Goal: Information Seeking & Learning: Learn about a topic

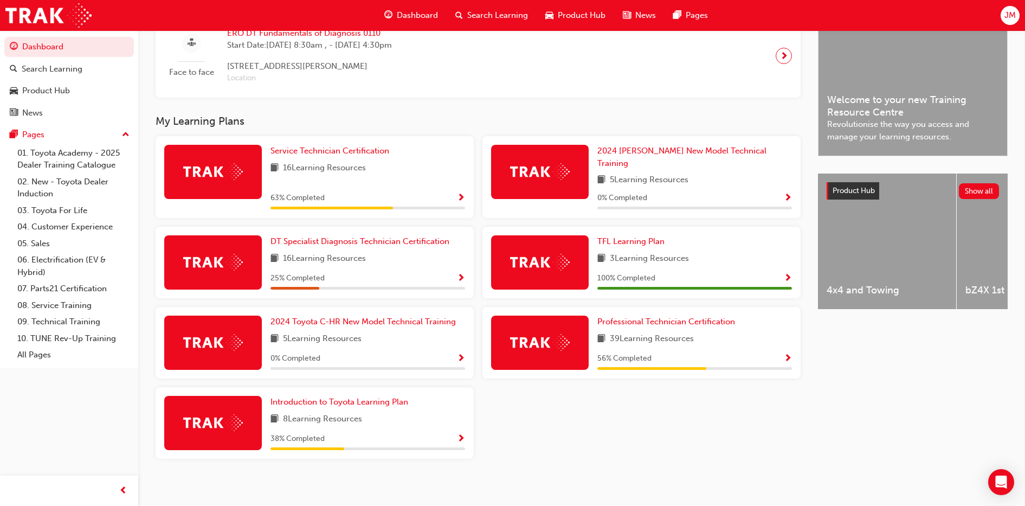
scroll to position [284, 0]
click at [306, 156] on span "Service Technician Certification" at bounding box center [330, 151] width 119 height 10
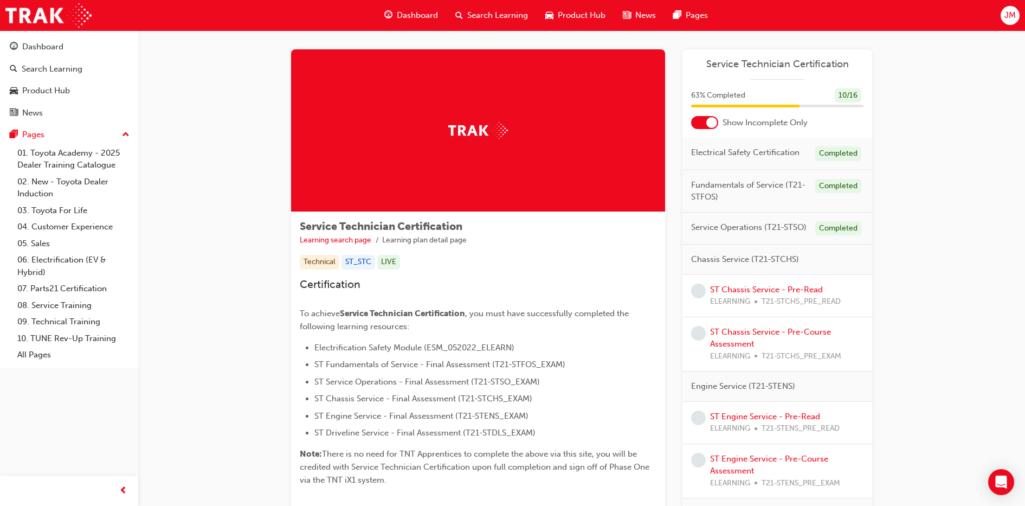
scroll to position [8, 0]
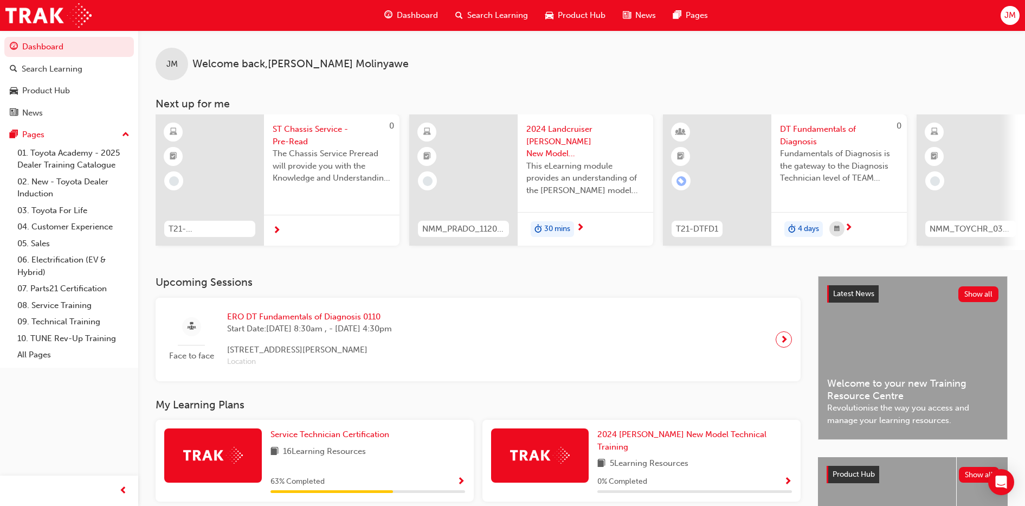
click at [278, 323] on span "ERO DT Fundamentals of Diagnosis 0110" at bounding box center [309, 317] width 165 height 12
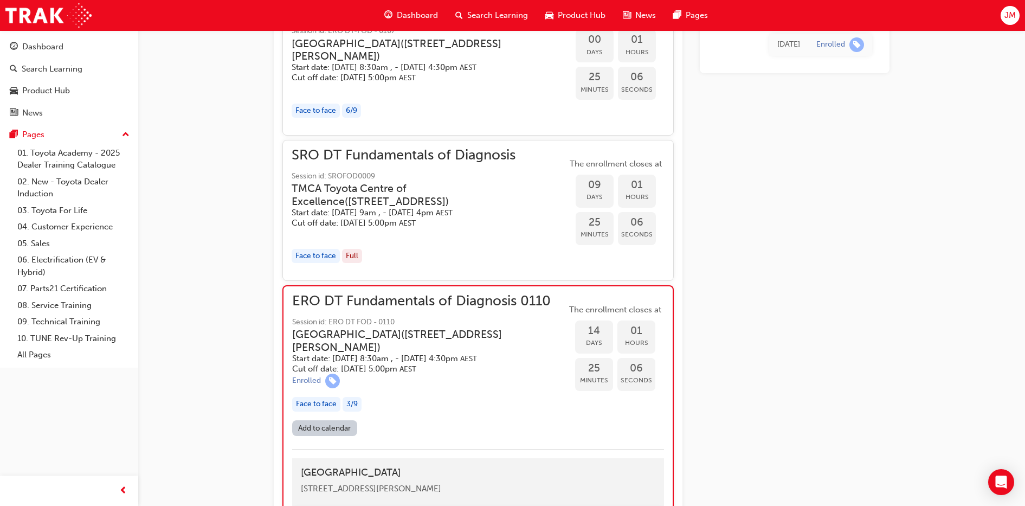
scroll to position [982, 0]
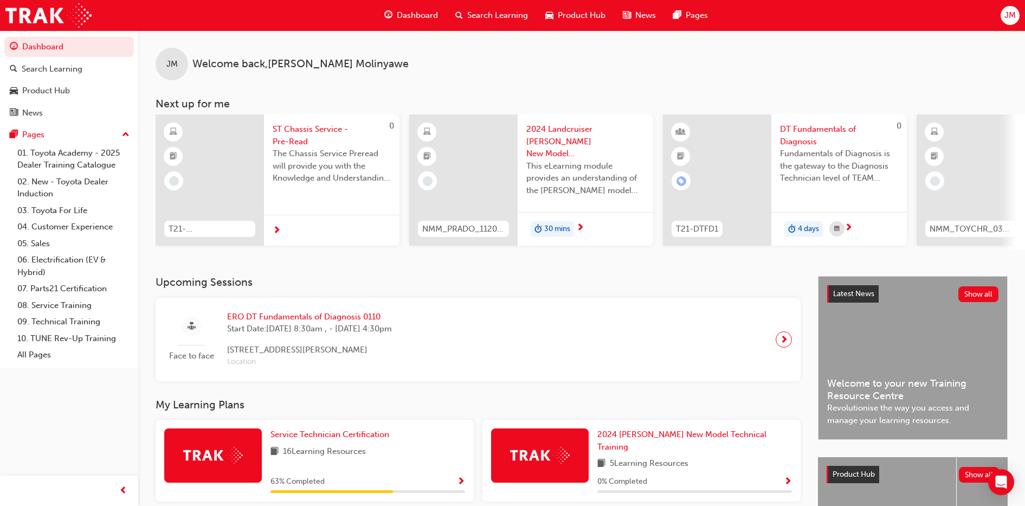
scroll to position [284, 0]
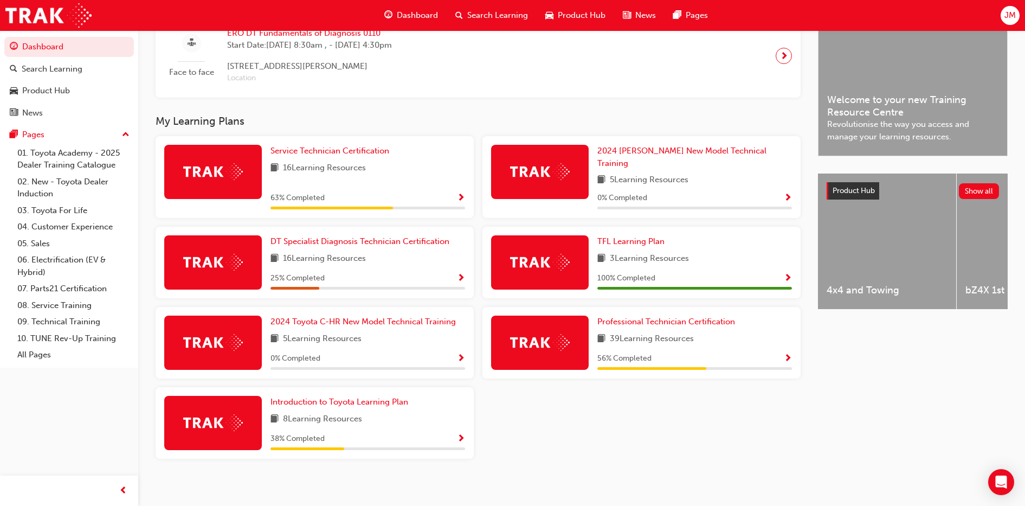
click at [220, 180] on img at bounding box center [213, 171] width 60 height 17
click at [191, 162] on div at bounding box center [213, 172] width 98 height 54
drag, startPoint x: 191, startPoint y: 162, endPoint x: 194, endPoint y: 177, distance: 15.3
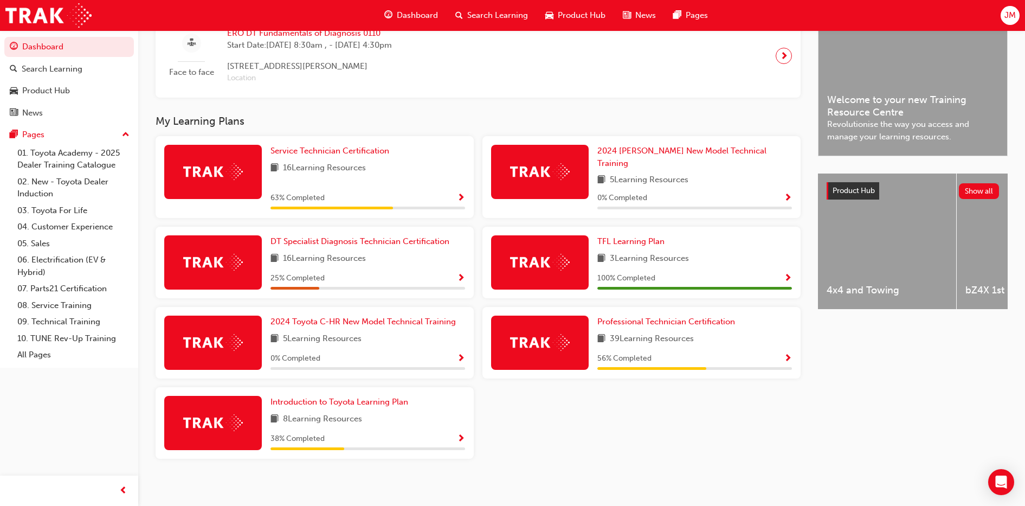
click at [194, 177] on img at bounding box center [213, 171] width 60 height 17
click at [357, 181] on div "Service Technician Certification 16 Learning Resources 63 % Completed" at bounding box center [368, 177] width 195 height 65
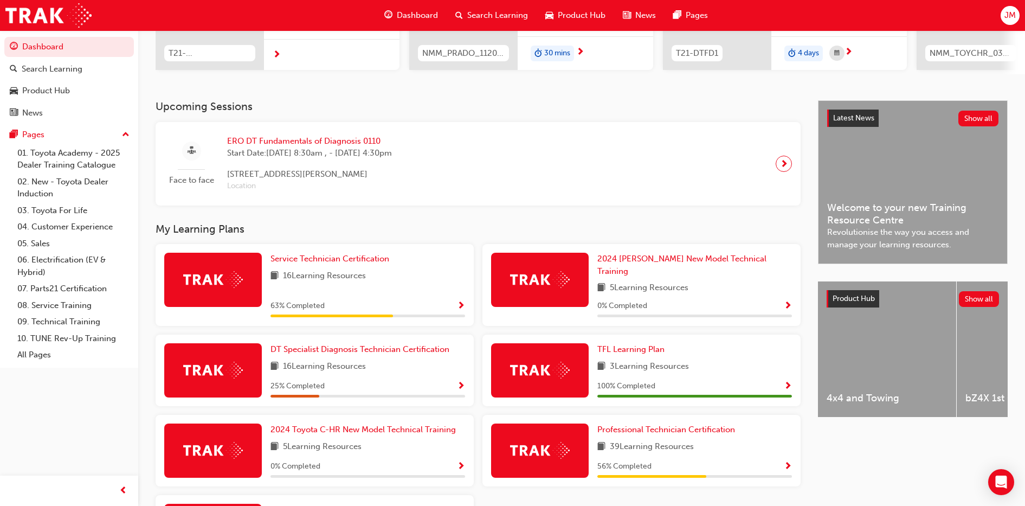
scroll to position [173, 0]
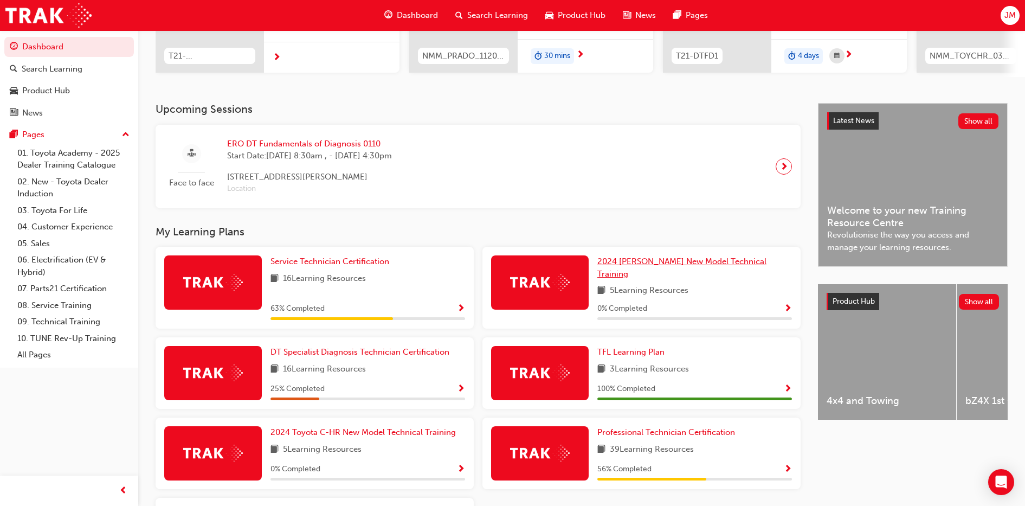
click at [678, 266] on span "2024 [PERSON_NAME] New Model Technical Training" at bounding box center [682, 267] width 169 height 22
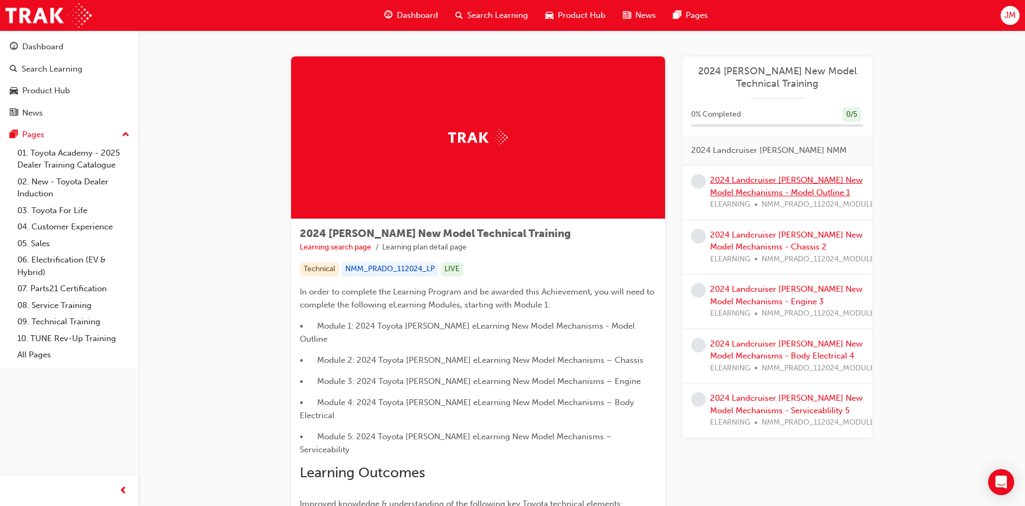
click at [779, 191] on link "2024 Landcruiser [PERSON_NAME] New Model Mechanisms - Model Outline 1" at bounding box center [786, 186] width 152 height 22
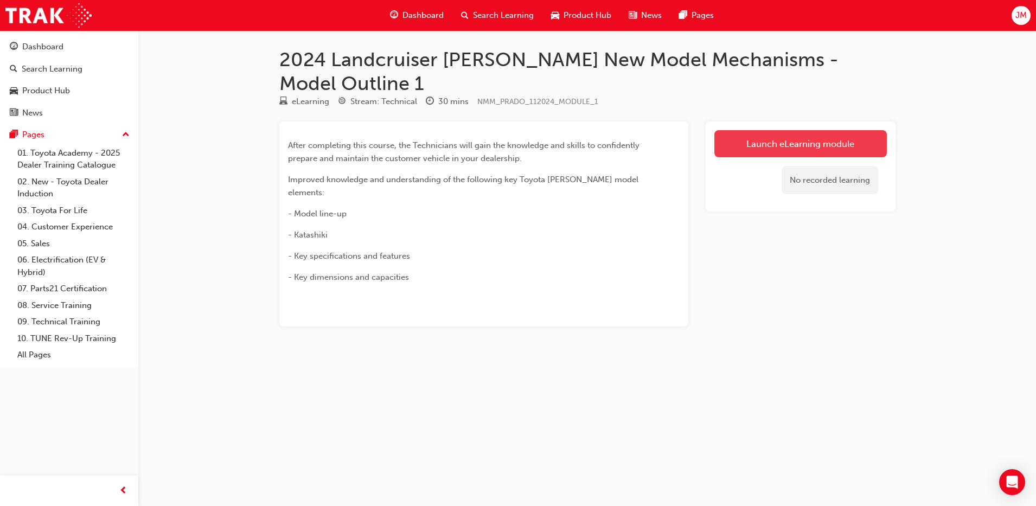
click at [789, 130] on link "Launch eLearning module" at bounding box center [800, 143] width 172 height 27
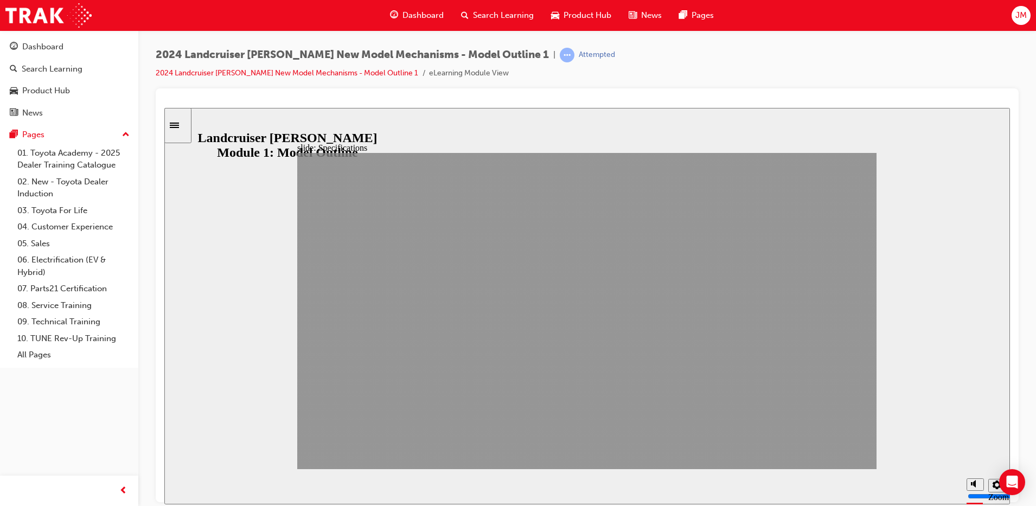
drag, startPoint x: 749, startPoint y: 452, endPoint x: 859, endPoint y: 451, distance: 110.6
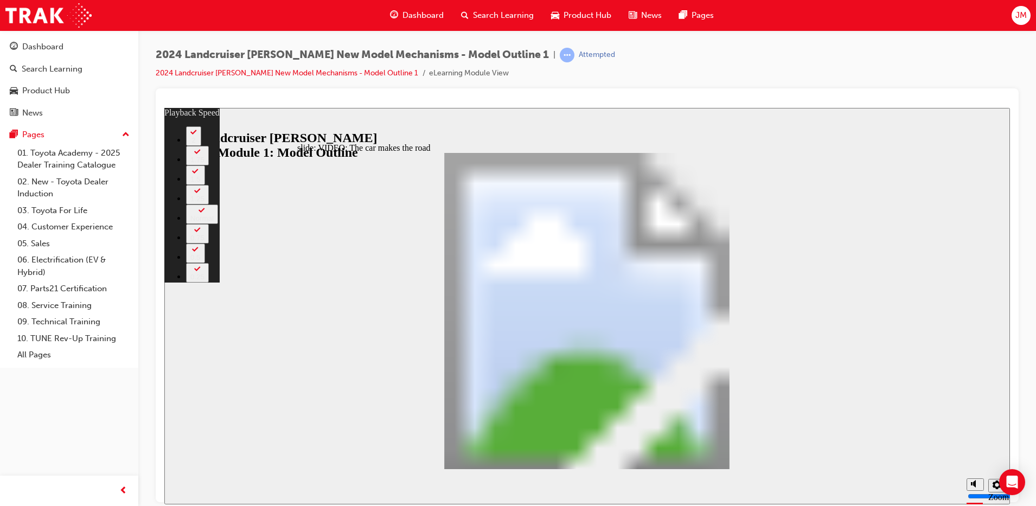
type input "0"
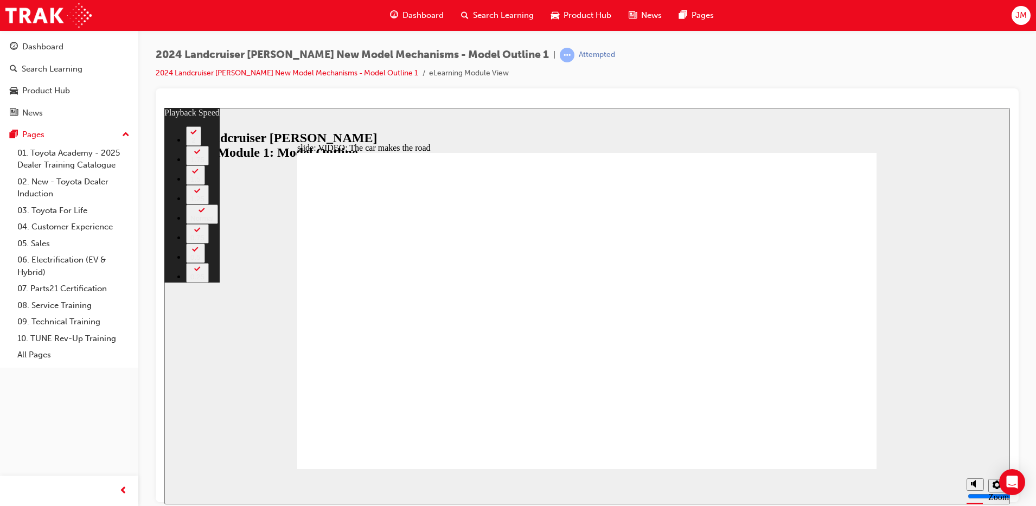
type input "86"
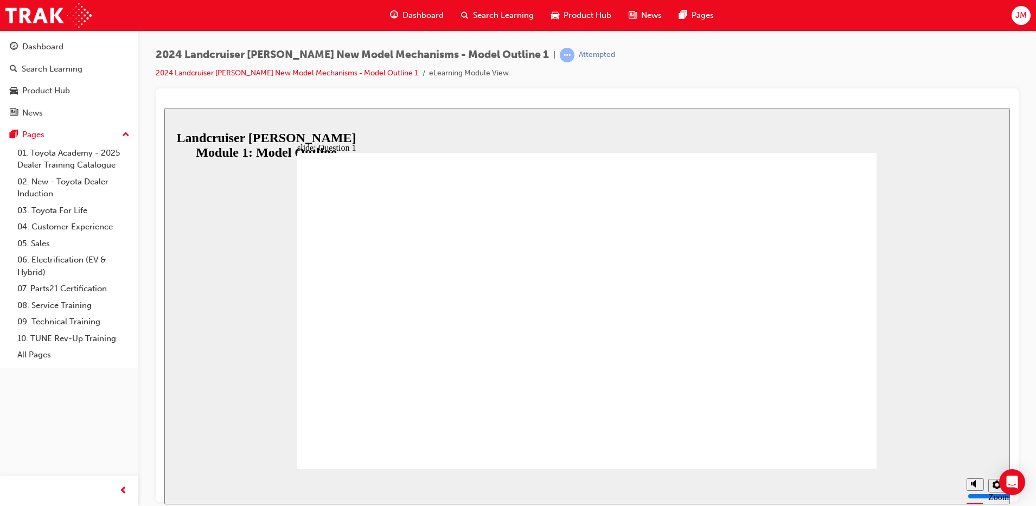
radio input "true"
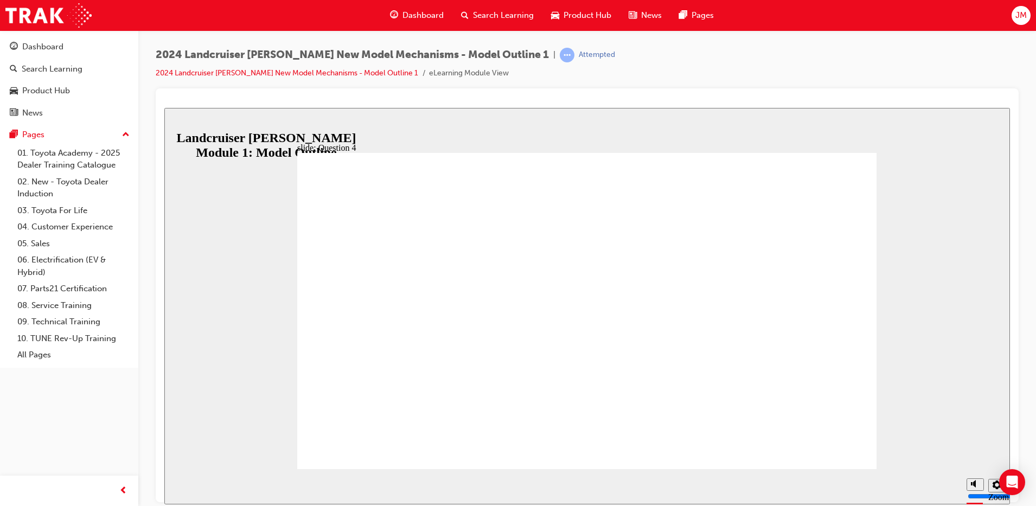
radio input "true"
radio input "false"
radio input "true"
drag, startPoint x: 459, startPoint y: 371, endPoint x: 456, endPoint y: 332, distance: 39.2
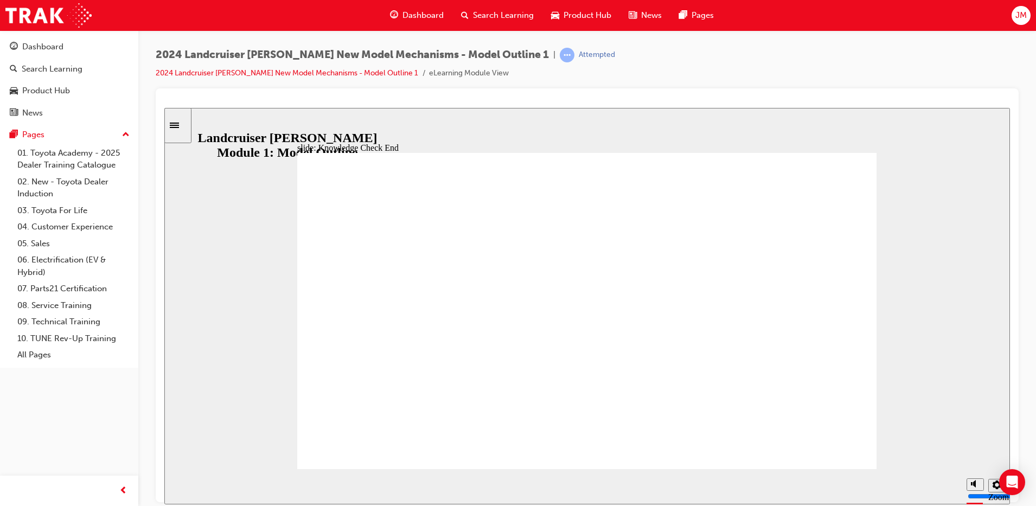
drag, startPoint x: 759, startPoint y: 291, endPoint x: 753, endPoint y: 188, distance: 103.2
click at [180, 129] on div "Sidebar Toggle" at bounding box center [178, 125] width 18 height 8
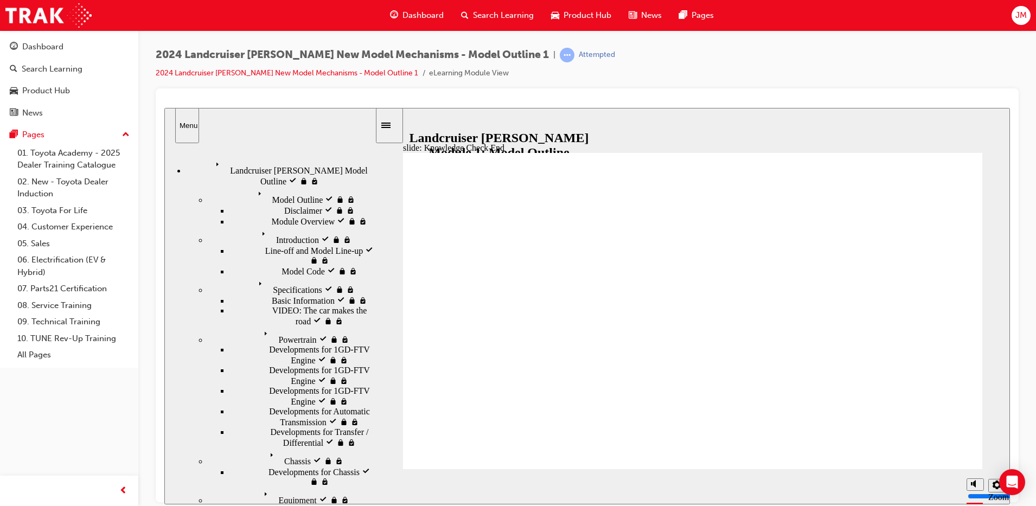
click at [241, 164] on span "Landcruiser Prado Model Outline visited" at bounding box center [292, 167] width 163 height 20
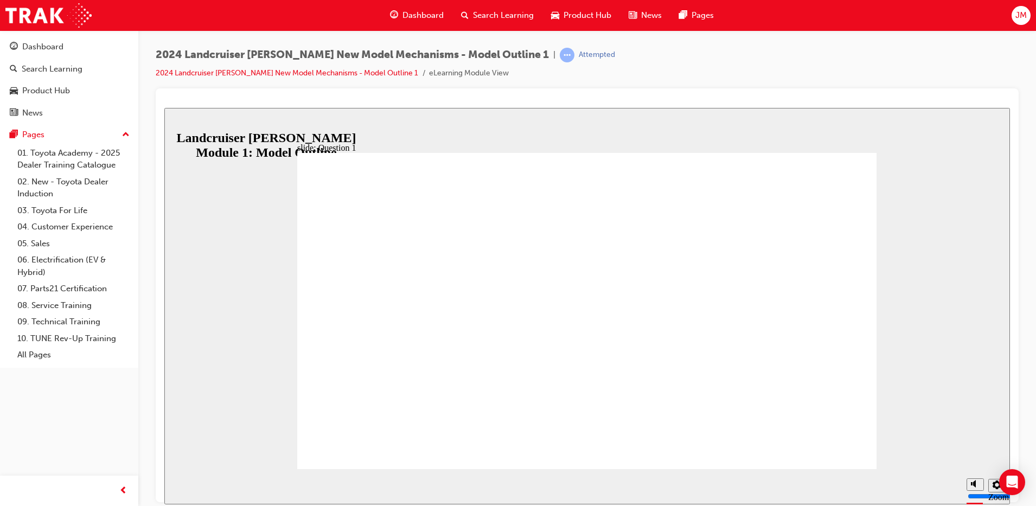
radio input "true"
radio input "false"
radio input "true"
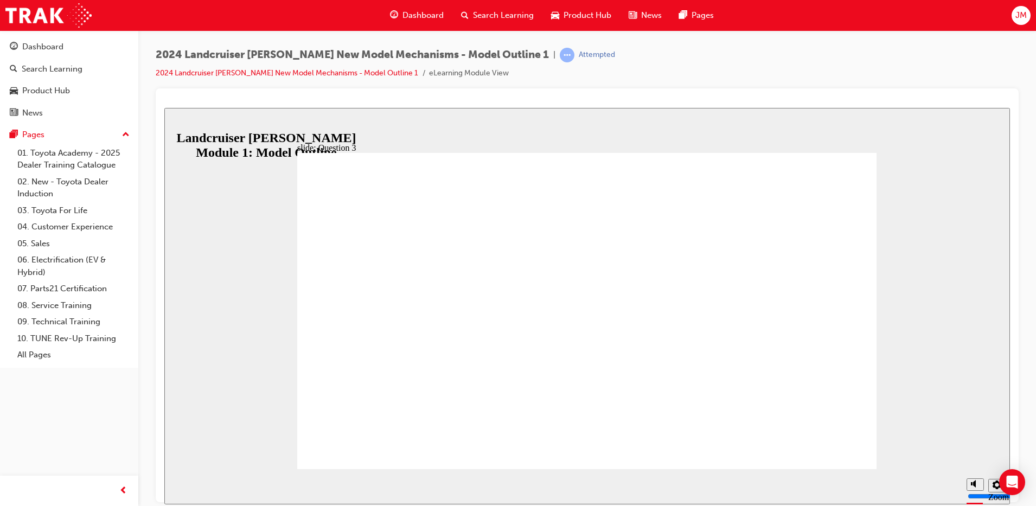
radio input "true"
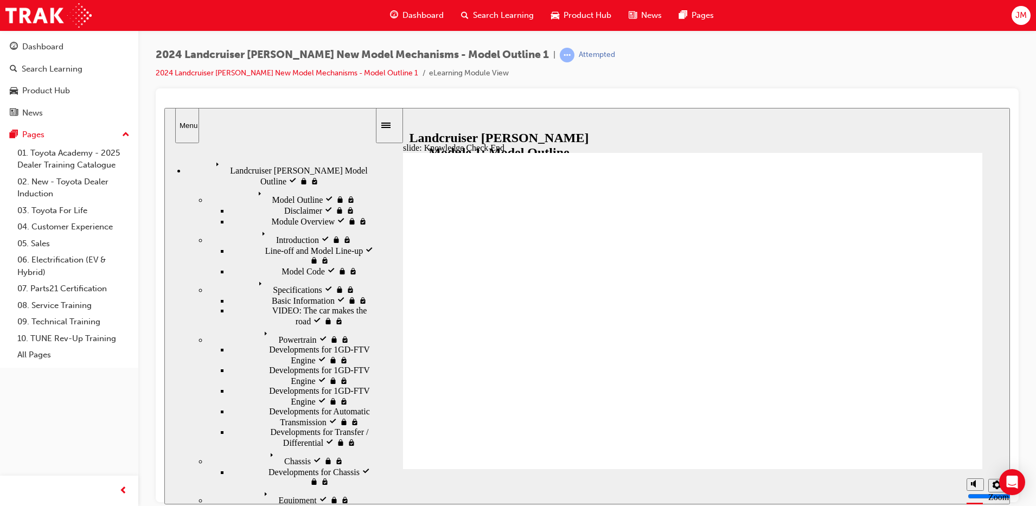
click at [260, 164] on span "Landcruiser Prado Model Outline visited" at bounding box center [292, 167] width 163 height 20
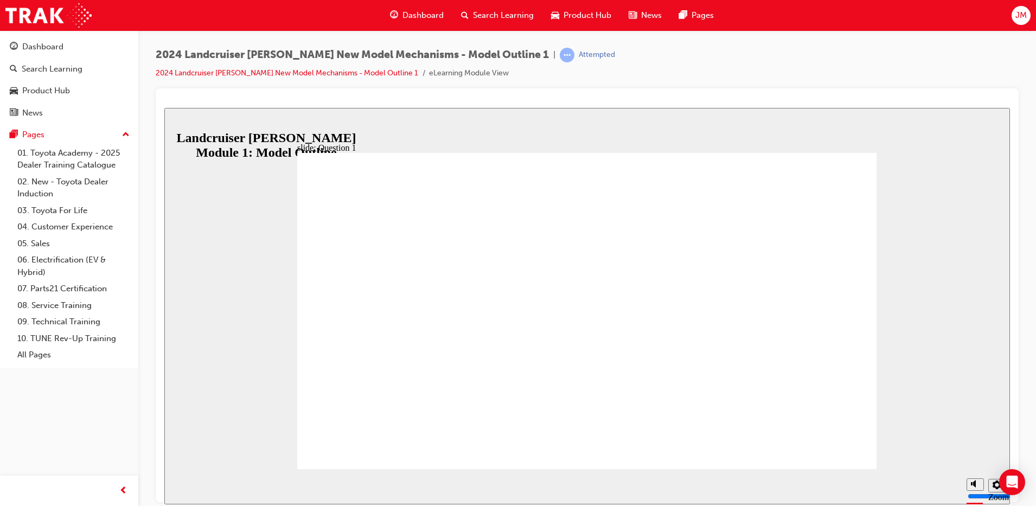
radio input "true"
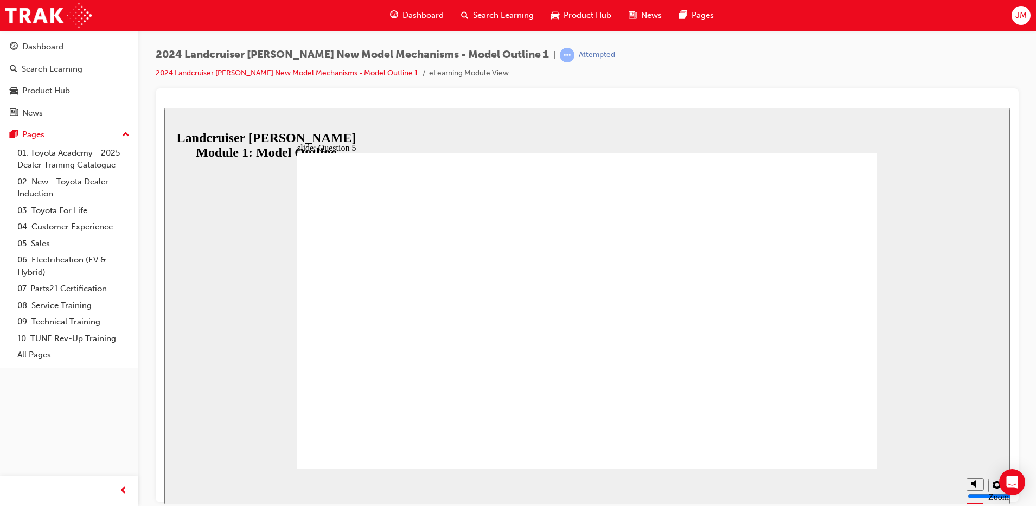
drag, startPoint x: 504, startPoint y: 333, endPoint x: 789, endPoint y: 422, distance: 298.8
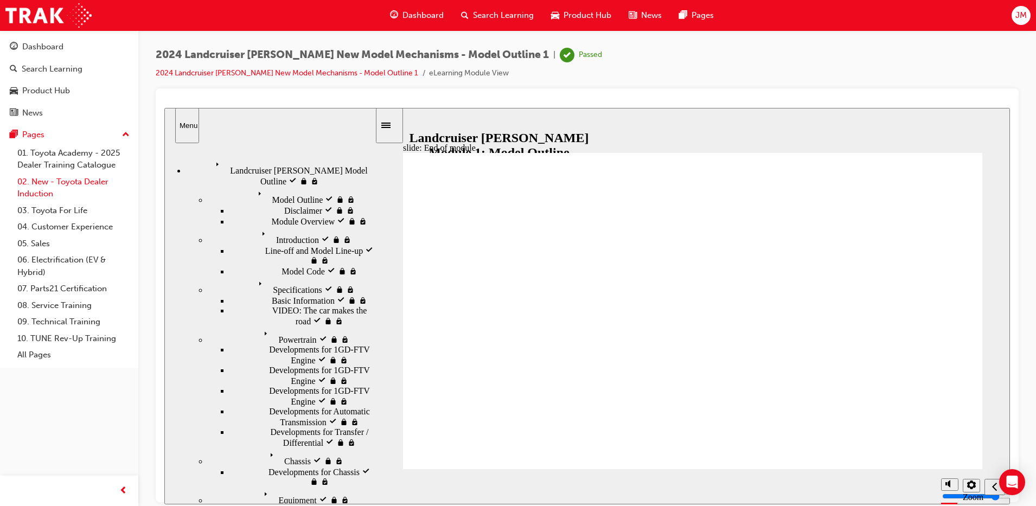
click at [55, 184] on link "02. New - Toyota Dealer Induction" at bounding box center [73, 188] width 121 height 29
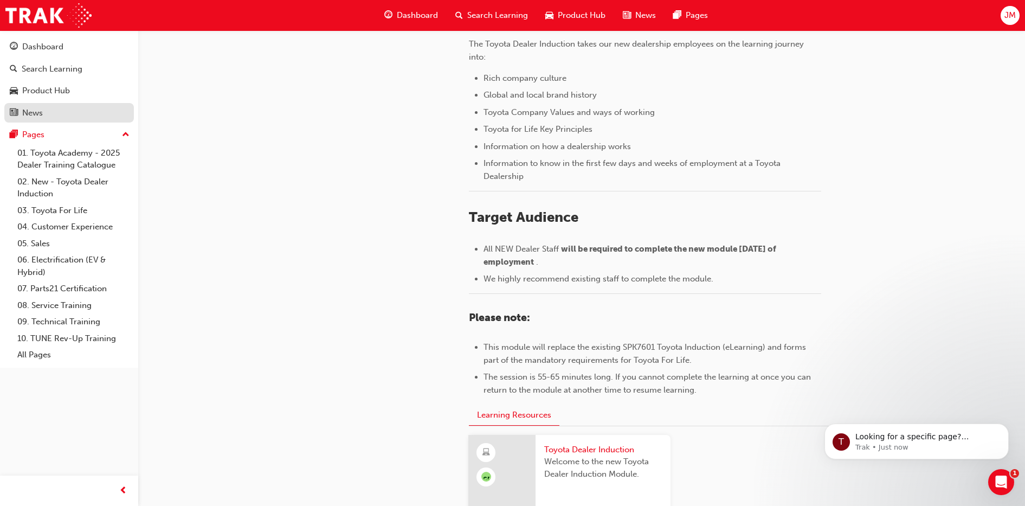
scroll to position [289, 0]
click at [30, 140] on div "Pages" at bounding box center [33, 135] width 22 height 12
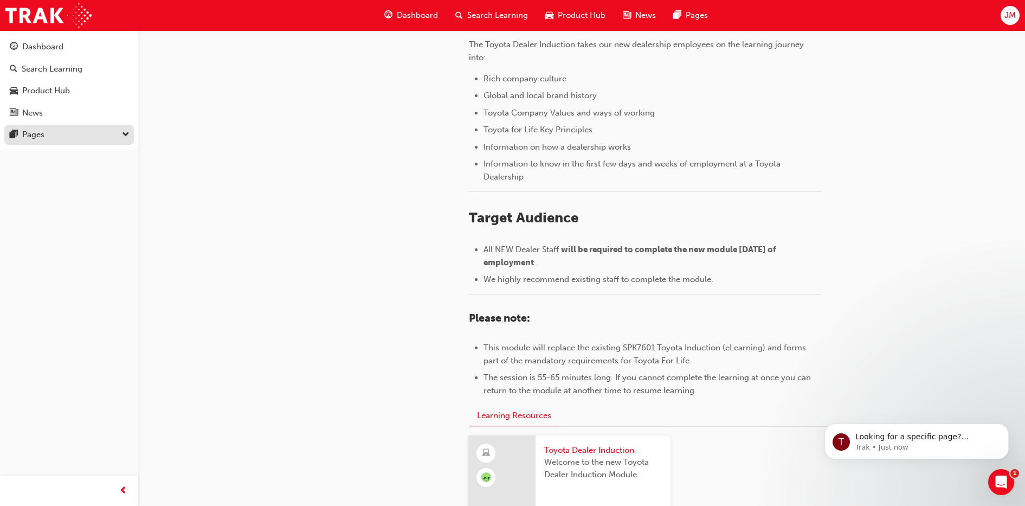
click at [30, 140] on div "Pages" at bounding box center [33, 135] width 22 height 12
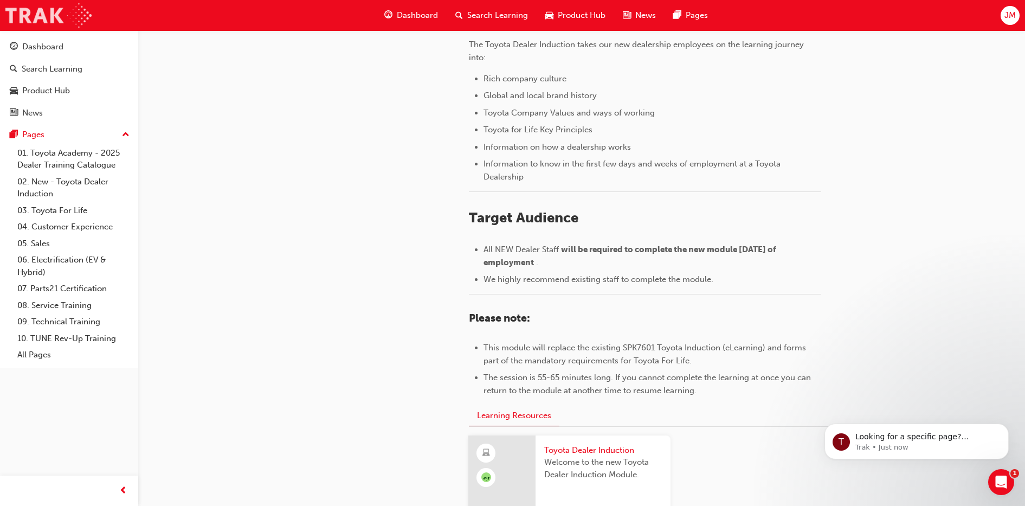
click at [52, 17] on img at bounding box center [48, 15] width 86 height 24
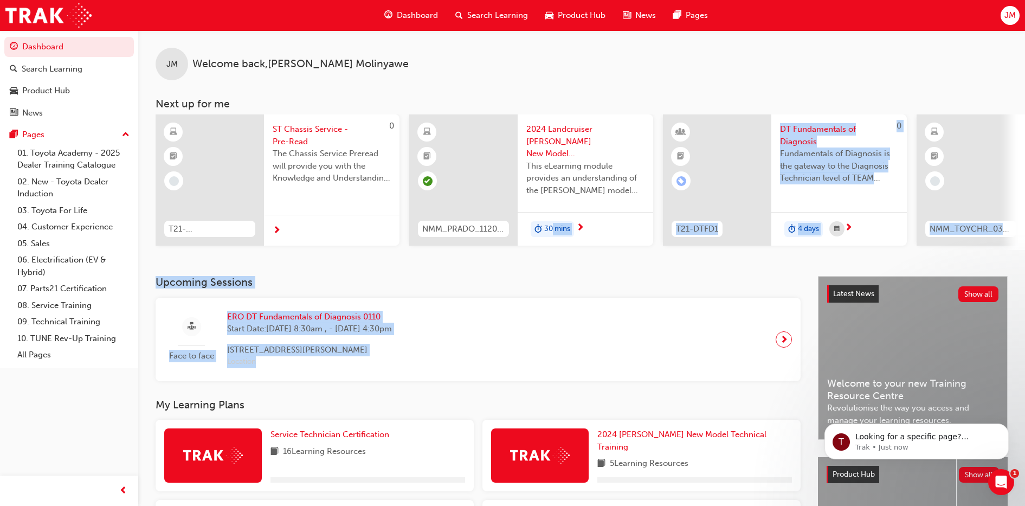
drag, startPoint x: 544, startPoint y: 383, endPoint x: 553, endPoint y: 262, distance: 120.7
click at [553, 262] on div "JM Welcome back , Jerick Molinyawe Next up for me 0 T21-STCHS_PRE_READ ST Chass…" at bounding box center [581, 394] width 887 height 728
click at [651, 444] on link "2024 [PERSON_NAME] New Model Technical Training" at bounding box center [695, 440] width 195 height 24
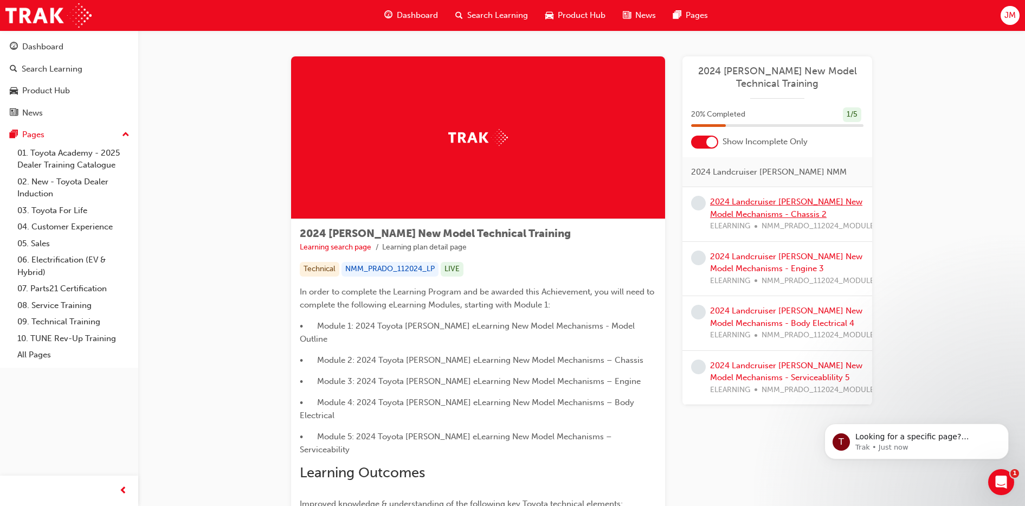
click at [759, 213] on link "2024 Landcruiser Prado New Model Mechanisms - Chassis 2" at bounding box center [786, 208] width 152 height 22
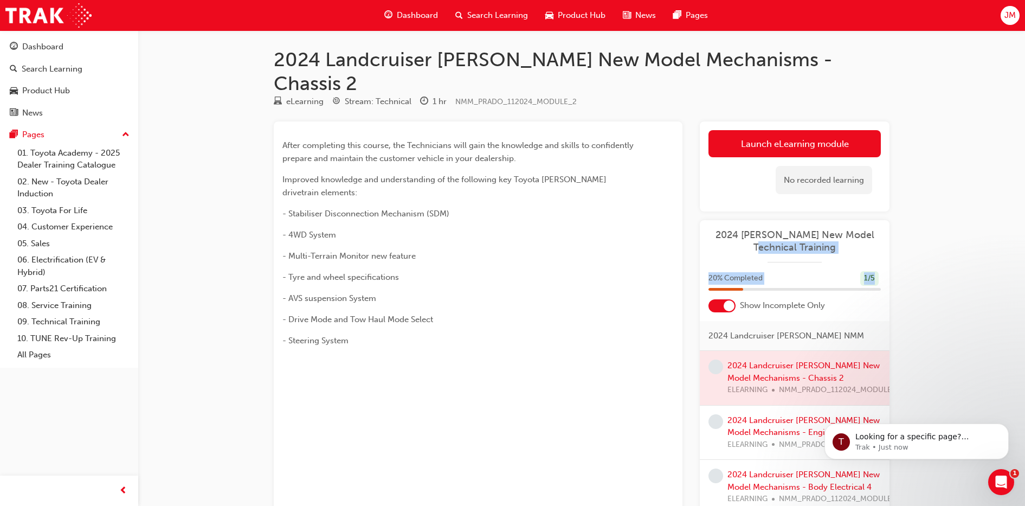
drag, startPoint x: 955, startPoint y: 261, endPoint x: 985, endPoint y: 198, distance: 68.9
click at [985, 198] on div "2024 Landcruiser Prado New Model Mechanisms - Chassis 2 eLearning Stream: Techn…" at bounding box center [512, 300] width 1025 height 600
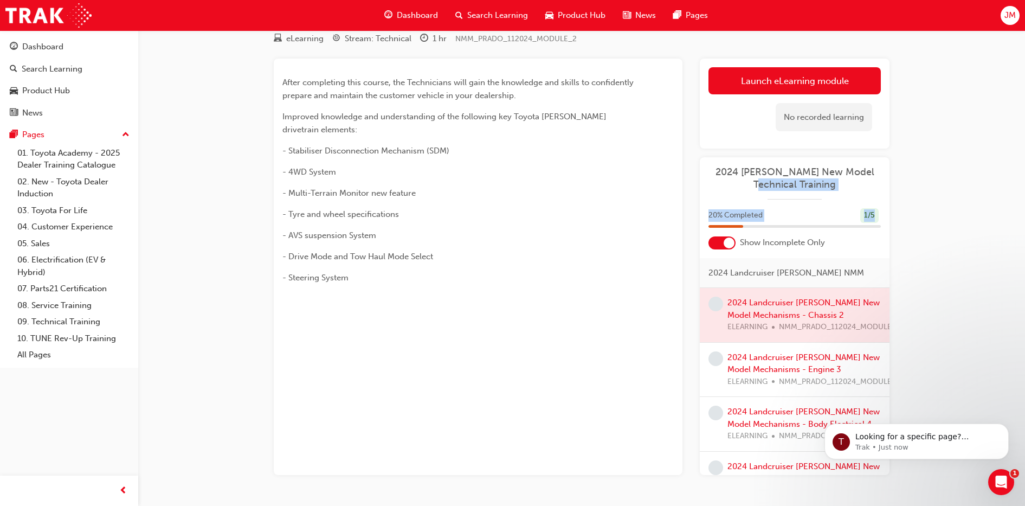
scroll to position [38, 0]
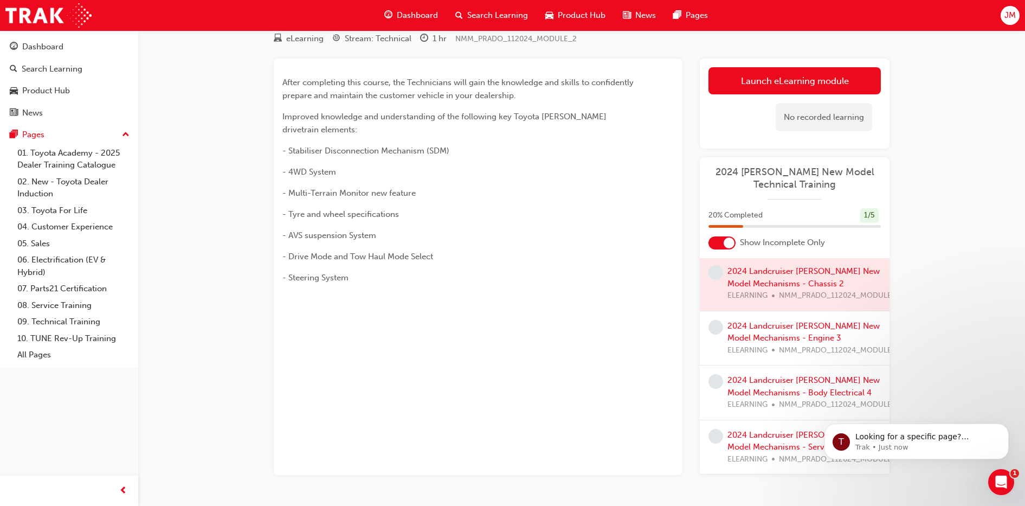
click at [812, 256] on div at bounding box center [795, 283] width 190 height 54
click at [724, 265] on div at bounding box center [795, 283] width 190 height 54
click at [724, 264] on div at bounding box center [795, 283] width 190 height 54
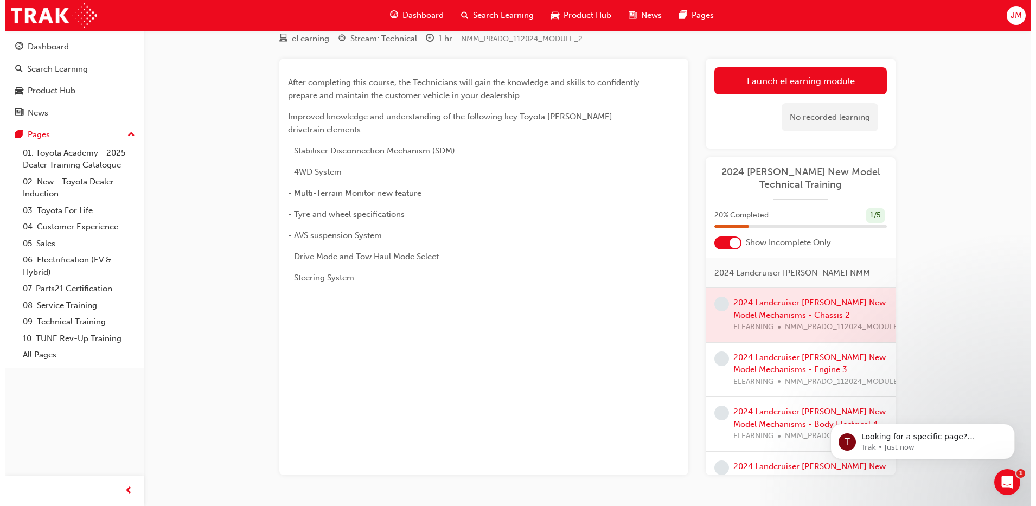
scroll to position [0, 0]
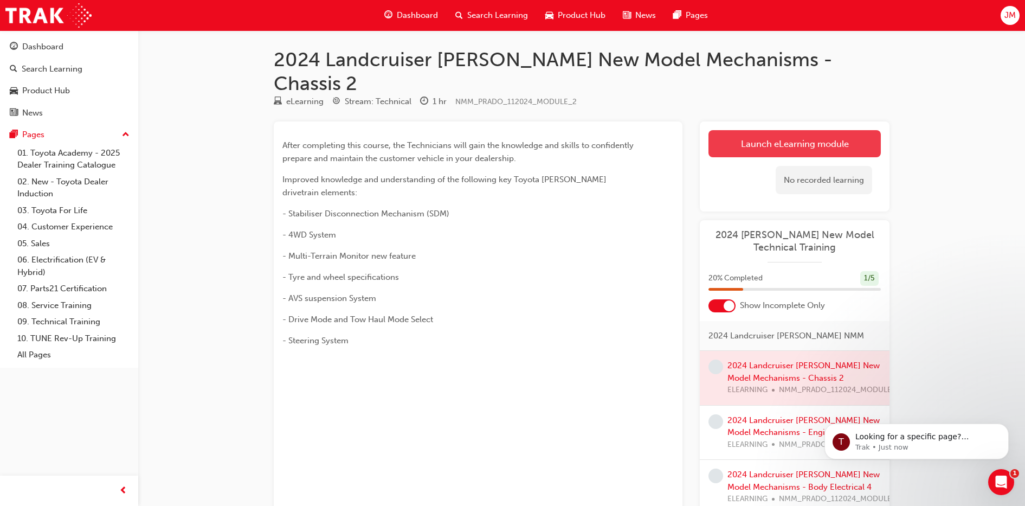
click at [850, 130] on link "Launch eLearning module" at bounding box center [795, 143] width 172 height 27
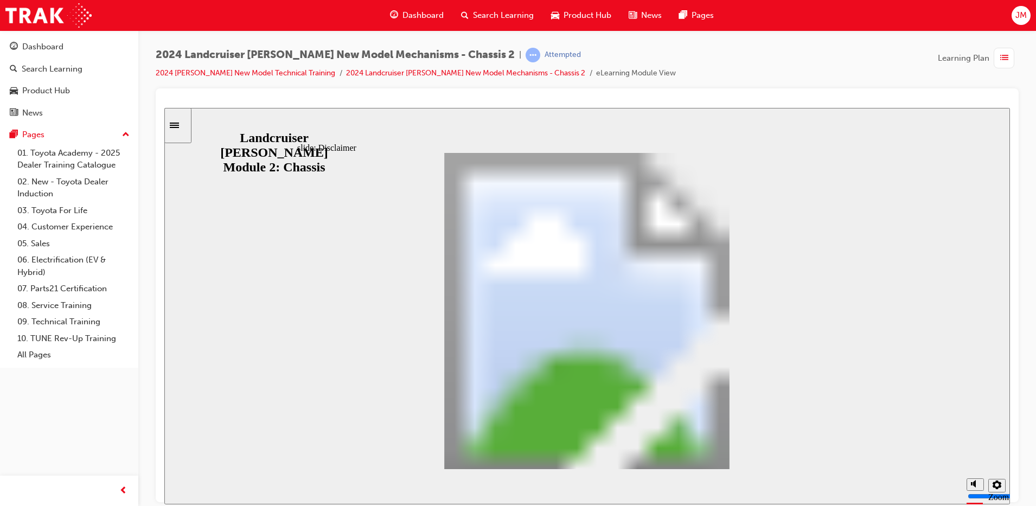
drag, startPoint x: 852, startPoint y: 455, endPoint x: 734, endPoint y: 455, distance: 118.8
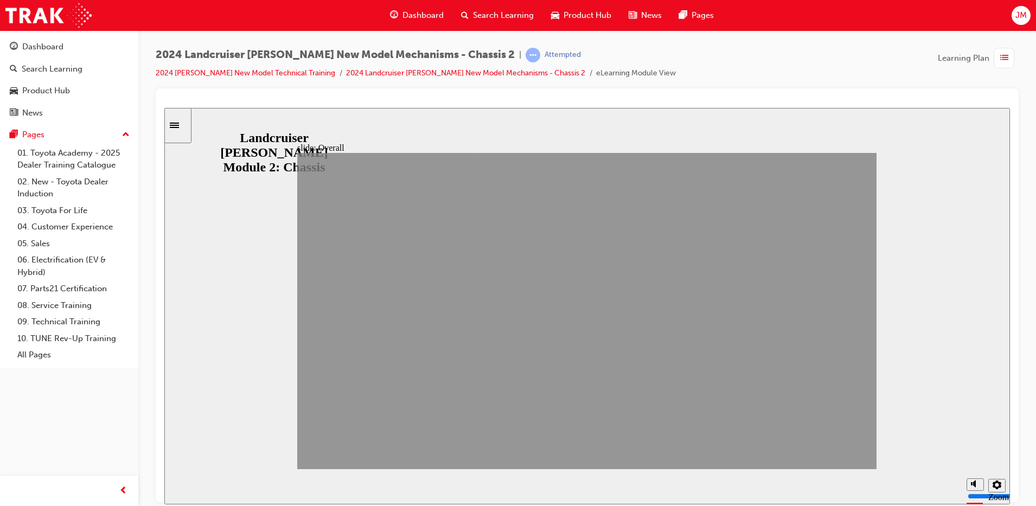
click at [845, 452] on div "slide: Overall Section 1: Overall NEXT BACK NEXT BACK Overall Section 1: Back t…" at bounding box center [586, 305] width 845 height 396
drag, startPoint x: 849, startPoint y: 472, endPoint x: 847, endPoint y: 460, distance: 12.7
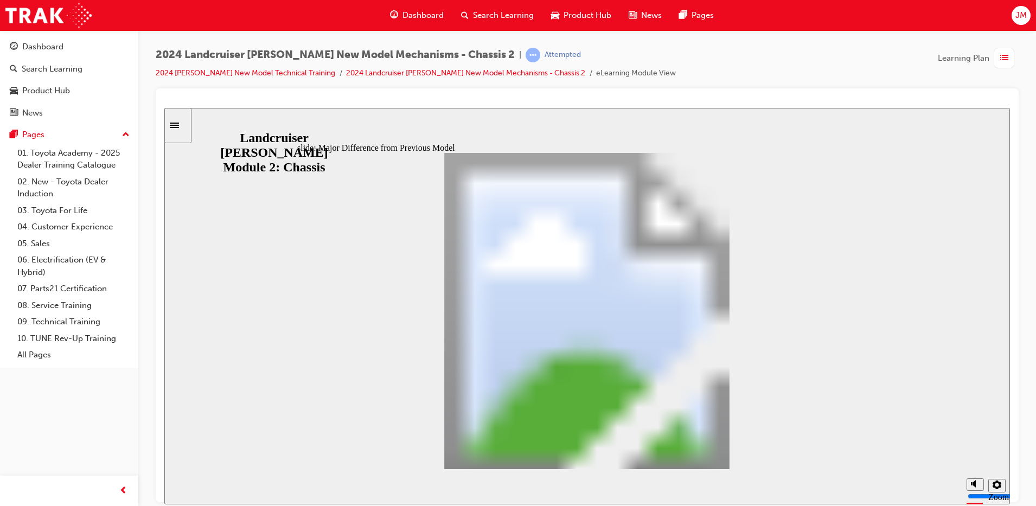
click at [734, 470] on section "Playback Speed 2 1.75 1.5 1.25 0.75" at bounding box center [586, 486] width 845 height 35
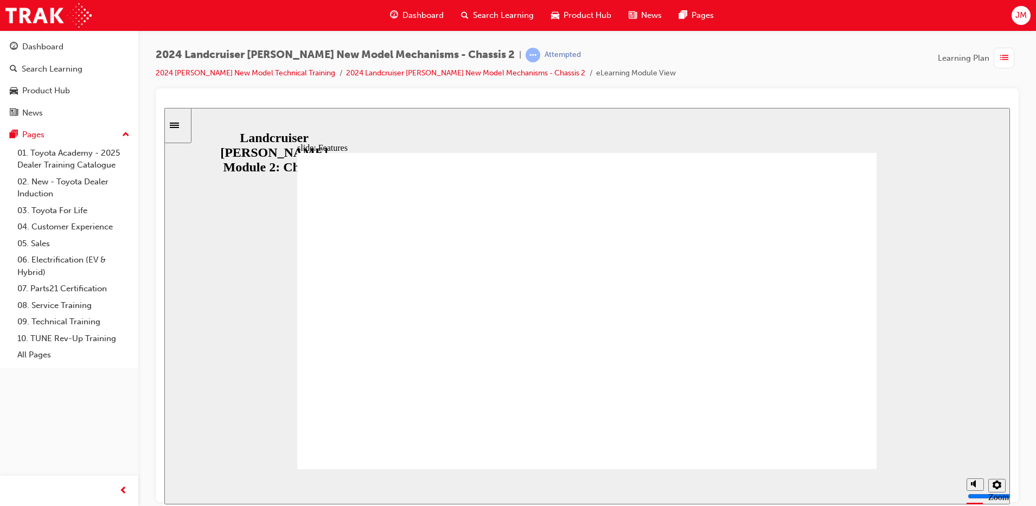
drag, startPoint x: 734, startPoint y: 464, endPoint x: 744, endPoint y: 446, distance: 20.4
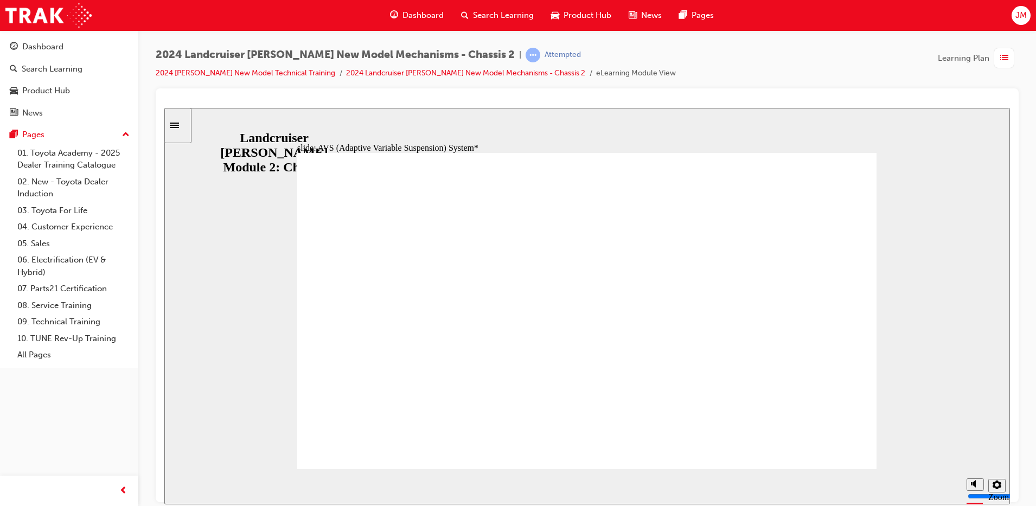
drag, startPoint x: 850, startPoint y: 460, endPoint x: 737, endPoint y: 460, distance: 112.8
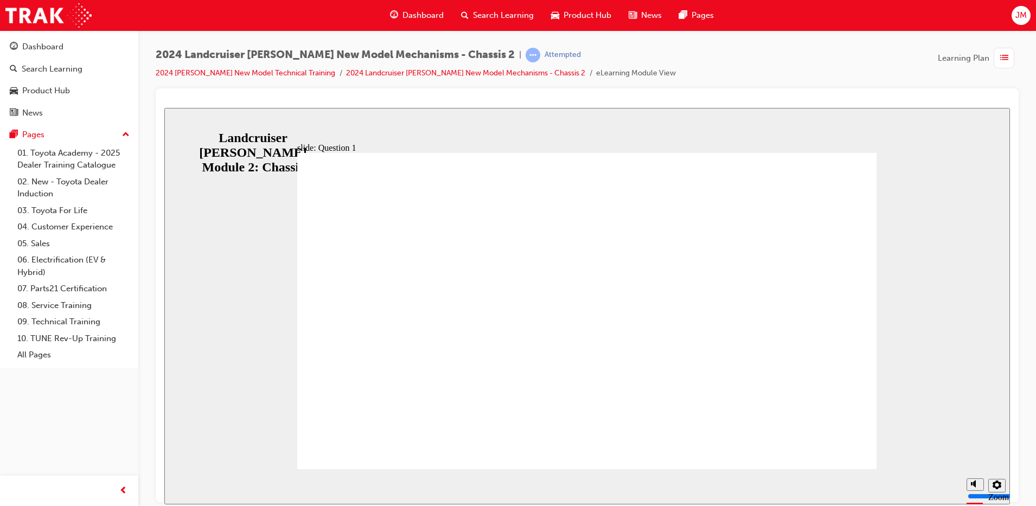
radio input "true"
radio input "false"
radio input "true"
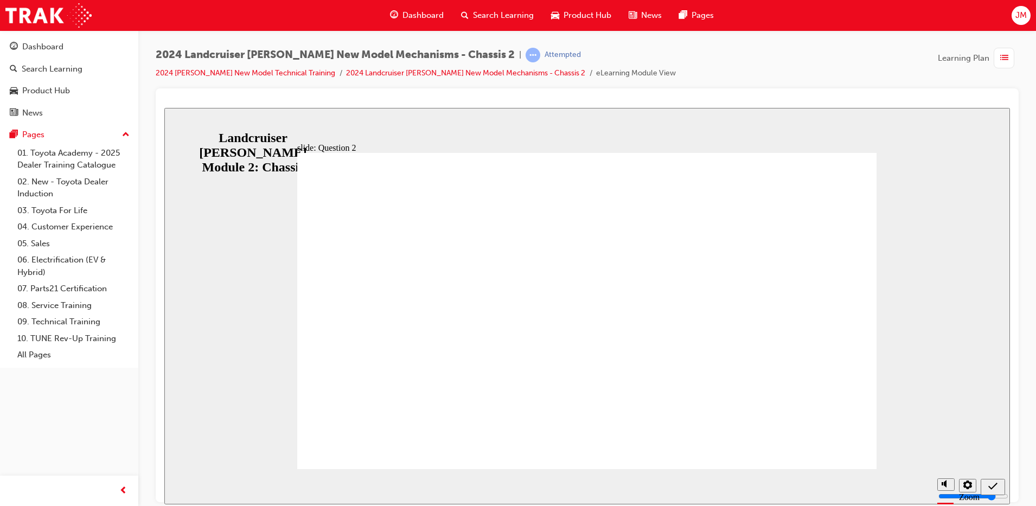
drag, startPoint x: 448, startPoint y: 315, endPoint x: 818, endPoint y: 418, distance: 383.9
radio input "true"
radio input "false"
radio input "true"
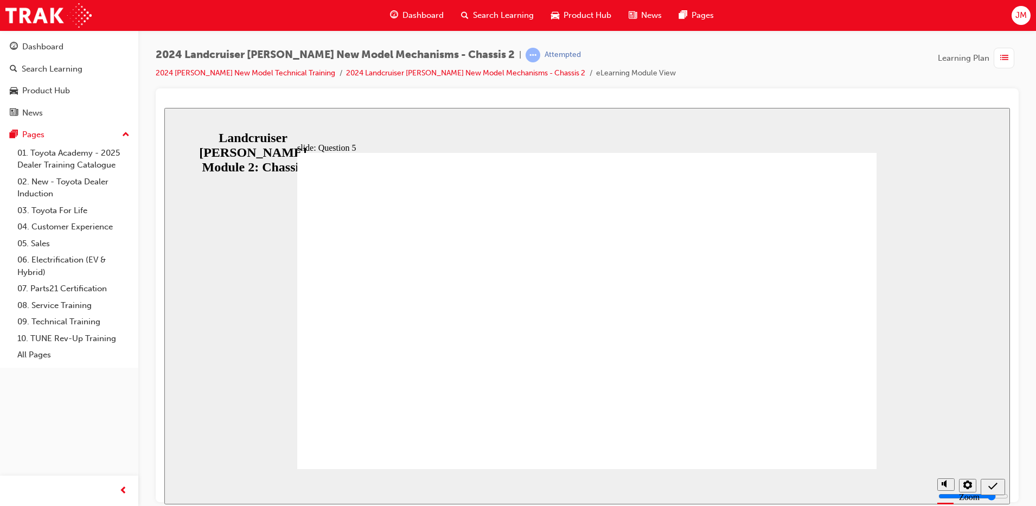
radio input "true"
click at [179, 124] on icon "Sidebar Toggle" at bounding box center [174, 124] width 9 height 5
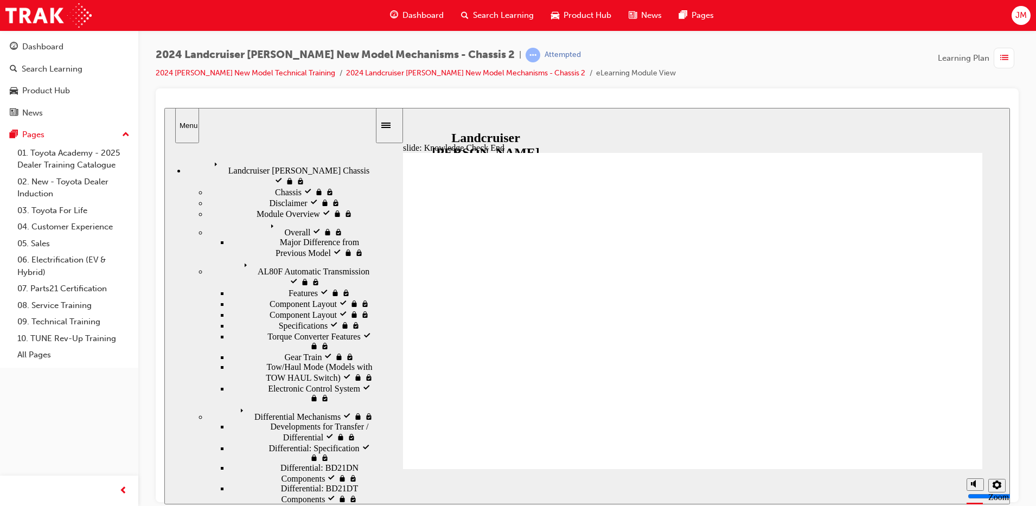
click at [262, 170] on div "Landcruiser Prado Chassis visited Landcruiser Prado Chassis" at bounding box center [280, 171] width 189 height 29
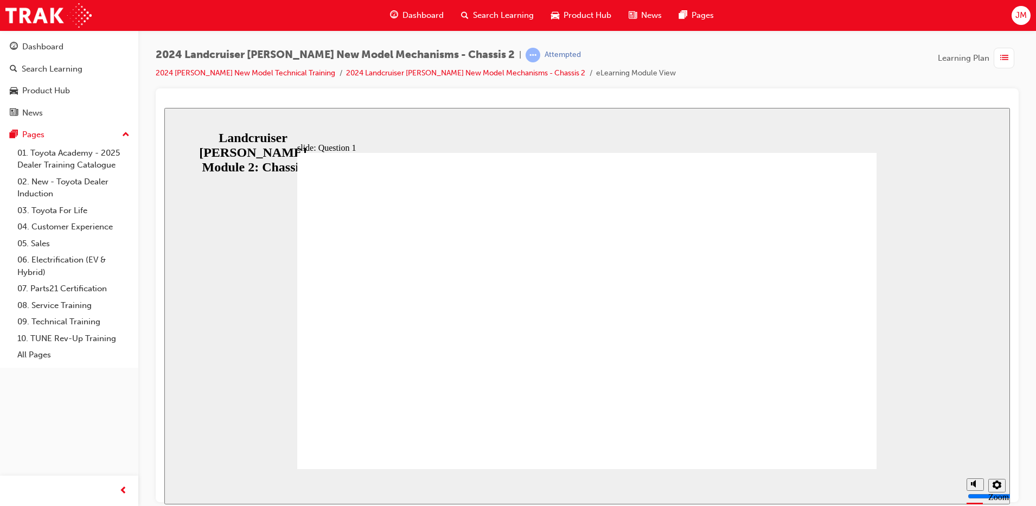
radio input "true"
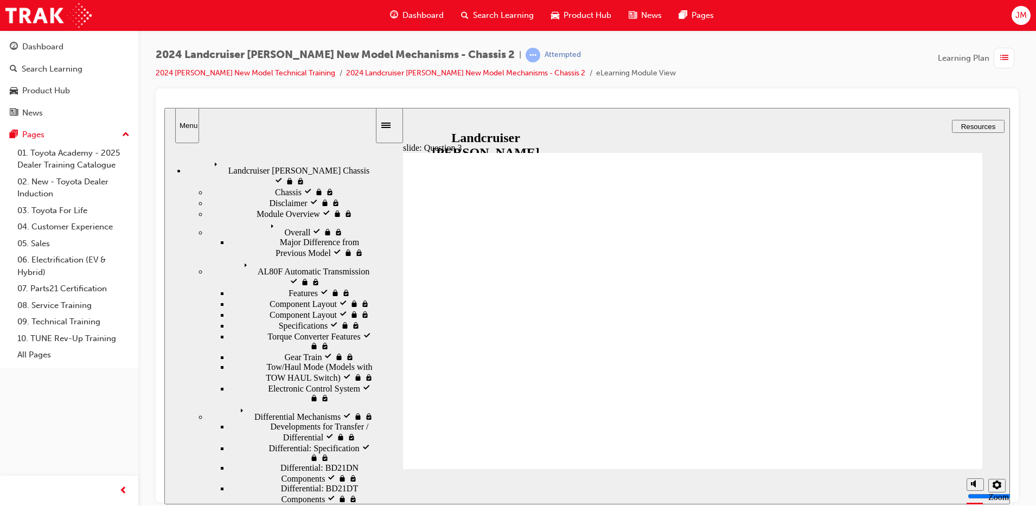
radio input "true"
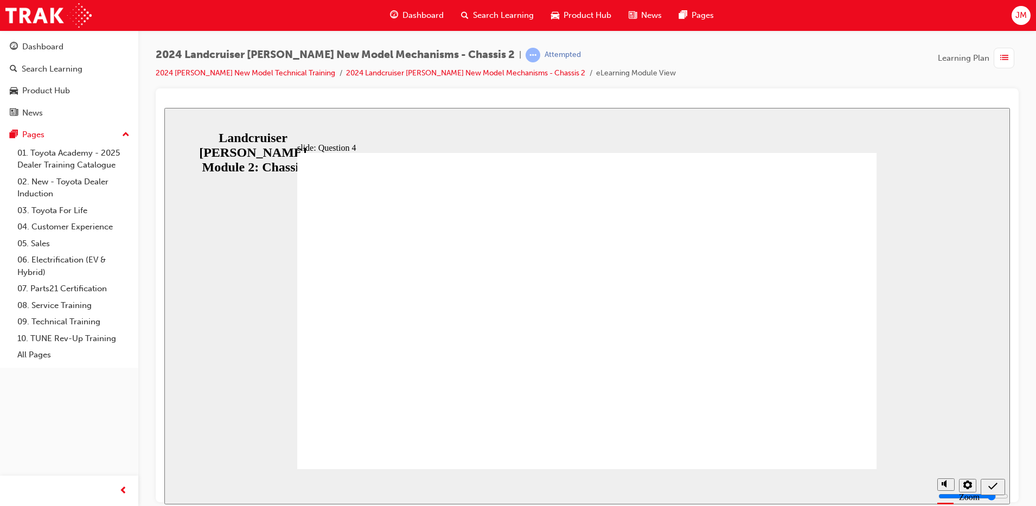
radio input "true"
radio input "false"
radio input "true"
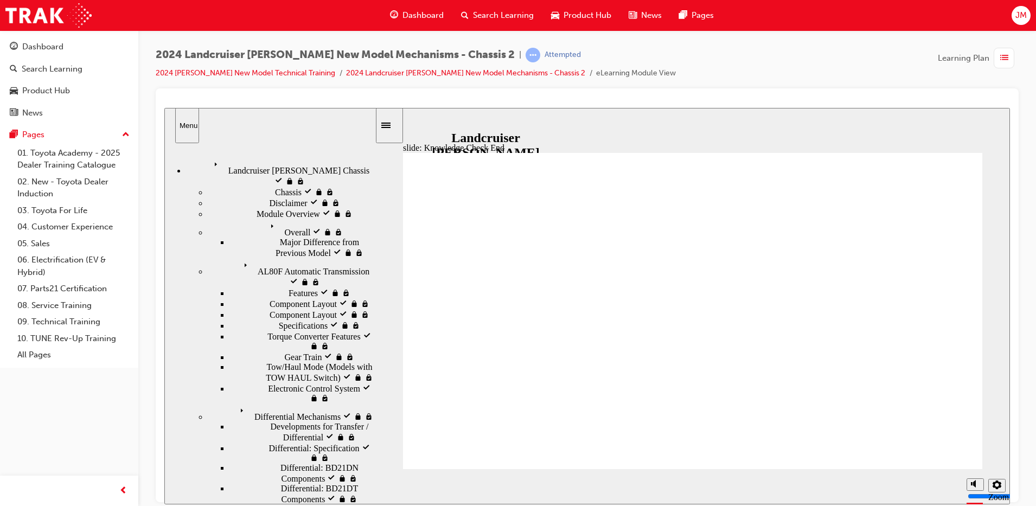
click at [288, 157] on div "Landcruiser Prado Chassis visited Landcruiser Prado Chassis" at bounding box center [280, 171] width 189 height 29
drag, startPoint x: 677, startPoint y: 379, endPoint x: 695, endPoint y: 417, distance: 42.0
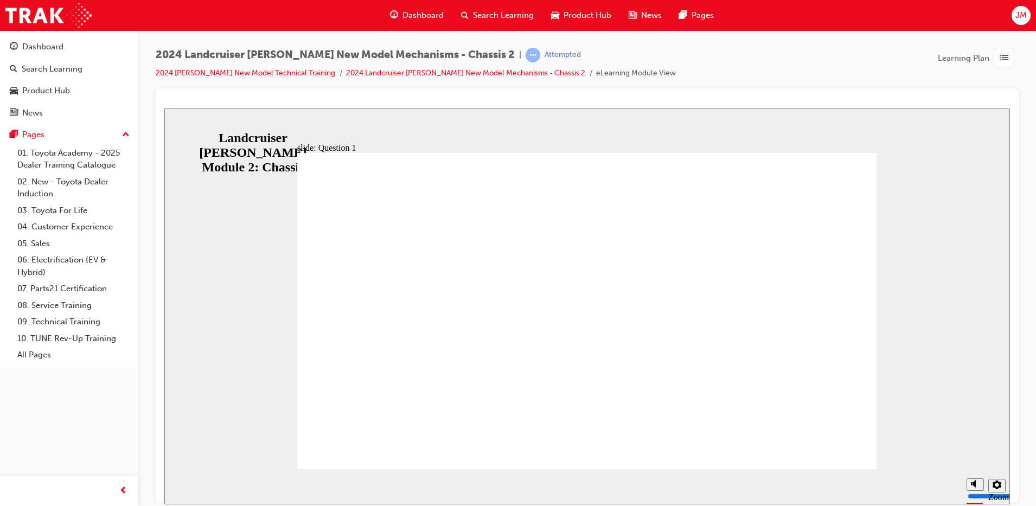
radio input "true"
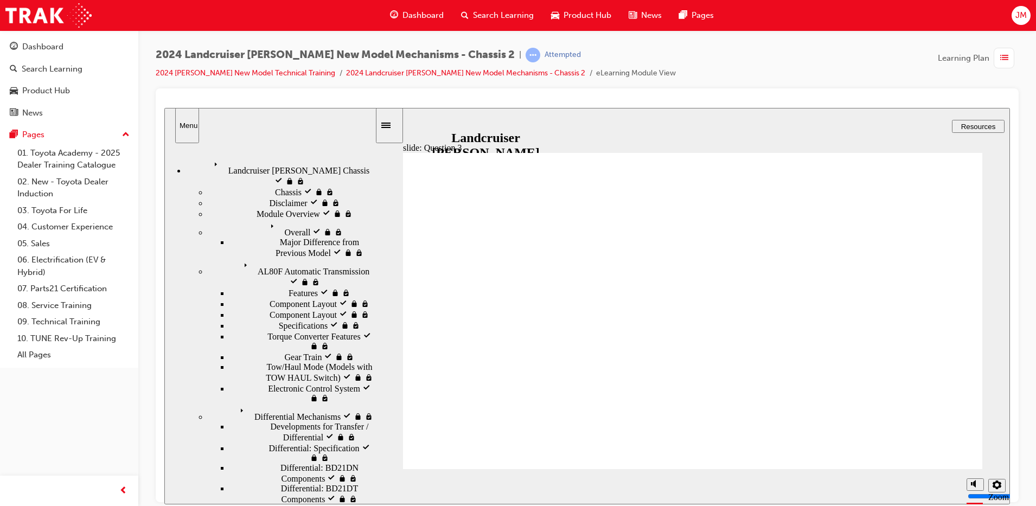
radio input "true"
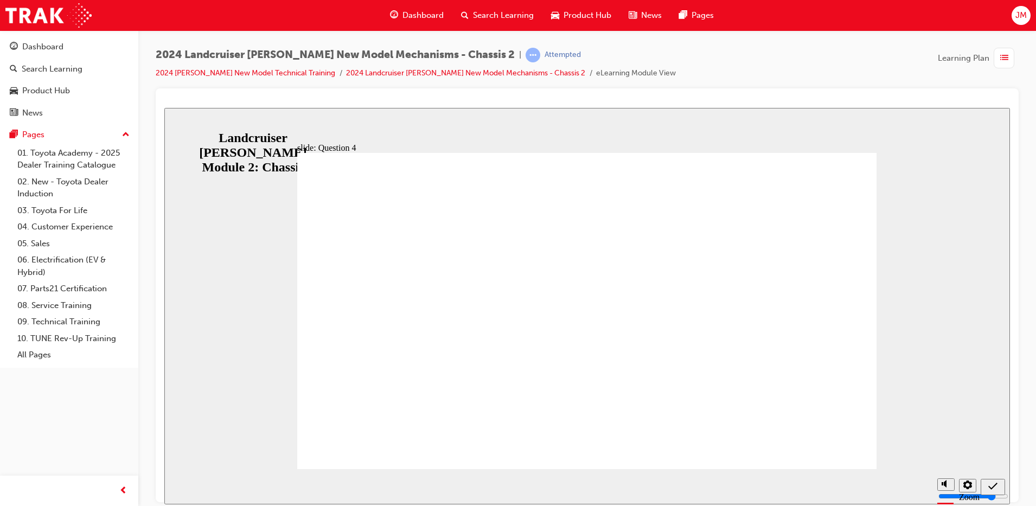
radio input "true"
radio input "false"
radio input "true"
radio input "false"
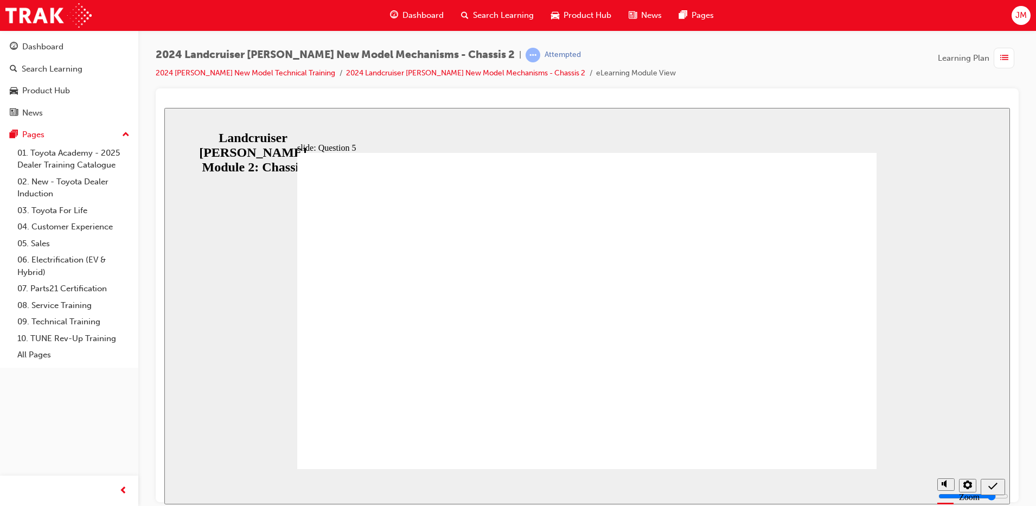
radio input "true"
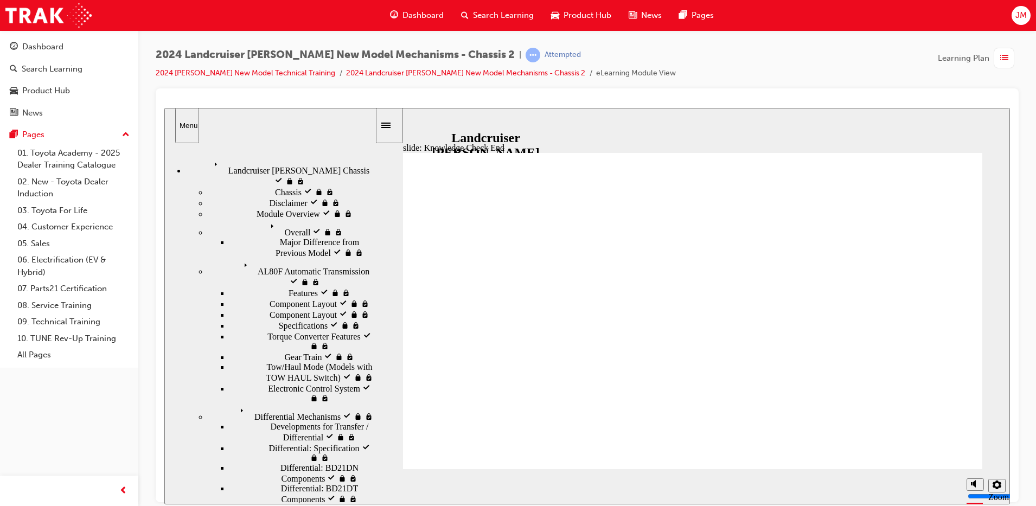
click at [257, 161] on span "Landcruiser Prado Chassis visited" at bounding box center [279, 162] width 138 height 10
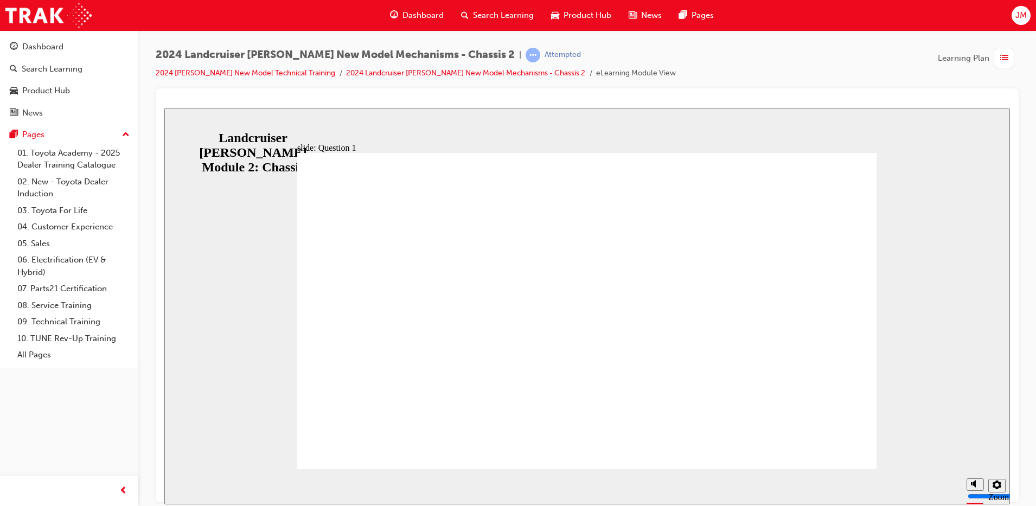
radio input "true"
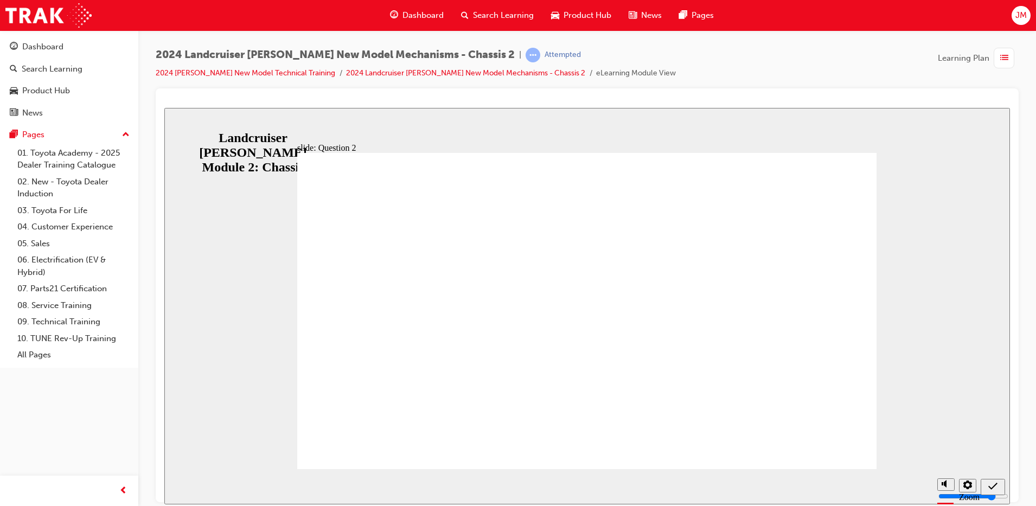
radio input "true"
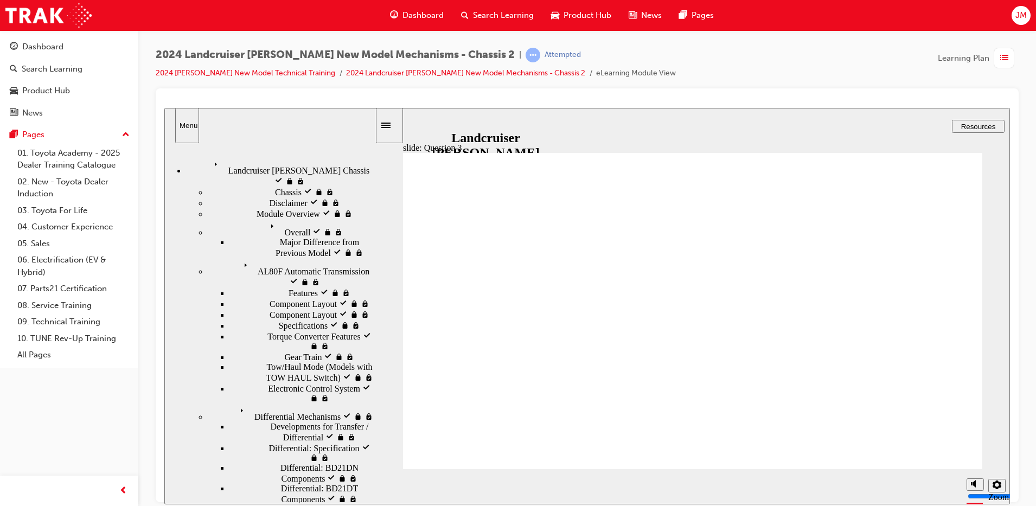
radio input "true"
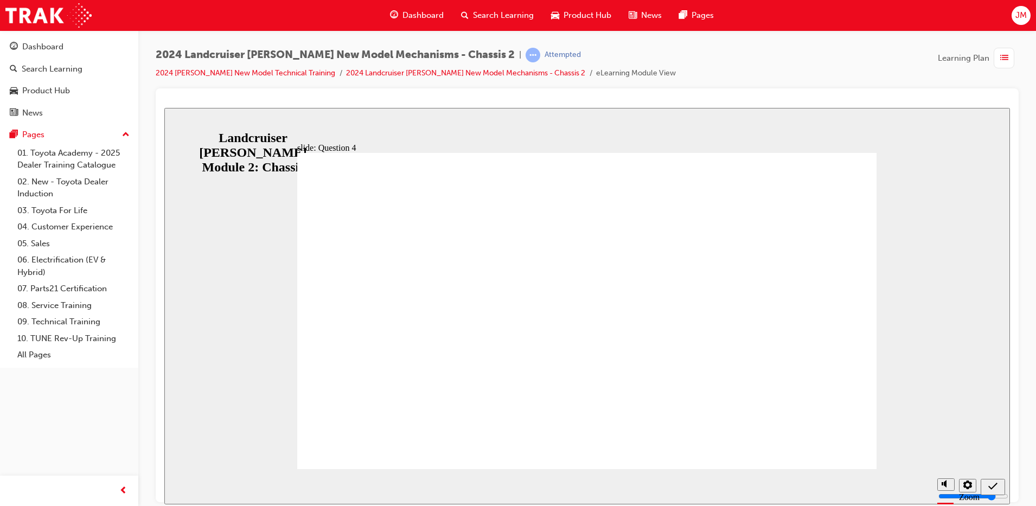
radio input "true"
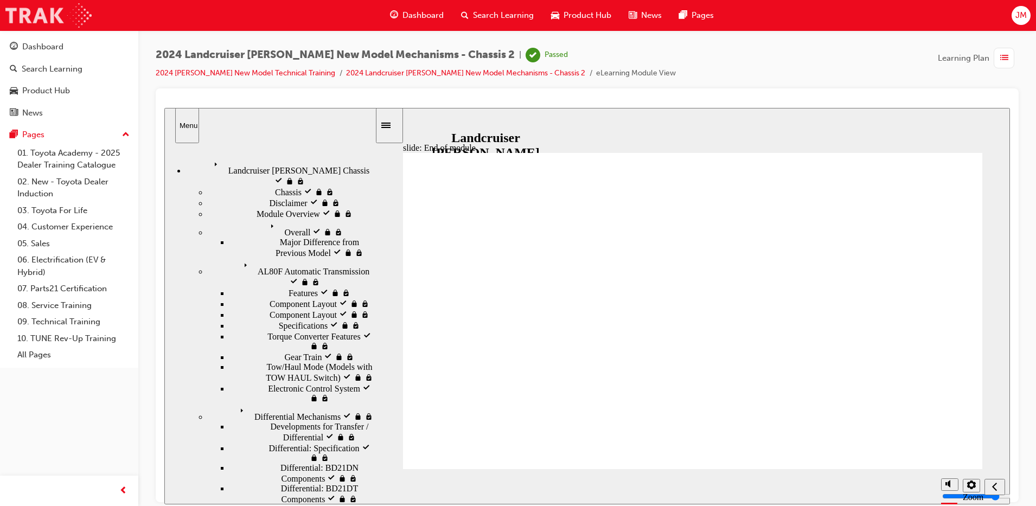
click at [63, 8] on img at bounding box center [48, 15] width 86 height 24
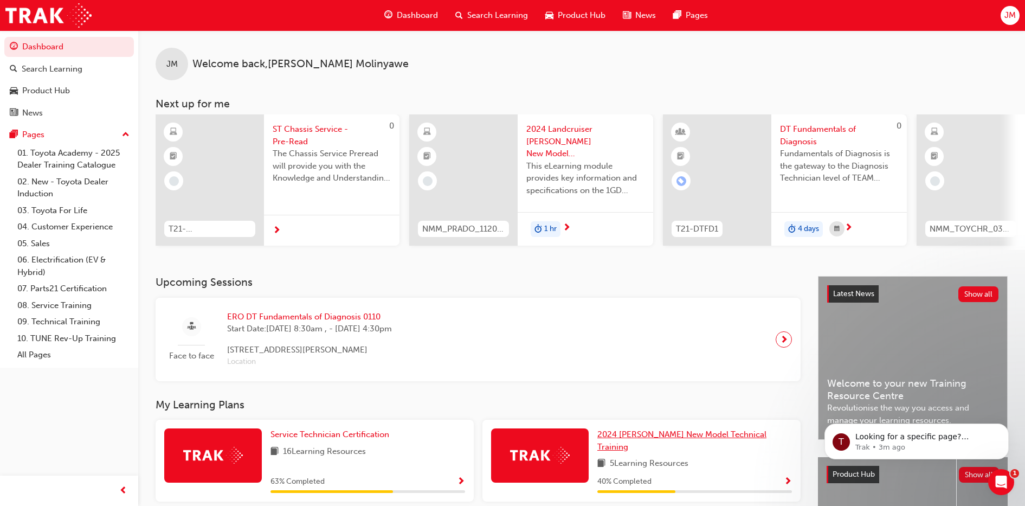
click at [675, 439] on span "2024 [PERSON_NAME] New Model Technical Training" at bounding box center [682, 440] width 169 height 22
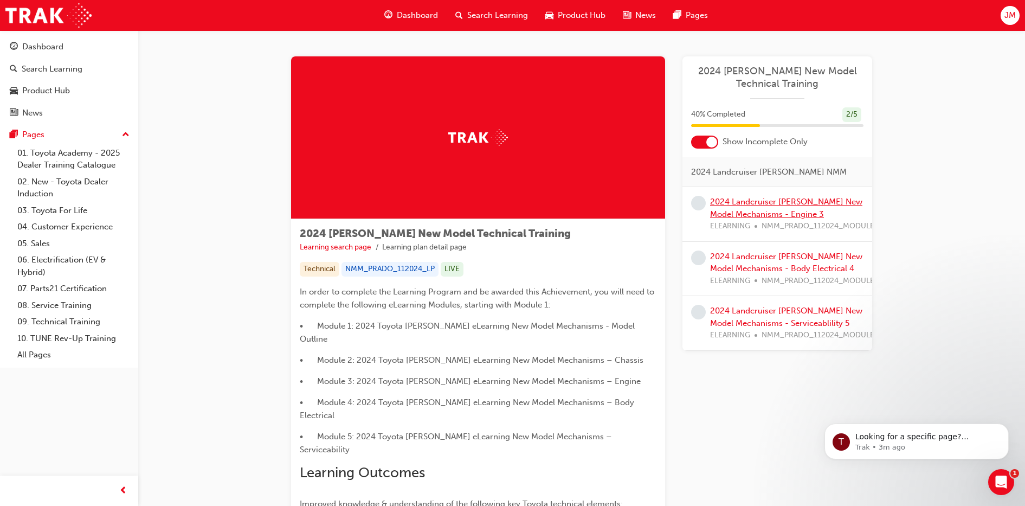
click at [770, 216] on link "2024 Landcruiser [PERSON_NAME] New Model Mechanisms - Engine 3" at bounding box center [786, 208] width 152 height 22
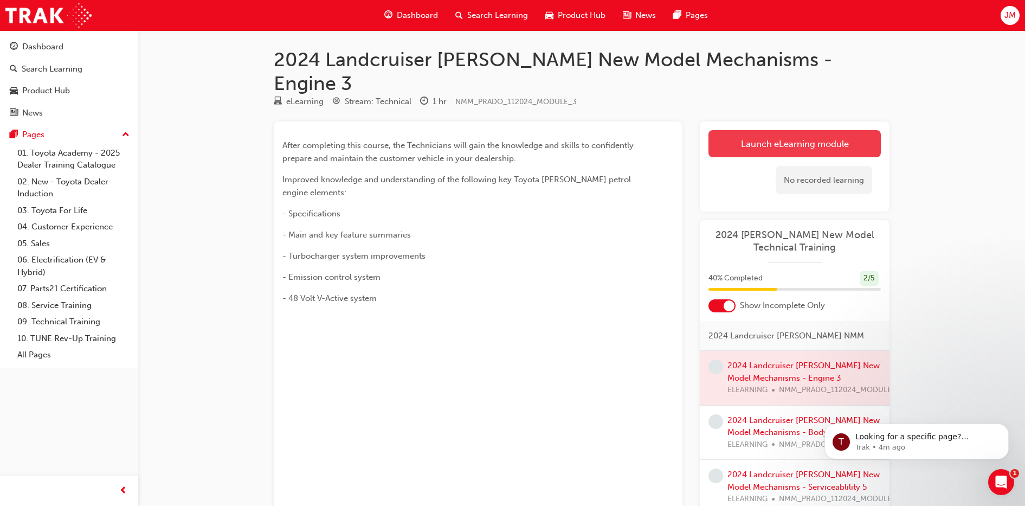
click at [824, 130] on link "Launch eLearning module" at bounding box center [795, 143] width 172 height 27
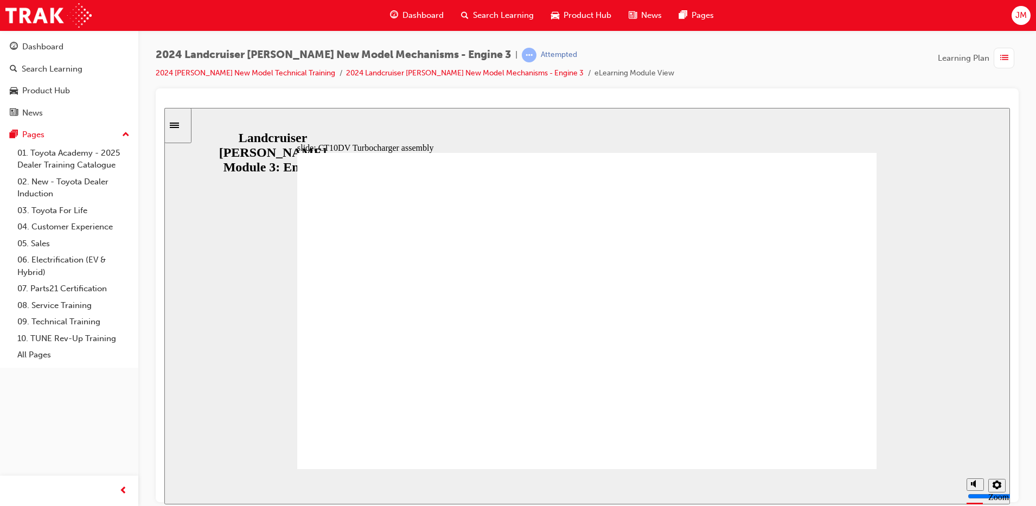
drag, startPoint x: 758, startPoint y: 450, endPoint x: 728, endPoint y: 467, distance: 34.5
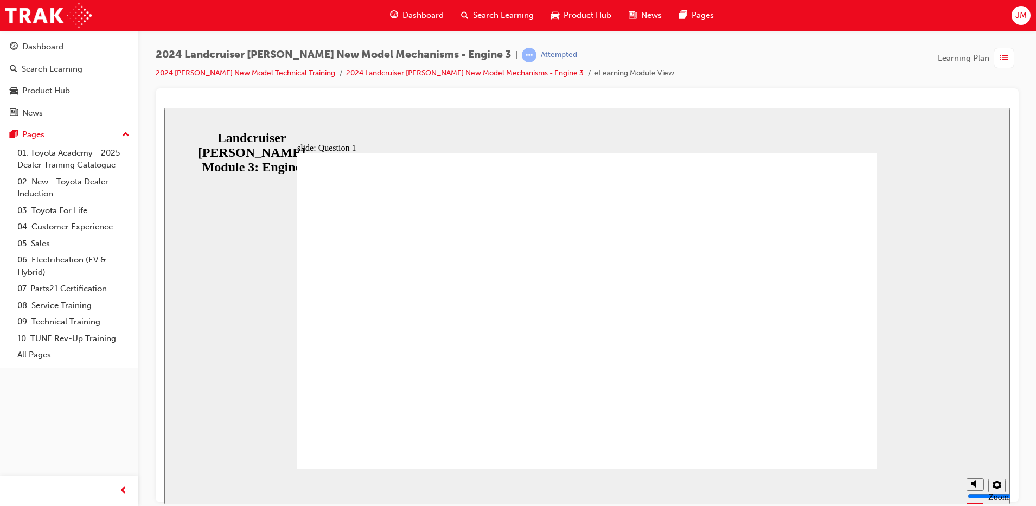
radio input "true"
drag, startPoint x: 549, startPoint y: 353, endPoint x: 549, endPoint y: 367, distance: 13.6
radio input "false"
radio input "true"
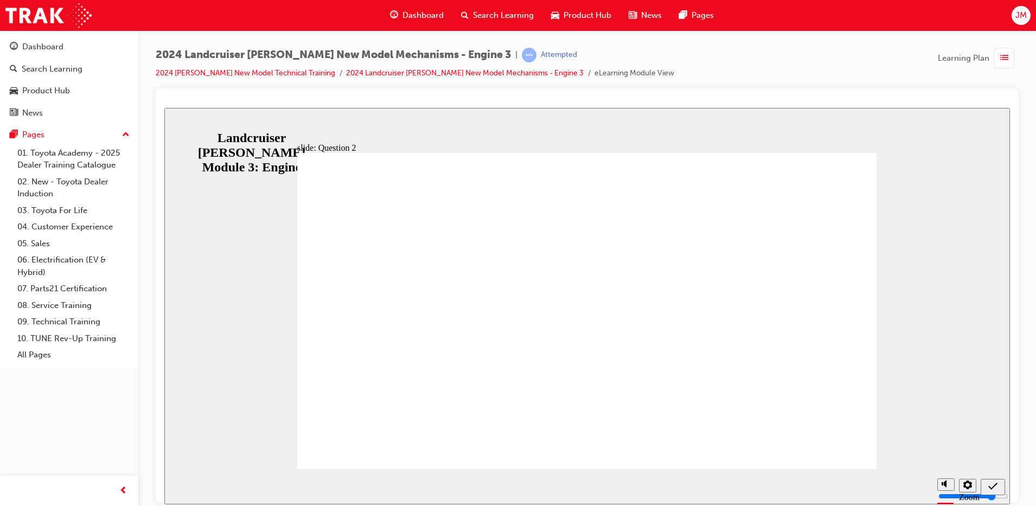
radio input "true"
drag, startPoint x: 632, startPoint y: 368, endPoint x: 830, endPoint y: 425, distance: 206.1
radio input "true"
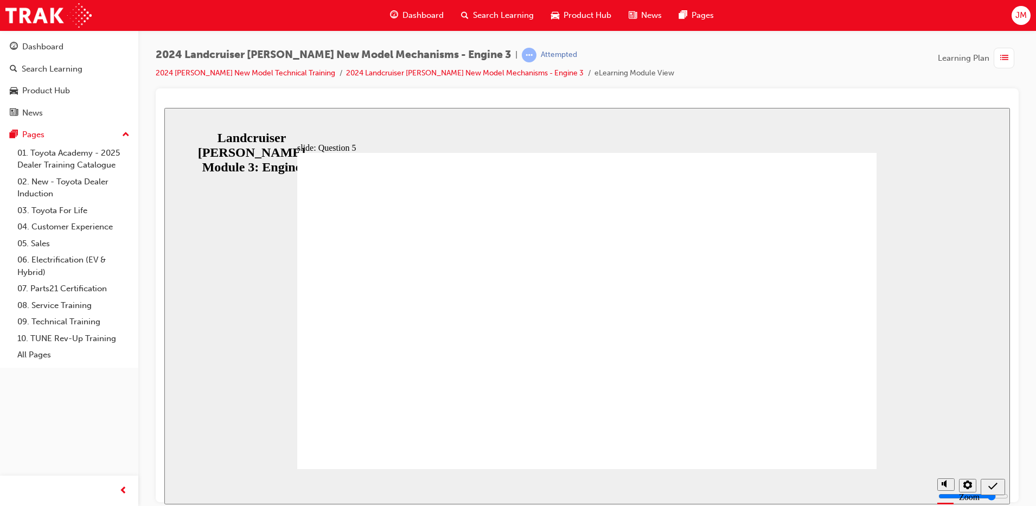
radio input "true"
click at [305, 131] on div "slide: Knowledge Check End Review the identified sections of this module again,…" at bounding box center [586, 305] width 845 height 396
click at [300, 125] on div "slide: Knowledge Check End Review the identified sections of this module again,…" at bounding box center [586, 305] width 845 height 396
click at [179, 129] on div "Sidebar Toggle" at bounding box center [178, 125] width 18 height 8
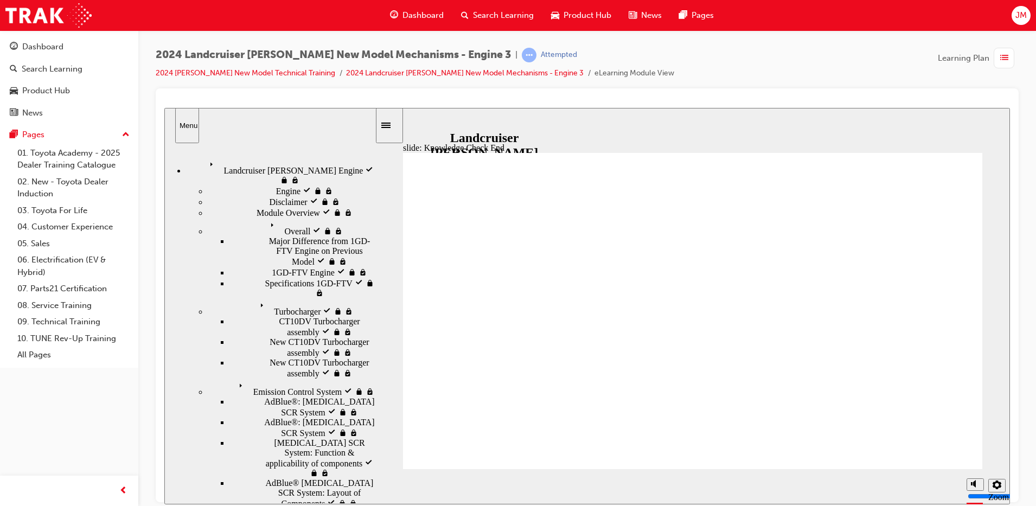
click at [246, 170] on div "Landcruiser Prado Engine visited Landcruiser Prado Engine" at bounding box center [280, 171] width 189 height 28
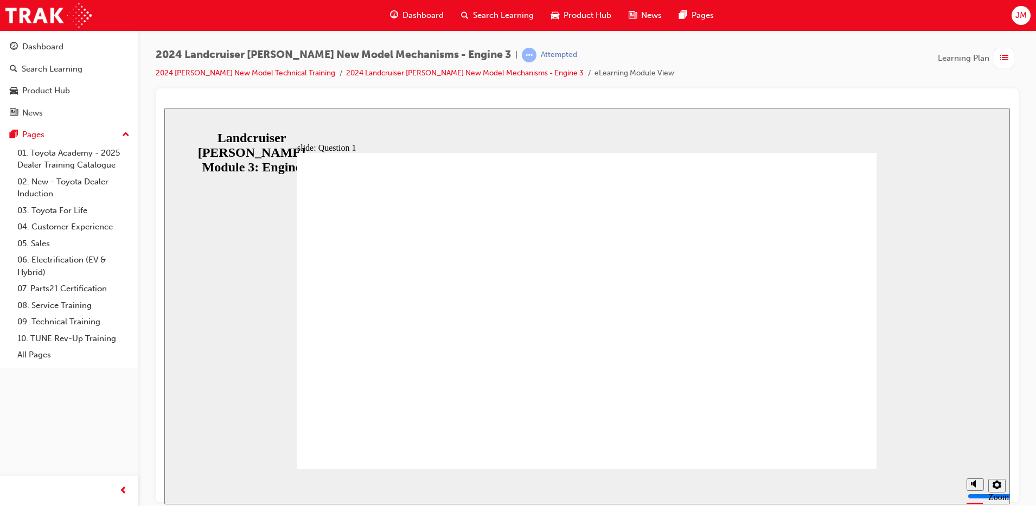
radio input "true"
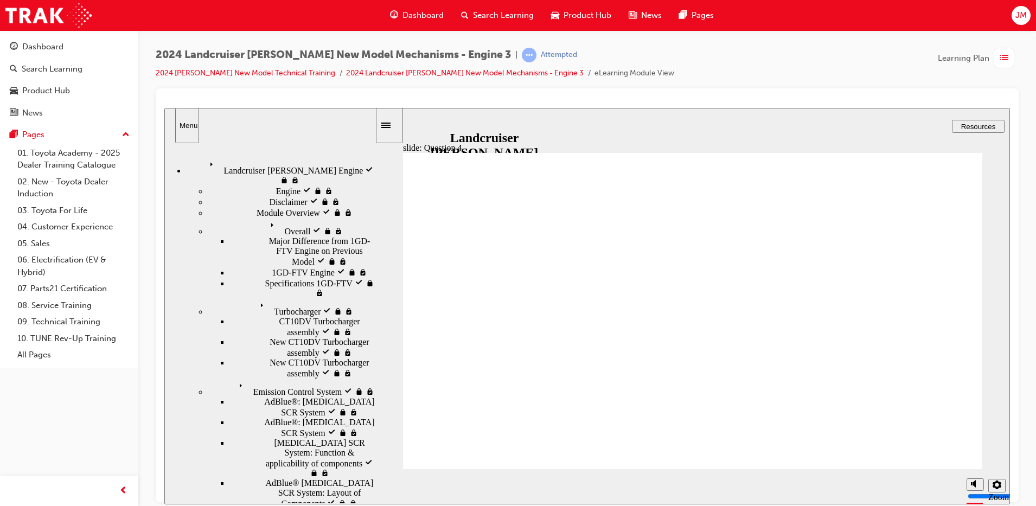
radio input "true"
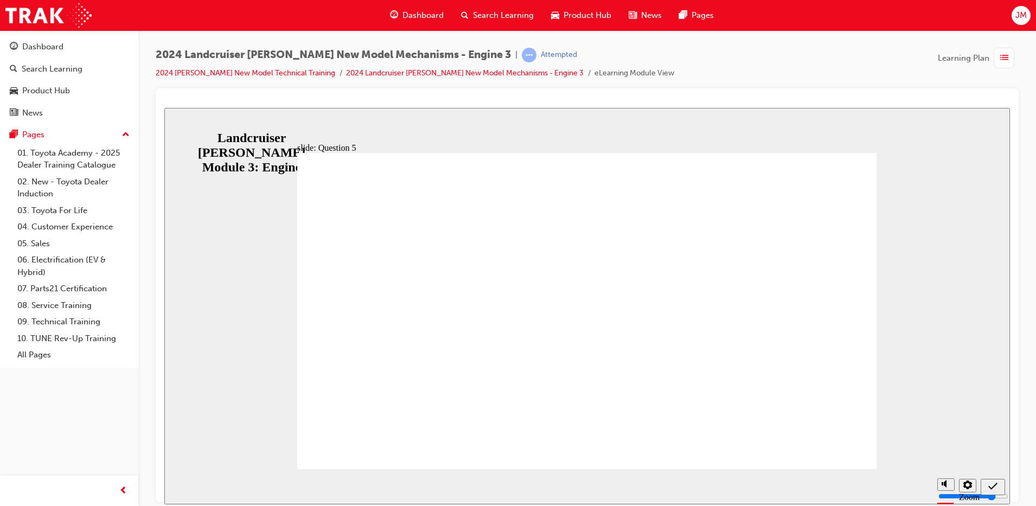
radio input "true"
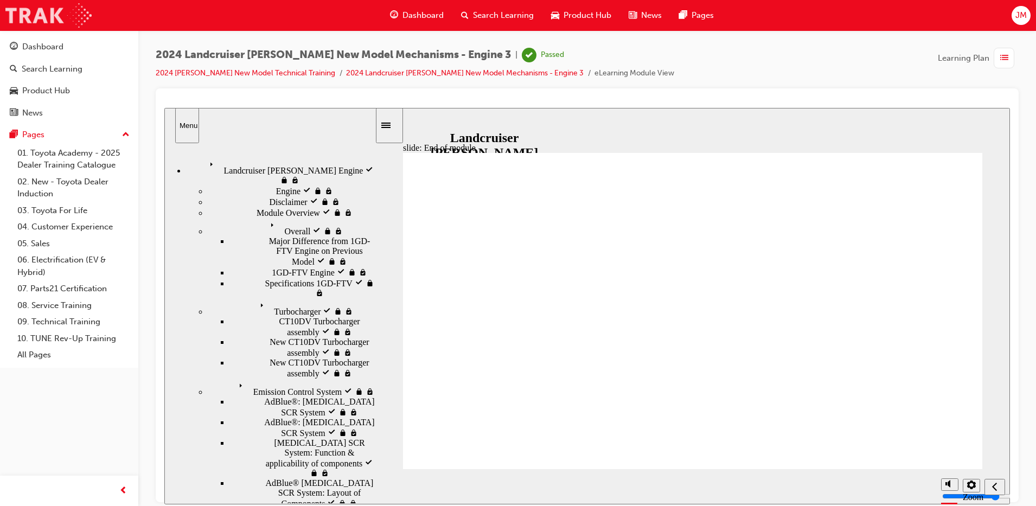
click at [65, 26] on img at bounding box center [48, 15] width 86 height 24
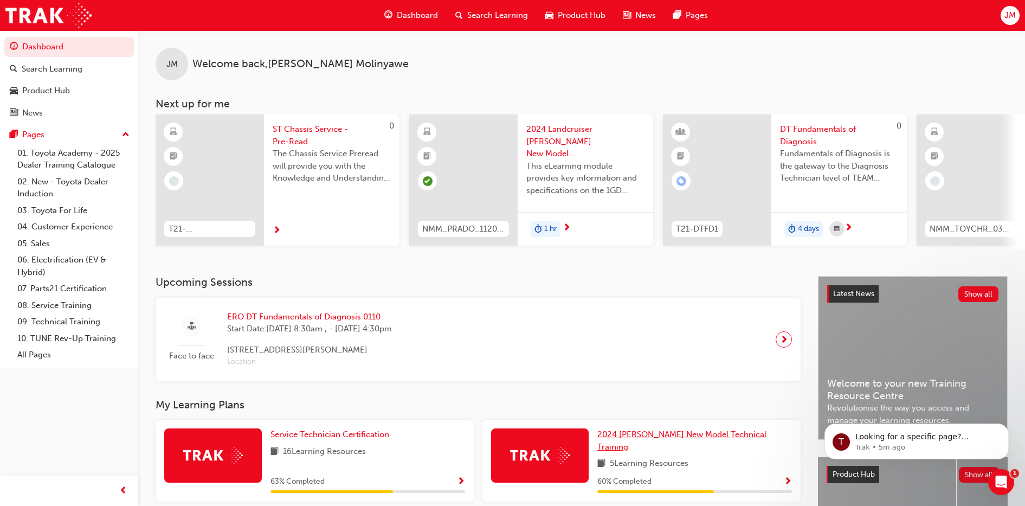
click at [645, 437] on span "2024 [PERSON_NAME] New Model Technical Training" at bounding box center [682, 440] width 169 height 22
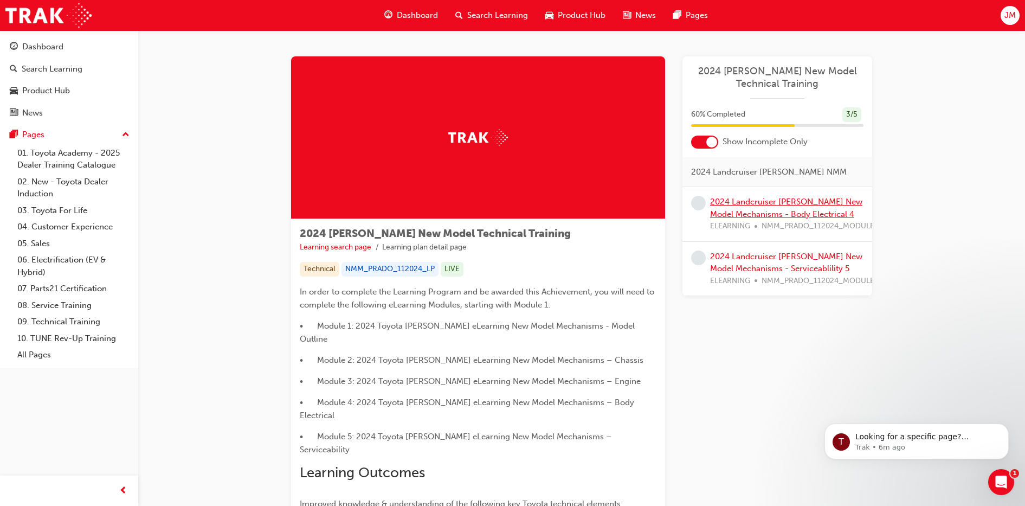
click at [802, 206] on link "2024 Landcruiser [PERSON_NAME] New Model Mechanisms - Body Electrical 4" at bounding box center [786, 208] width 152 height 22
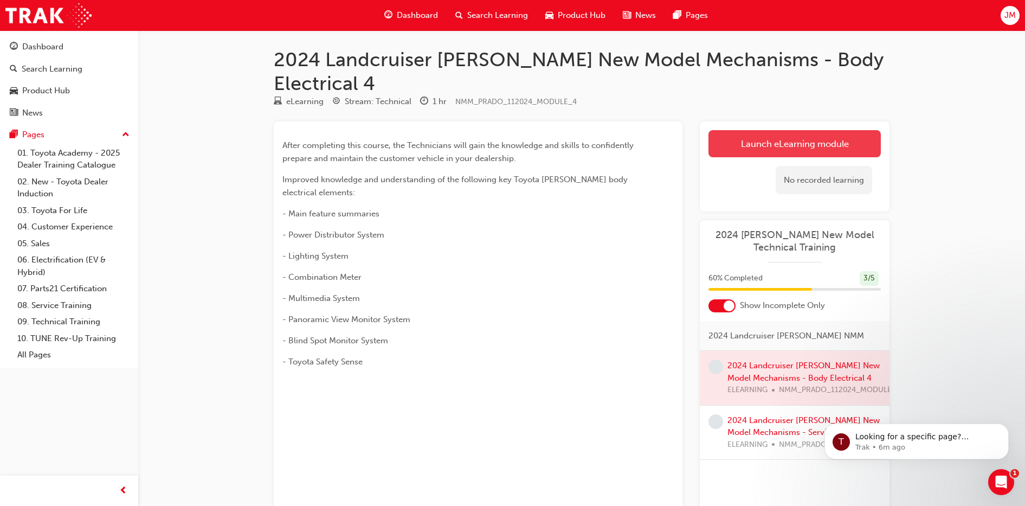
click at [803, 130] on link "Launch eLearning module" at bounding box center [795, 143] width 172 height 27
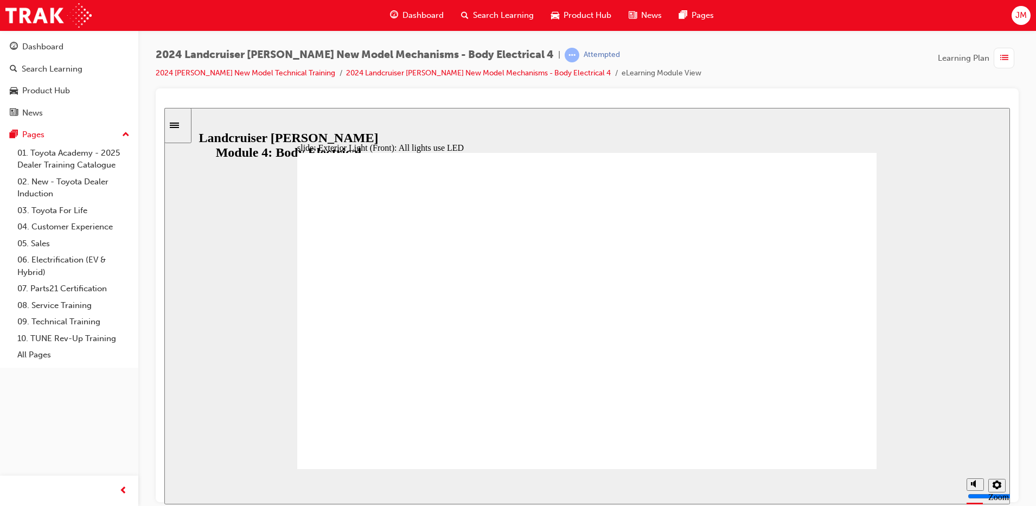
drag, startPoint x: 842, startPoint y: 453, endPoint x: 746, endPoint y: 451, distance: 95.5
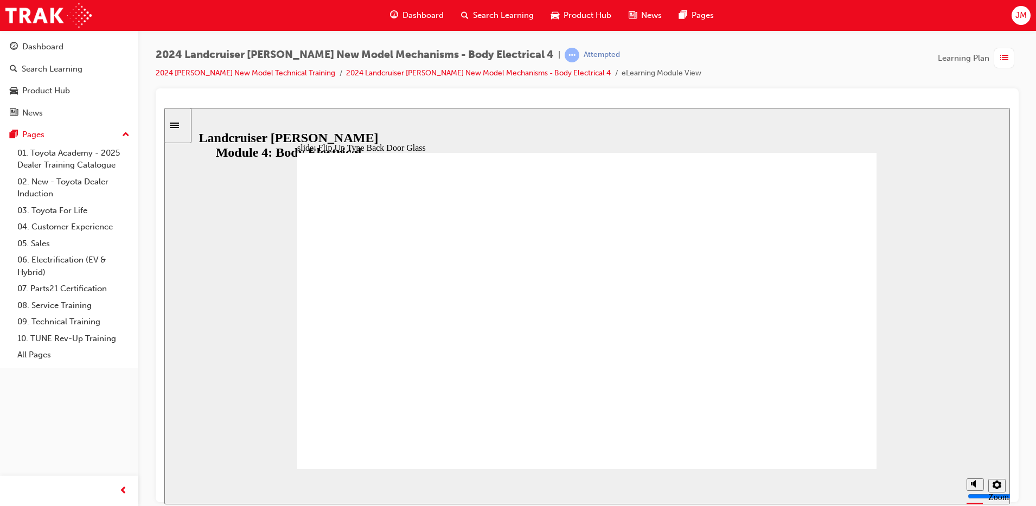
drag, startPoint x: 820, startPoint y: 448, endPoint x: 746, endPoint y: 454, distance: 74.0
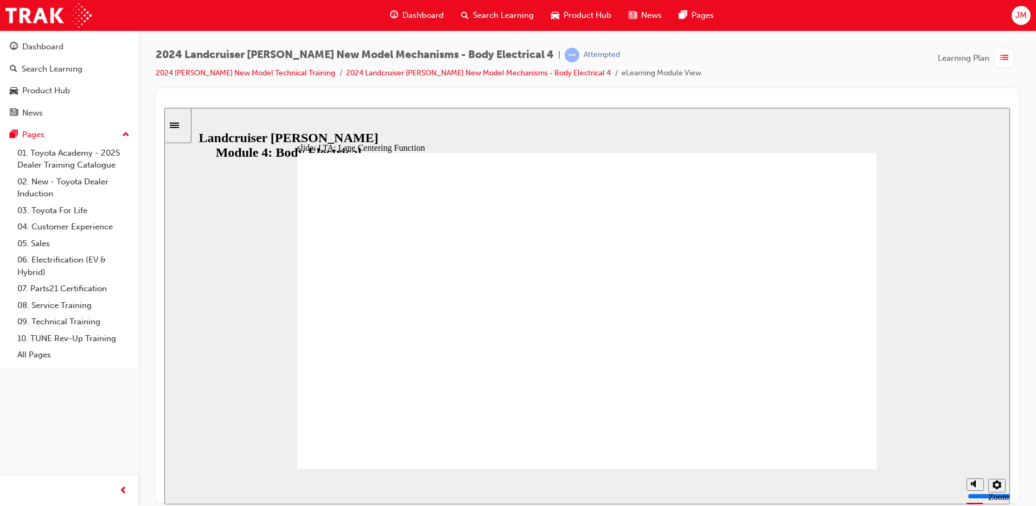
radio input "true"
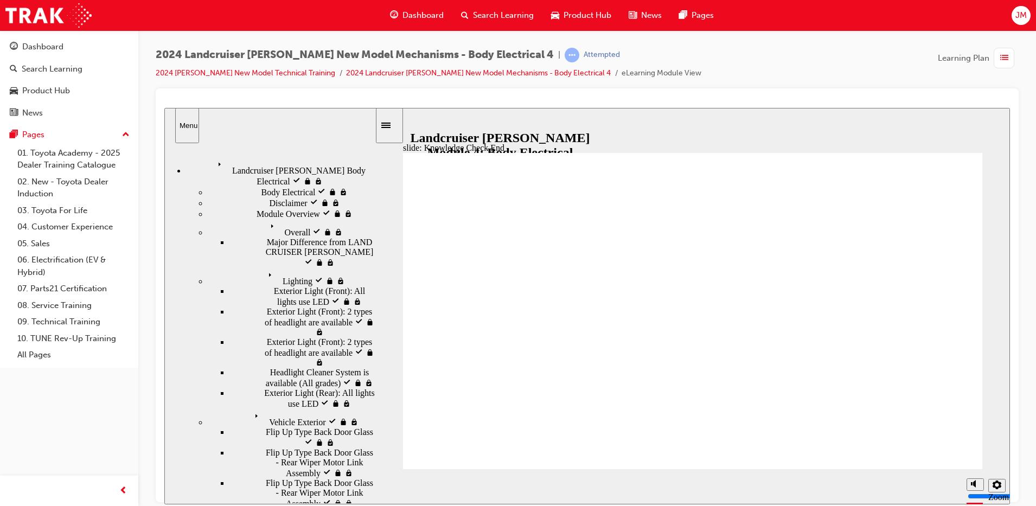
click at [242, 170] on div "Landcruiser [PERSON_NAME] Body Electrical visited Landcruiser [PERSON_NAME] Bod…" at bounding box center [280, 171] width 189 height 29
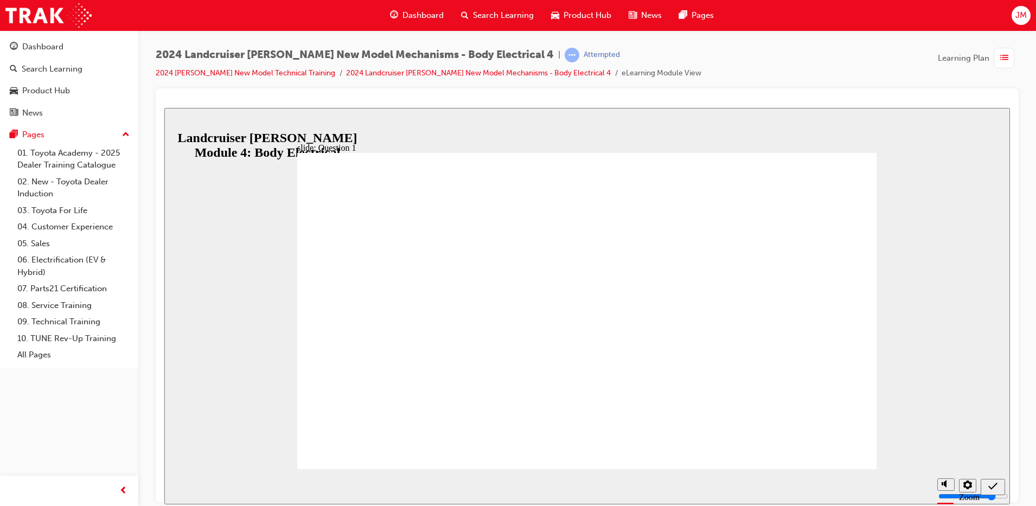
radio input "true"
drag, startPoint x: 549, startPoint y: 356, endPoint x: 808, endPoint y: 432, distance: 269.9
radio input "false"
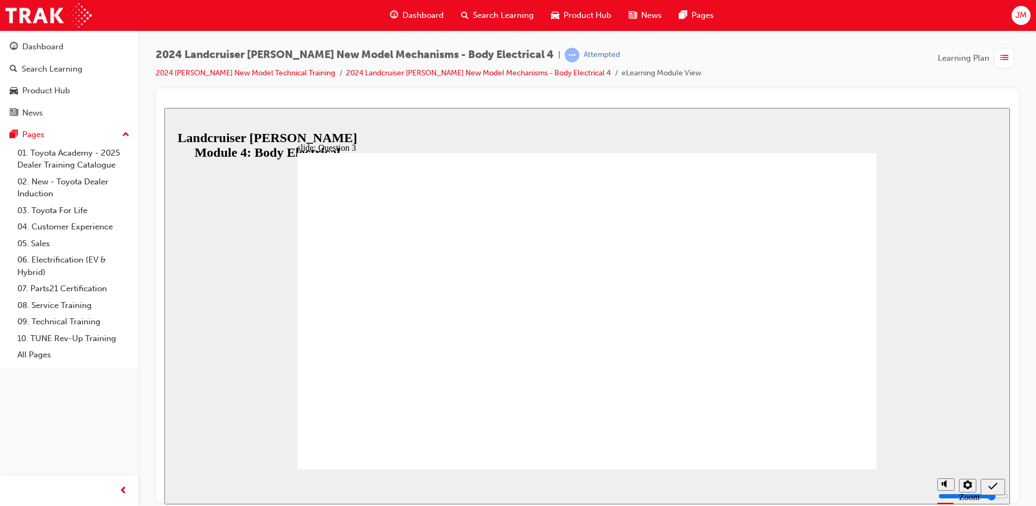
radio input "true"
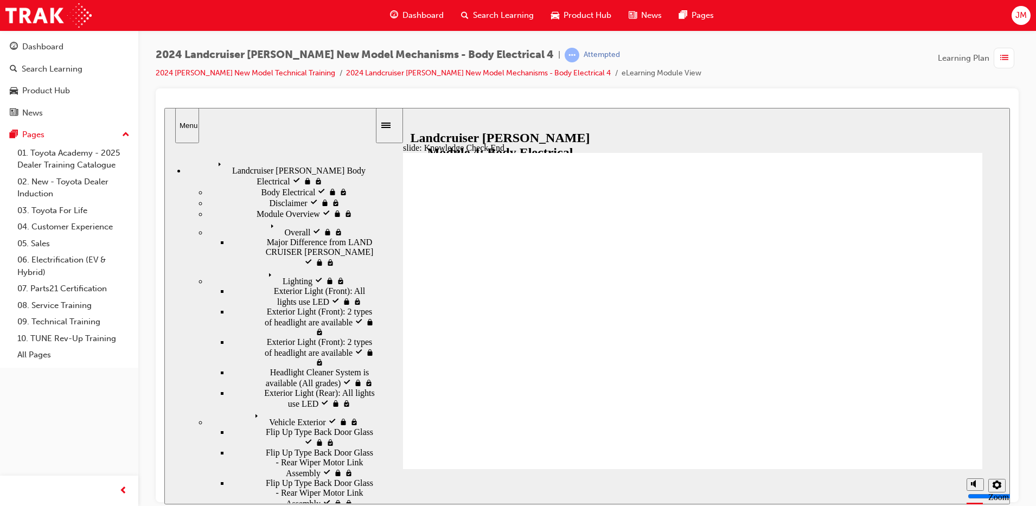
click at [265, 159] on span "Landcruiser [PERSON_NAME] Body Electrical visited" at bounding box center [294, 167] width 161 height 20
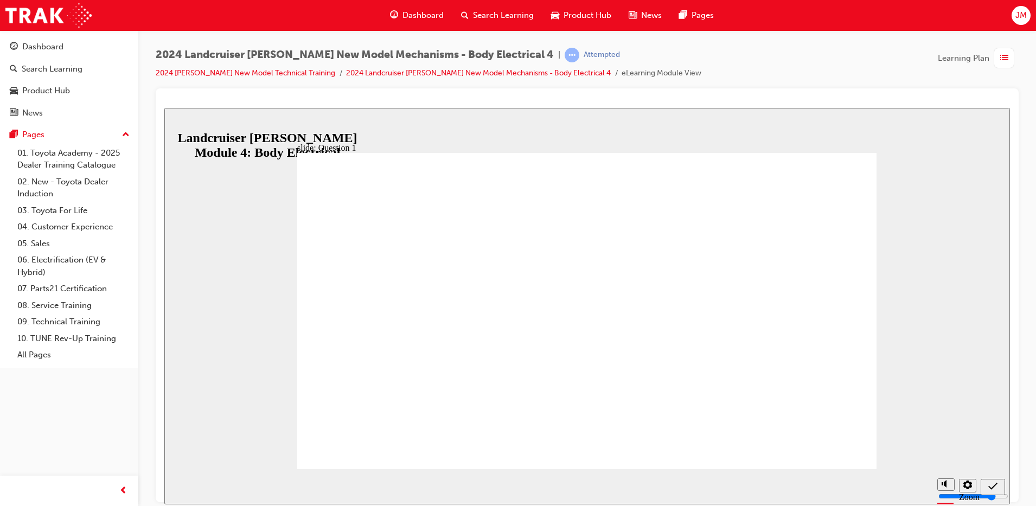
radio input "true"
radio input "false"
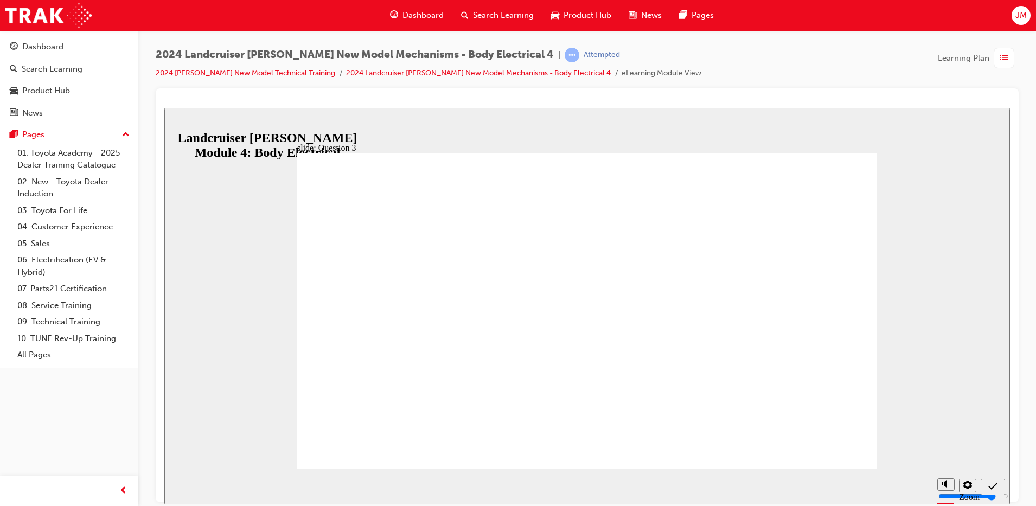
radio input "true"
drag, startPoint x: 588, startPoint y: 351, endPoint x: 831, endPoint y: 425, distance: 253.7
radio input "true"
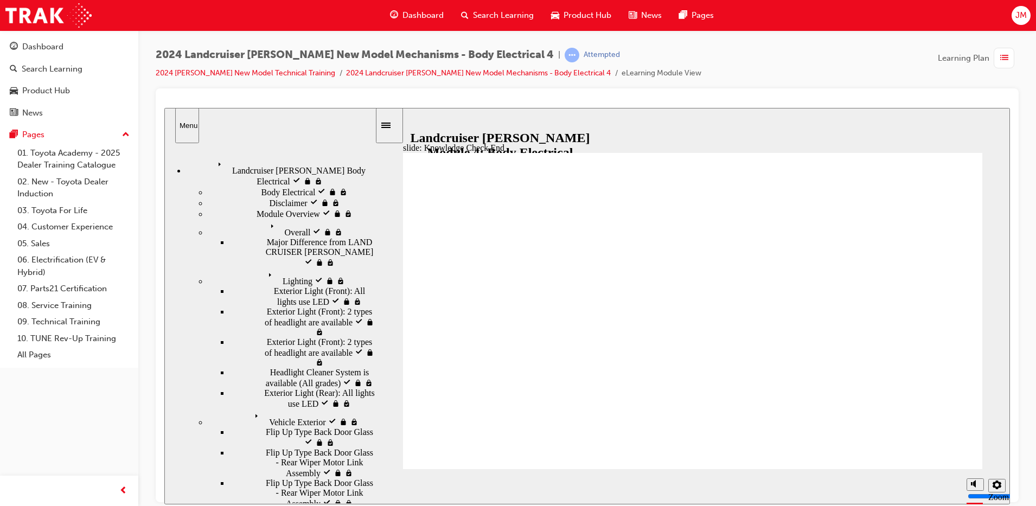
click at [284, 166] on div "Landcruiser Prado Body Electrical visited Landcruiser Prado Body Electrical" at bounding box center [280, 171] width 189 height 29
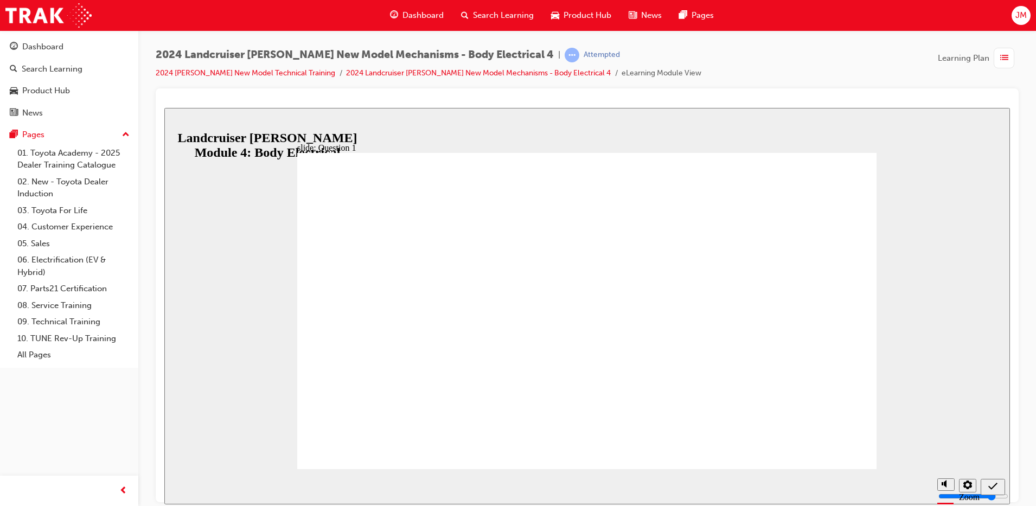
radio input "true"
radio input "false"
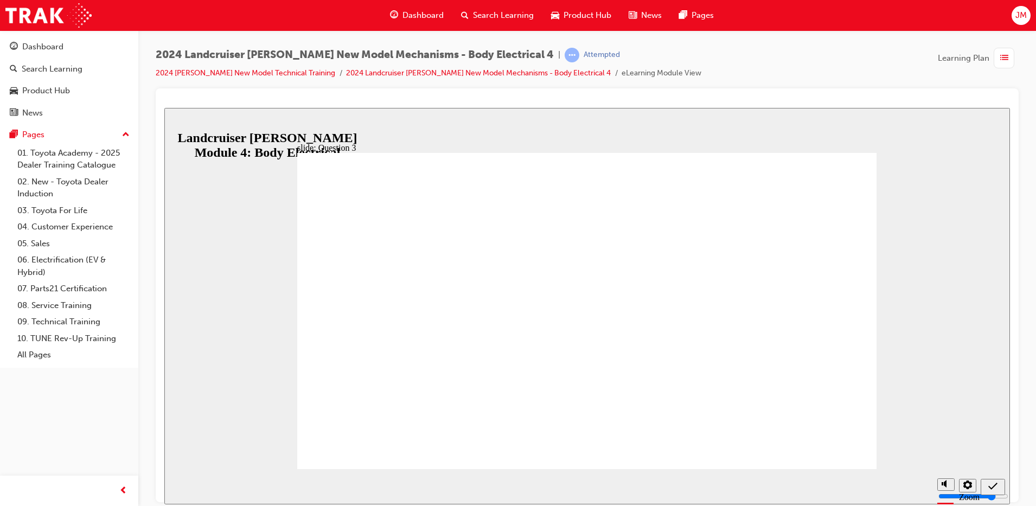
radio input "true"
radio input "false"
radio input "true"
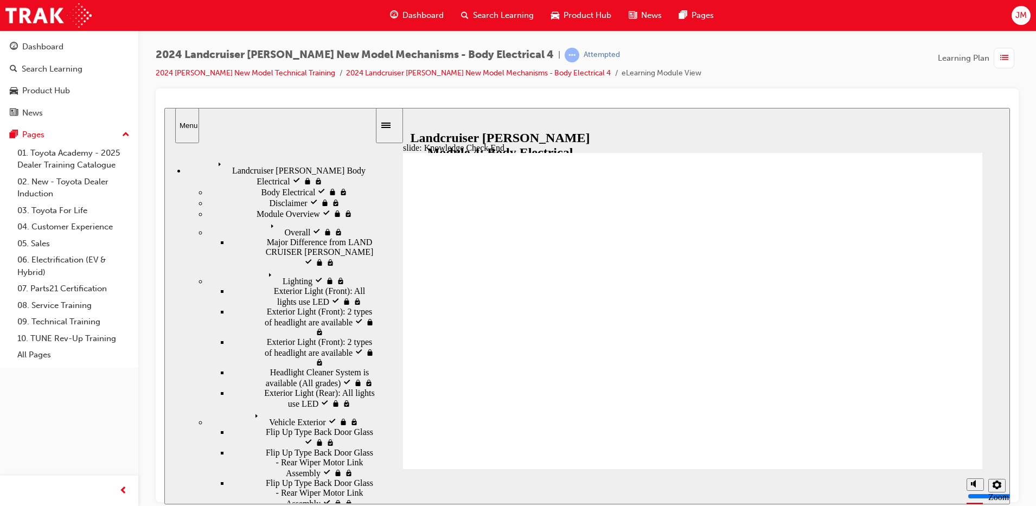
click at [331, 157] on span "Landcruiser Prado Body Electrical visited" at bounding box center [294, 167] width 161 height 20
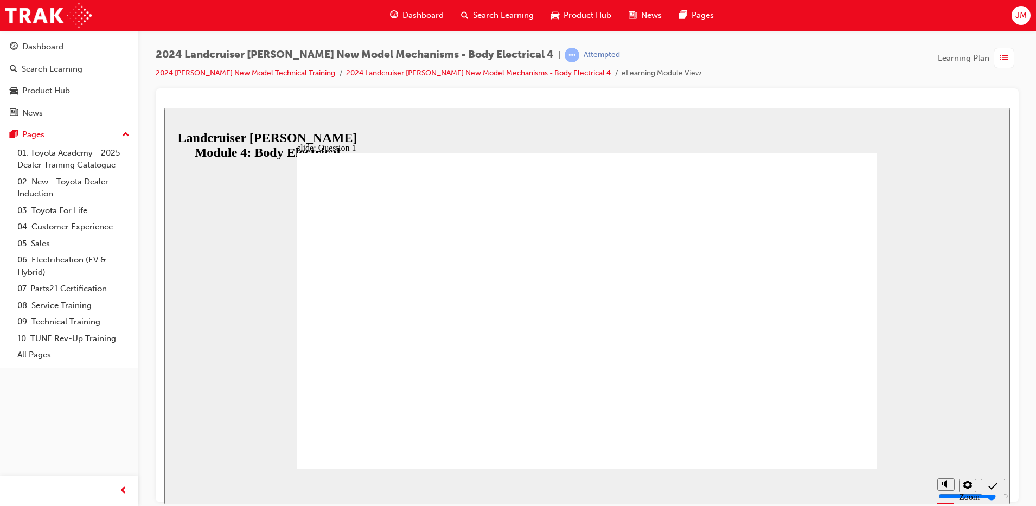
radio input "true"
radio input "false"
radio input "true"
radio input "false"
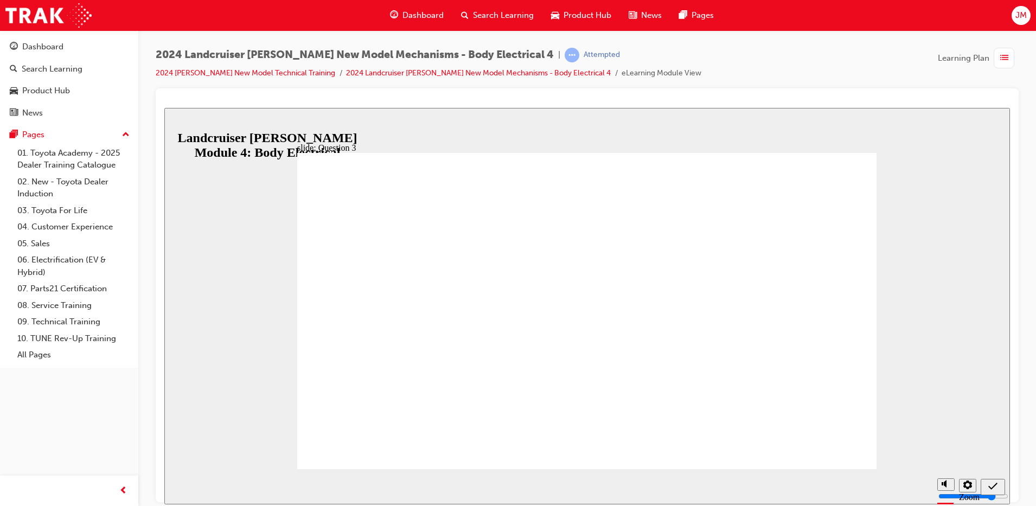
radio input "true"
drag, startPoint x: 579, startPoint y: 328, endPoint x: 577, endPoint y: 316, distance: 12.1
radio input "true"
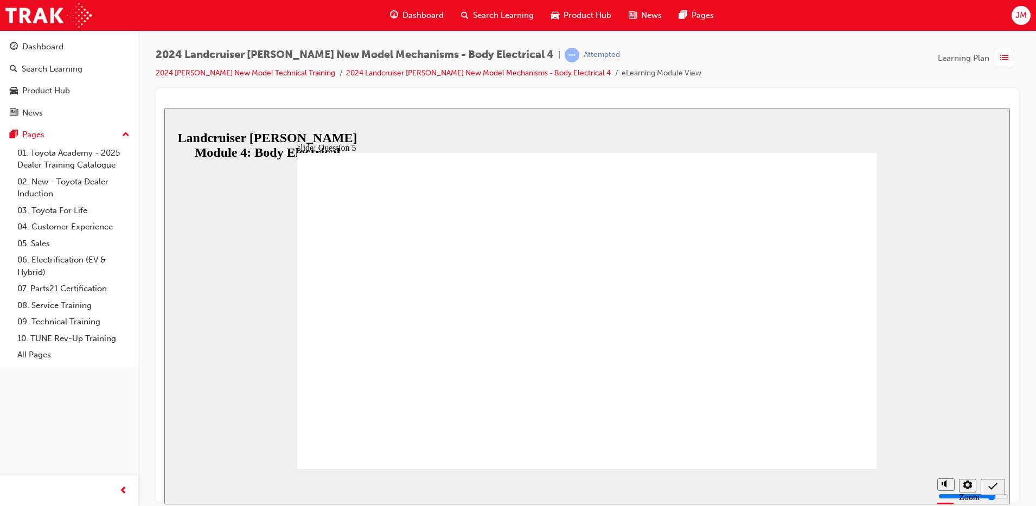
radio input "true"
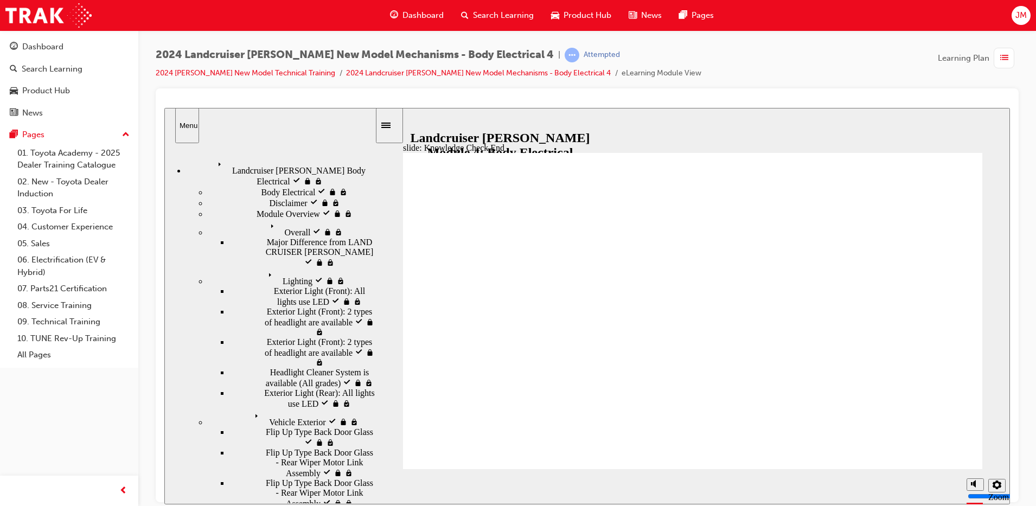
click at [271, 157] on span "Landcruiser Prado Body Electrical visited" at bounding box center [294, 167] width 161 height 20
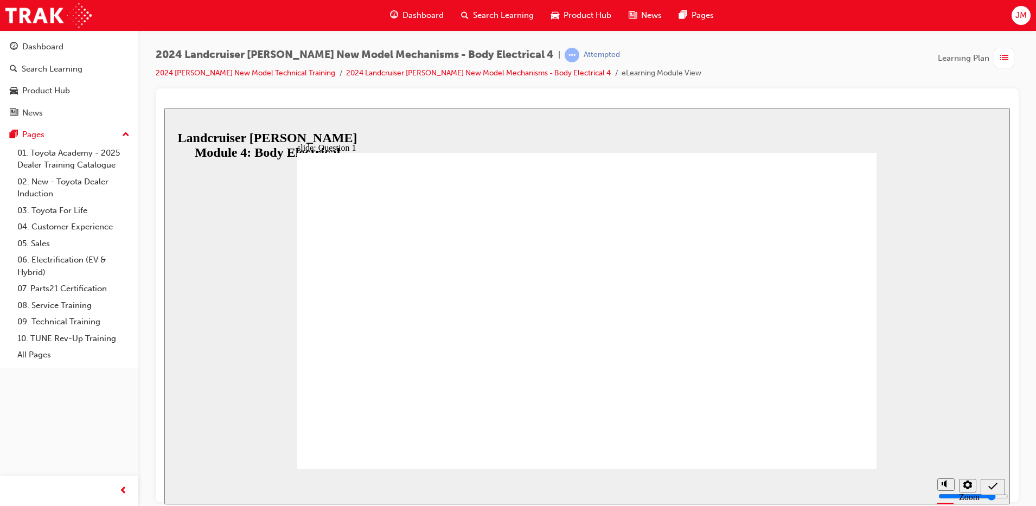
radio input "true"
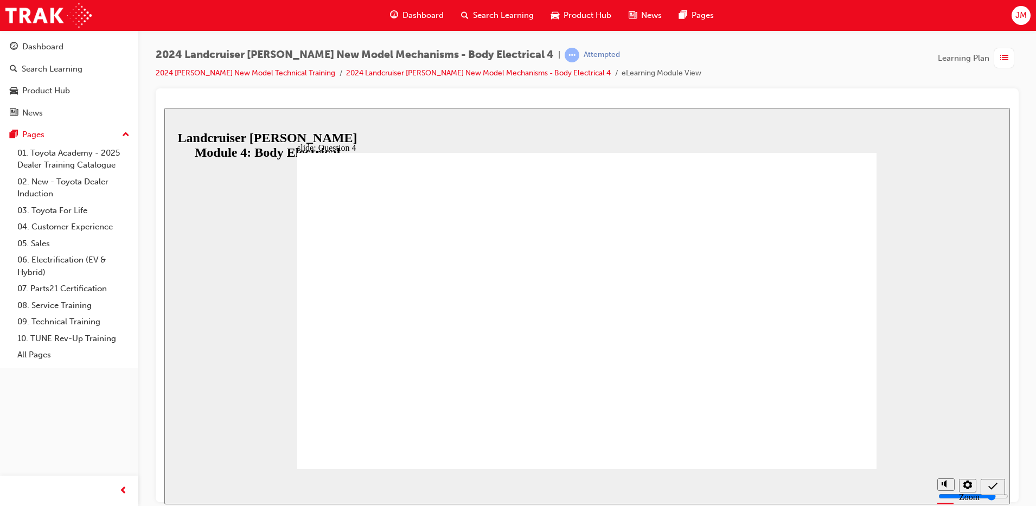
drag, startPoint x: 527, startPoint y: 340, endPoint x: 797, endPoint y: 420, distance: 281.6
radio input "true"
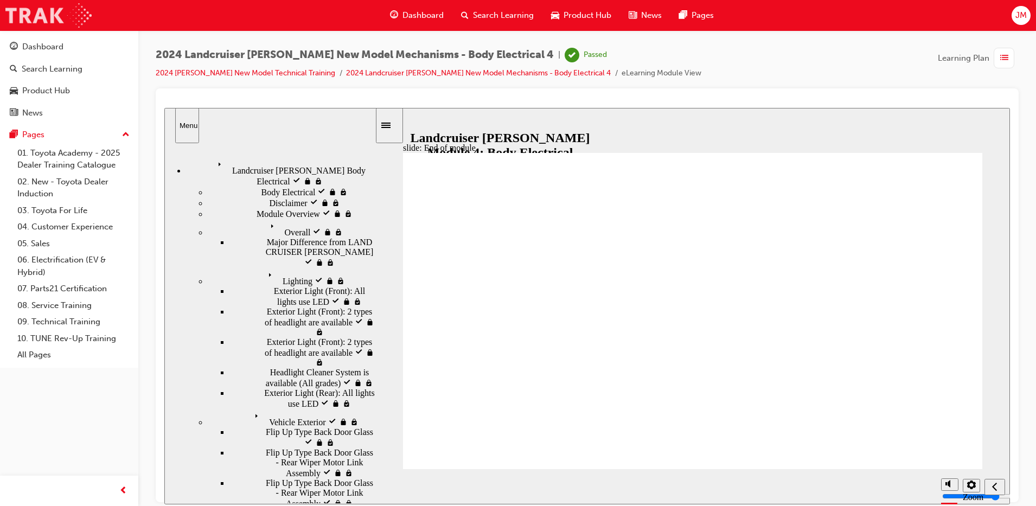
click at [49, 13] on img at bounding box center [48, 15] width 86 height 24
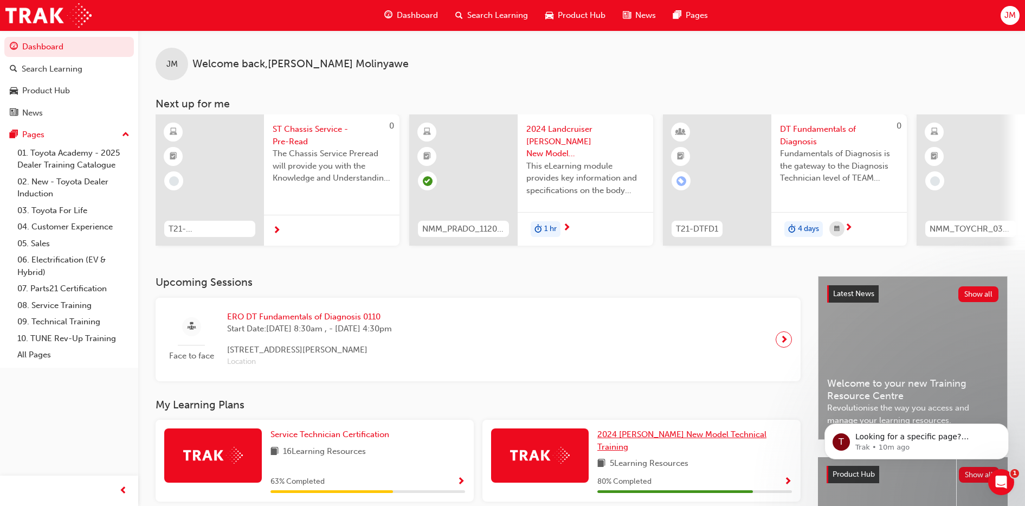
click at [641, 441] on span "2024 [PERSON_NAME] New Model Technical Training" at bounding box center [682, 440] width 169 height 22
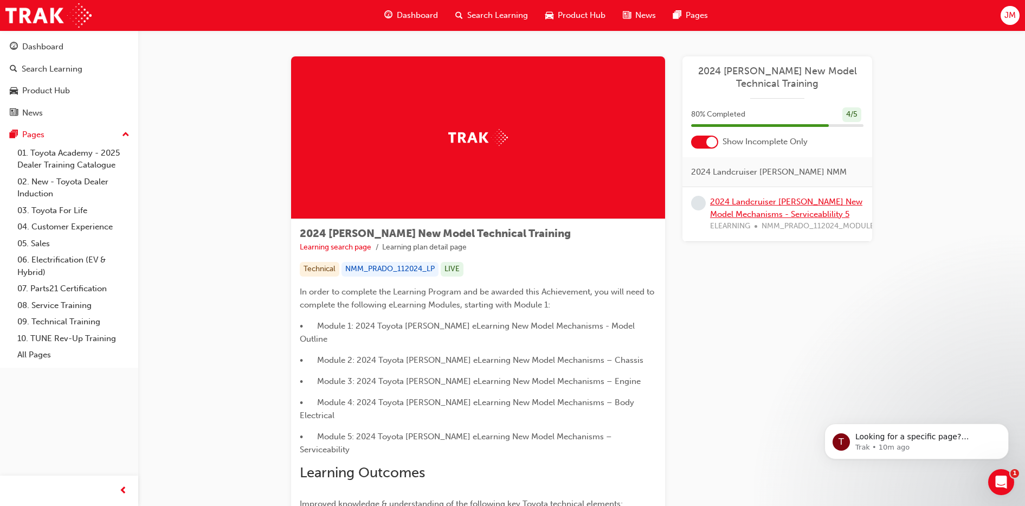
click at [773, 197] on link "2024 Landcruiser Prado New Model Mechanisms - Serviceablility 5" at bounding box center [786, 208] width 152 height 22
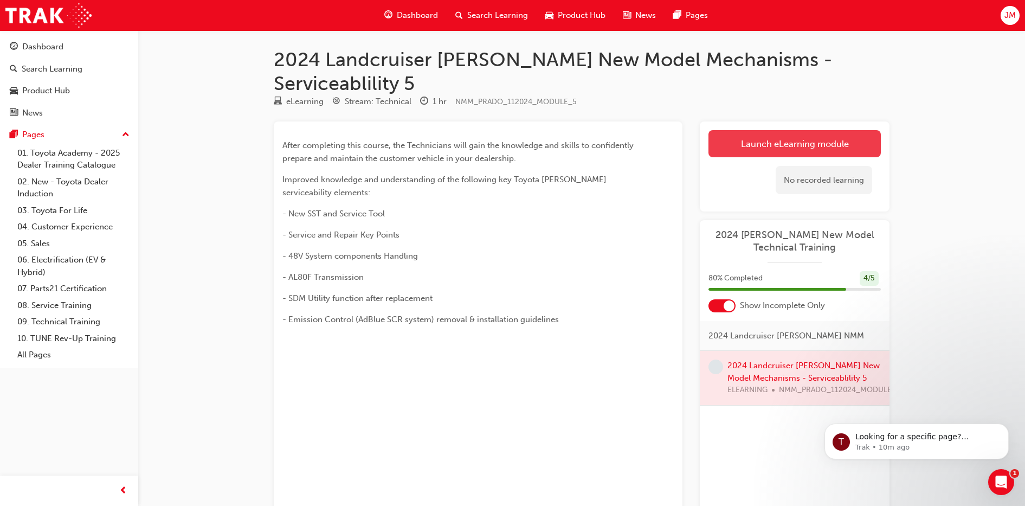
click at [835, 130] on link "Launch eLearning module" at bounding box center [795, 143] width 172 height 27
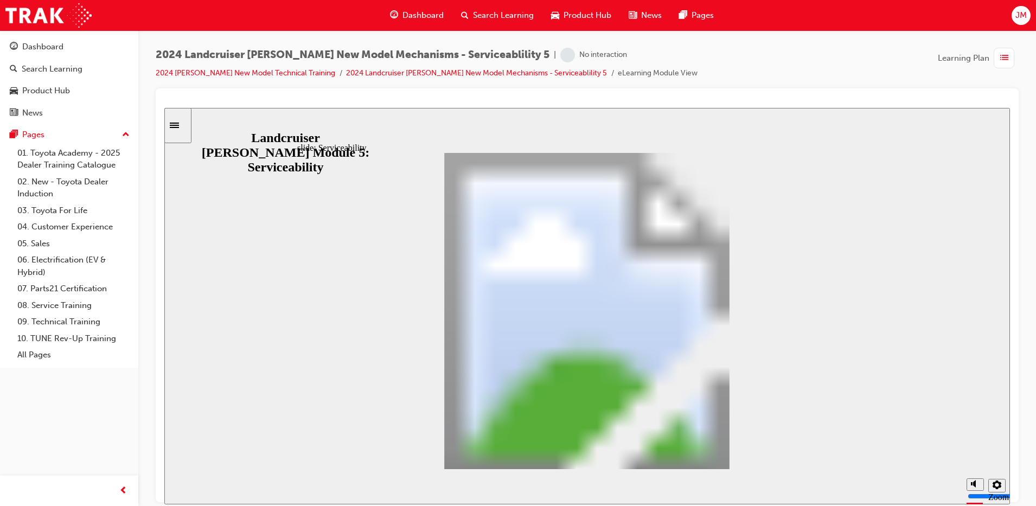
drag, startPoint x: 749, startPoint y: 462, endPoint x: 743, endPoint y: 443, distance: 20.1
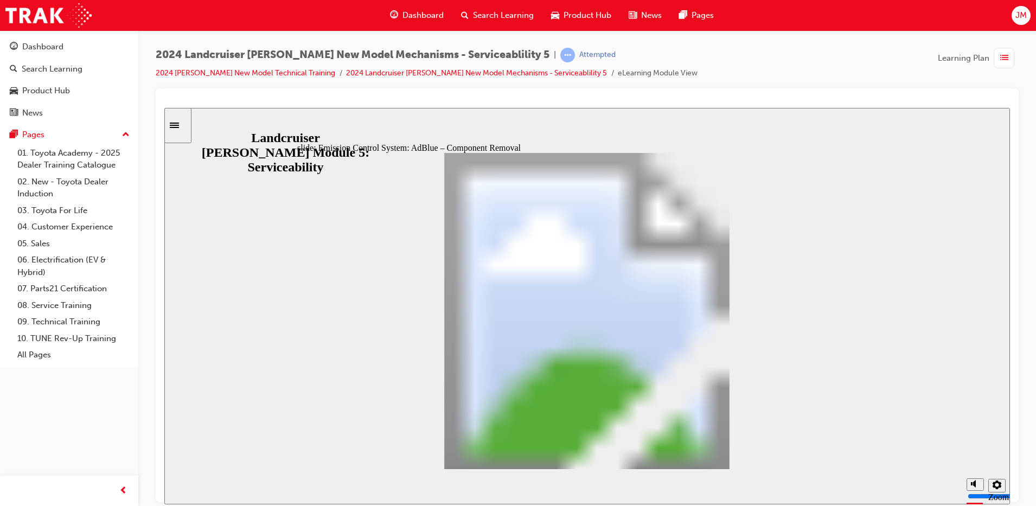
drag, startPoint x: 746, startPoint y: 431, endPoint x: 737, endPoint y: 445, distance: 16.8
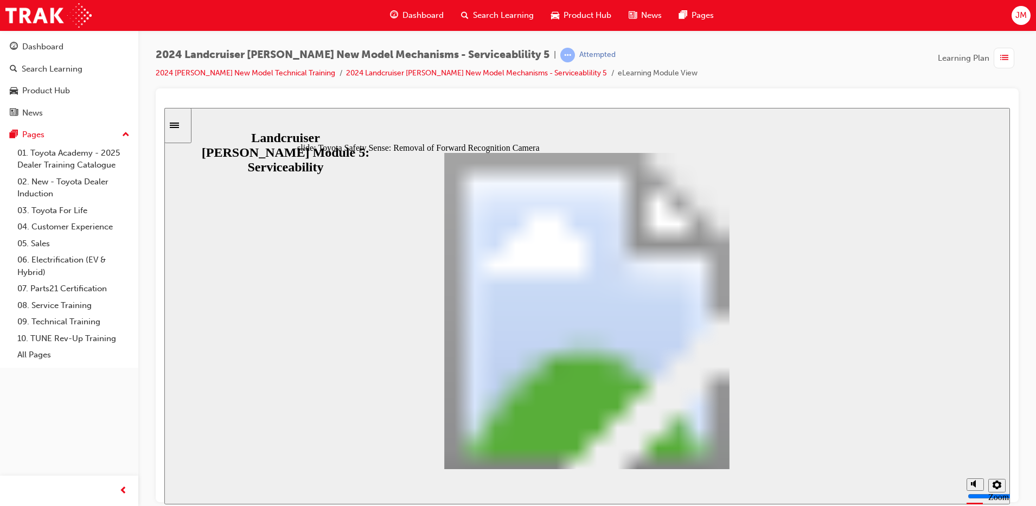
drag, startPoint x: 745, startPoint y: 444, endPoint x: 747, endPoint y: 454, distance: 10.5
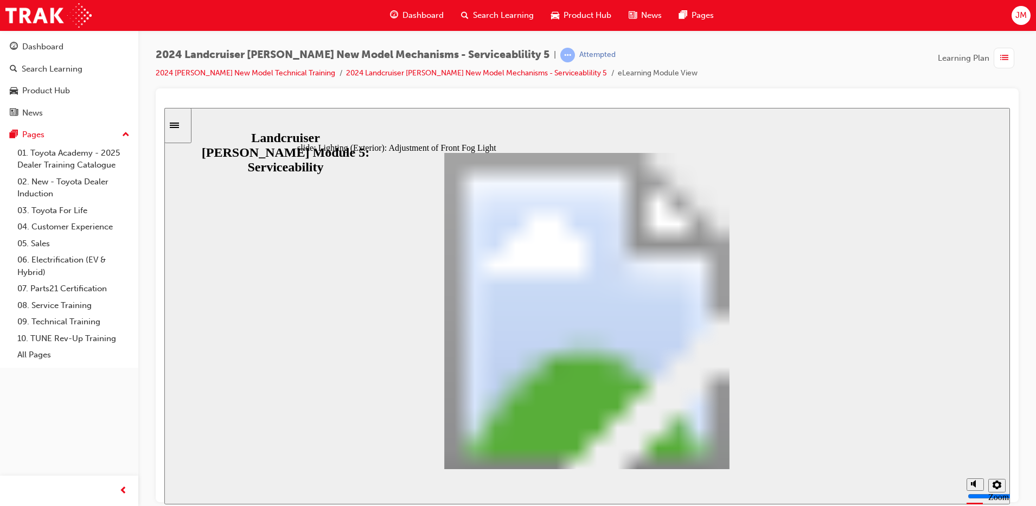
drag, startPoint x: 833, startPoint y: 460, endPoint x: 746, endPoint y: 452, distance: 88.2
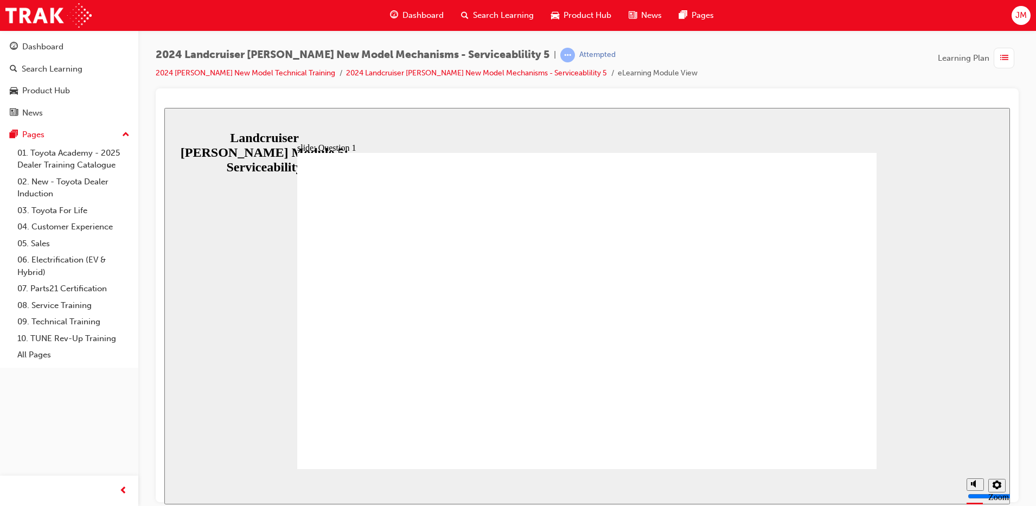
radio input "true"
drag, startPoint x: 563, startPoint y: 327, endPoint x: 812, endPoint y: 430, distance: 269.9
drag, startPoint x: 644, startPoint y: 376, endPoint x: 612, endPoint y: 375, distance: 32.0
radio input "false"
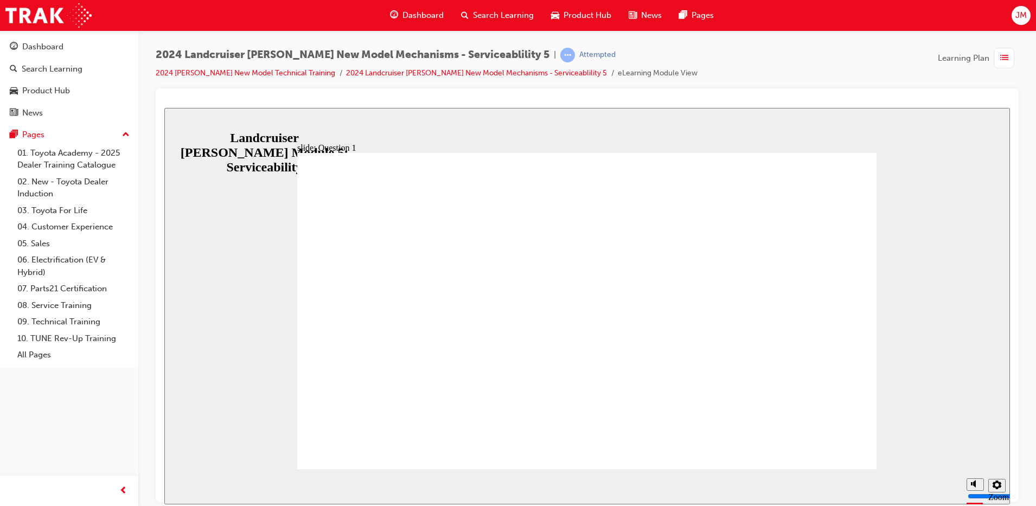
radio input "true"
radio input "false"
radio input "true"
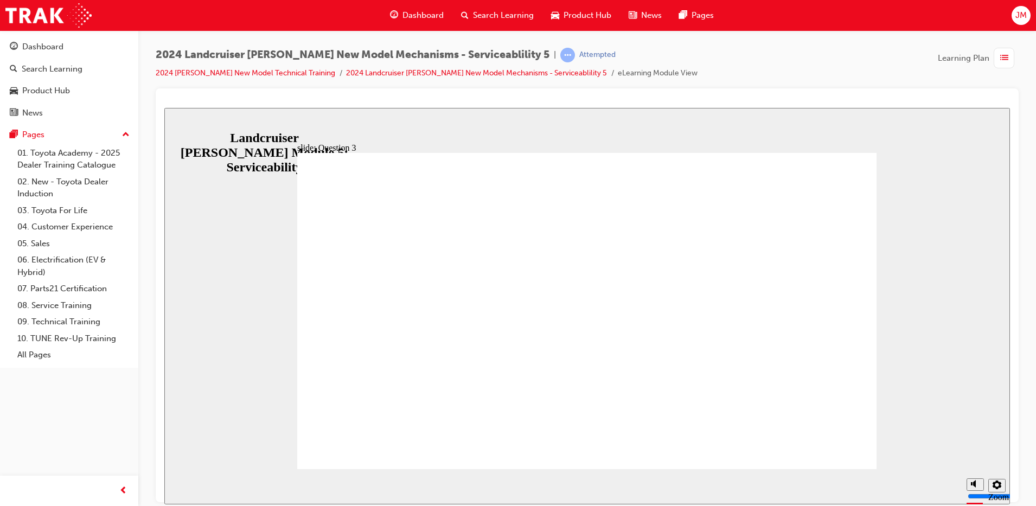
radio input "true"
radio input "false"
radio input "true"
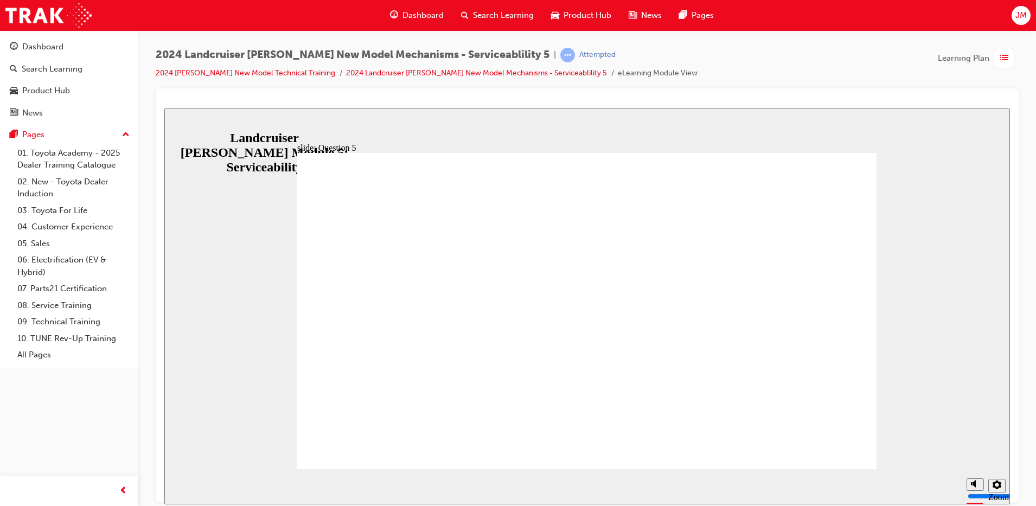
radio input "true"
radio input "false"
radio input "true"
click at [297, 127] on div "slide: Knowledge Check End Review the identified sections of this module again,…" at bounding box center [586, 305] width 845 height 396
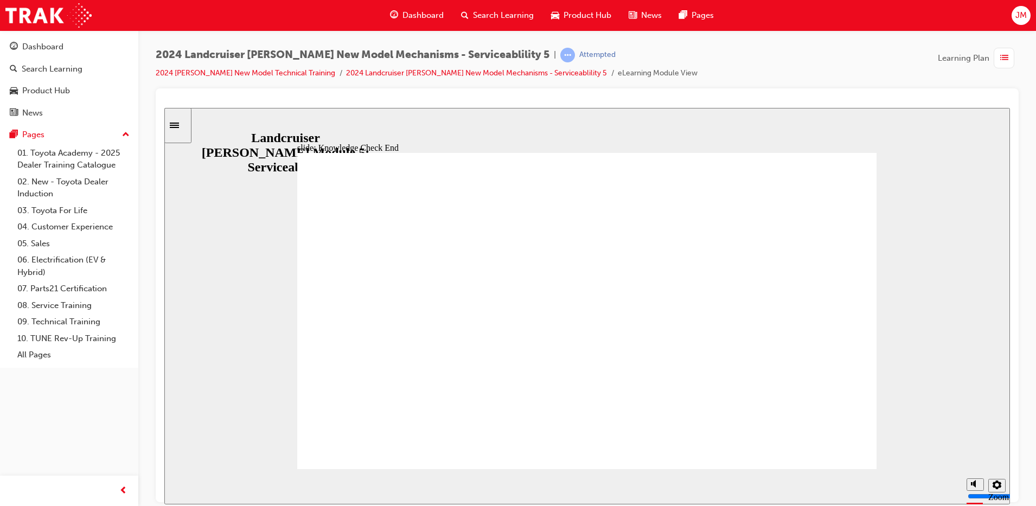
click at [186, 126] on icon "Sidebar Toggle" at bounding box center [178, 124] width 16 height 7
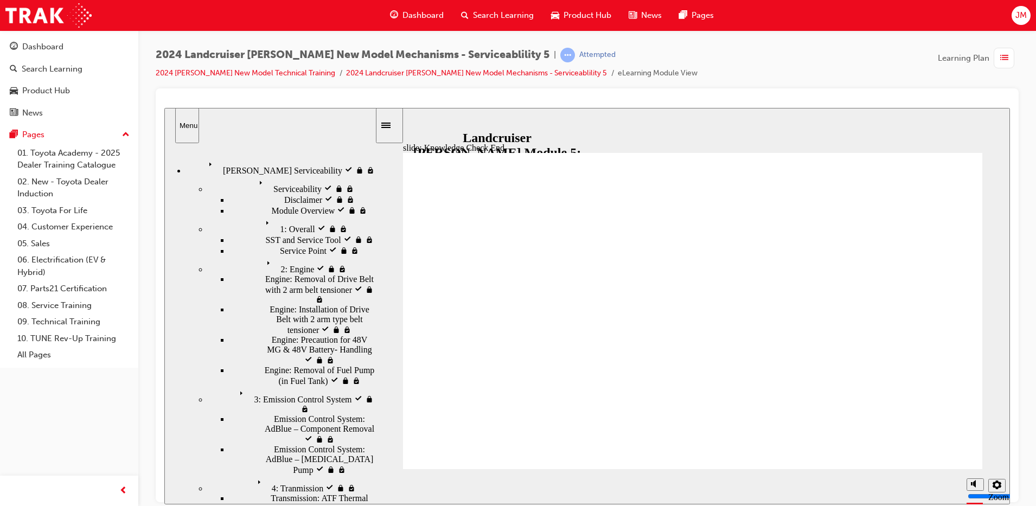
click at [243, 164] on span "Prado Serviceability visited" at bounding box center [276, 162] width 145 height 10
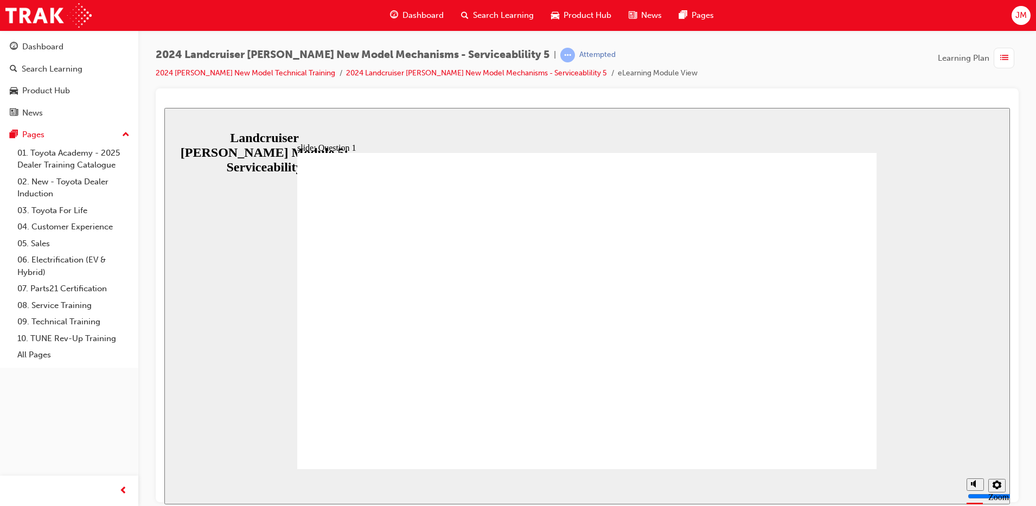
radio input "true"
drag, startPoint x: 536, startPoint y: 334, endPoint x: 811, endPoint y: 415, distance: 287.1
radio input "true"
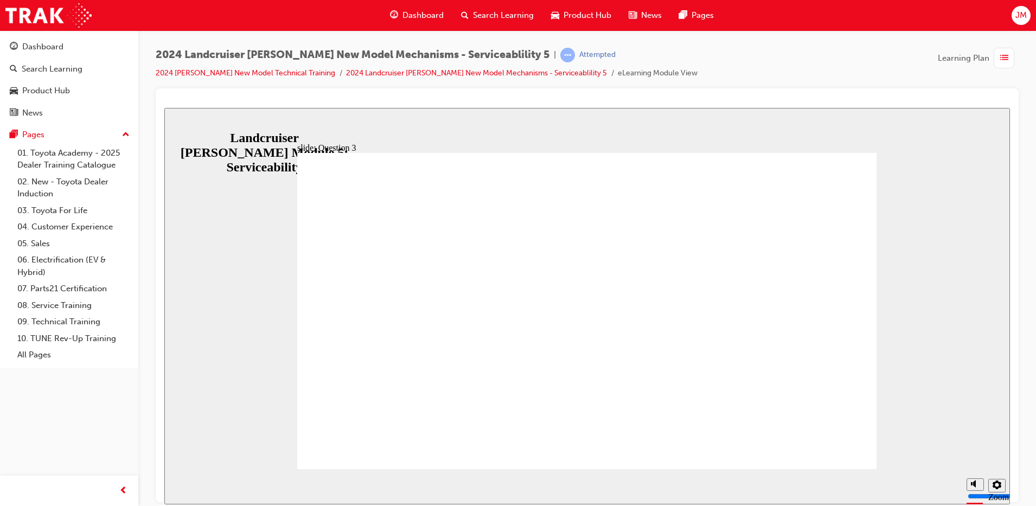
radio input "false"
radio input "true"
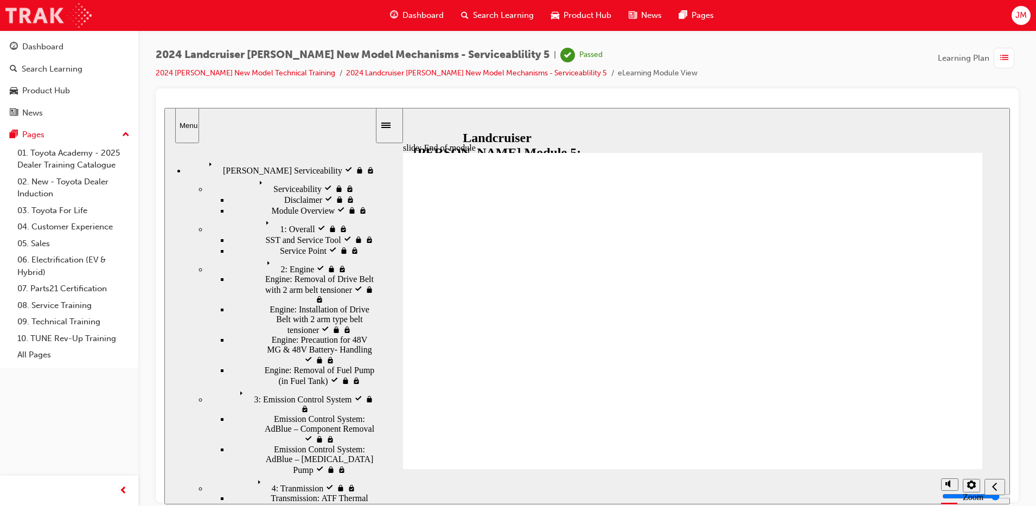
click at [48, 9] on img at bounding box center [48, 15] width 86 height 24
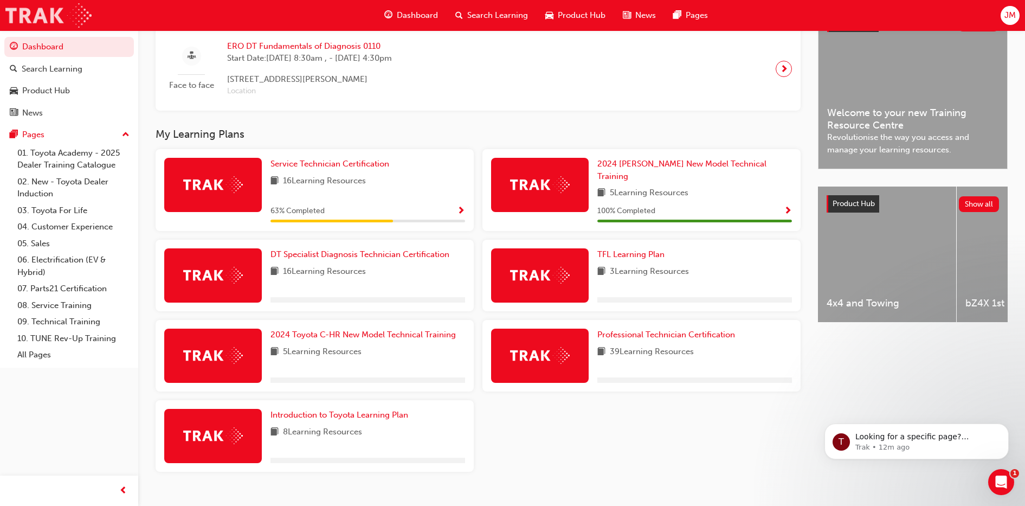
scroll to position [284, 0]
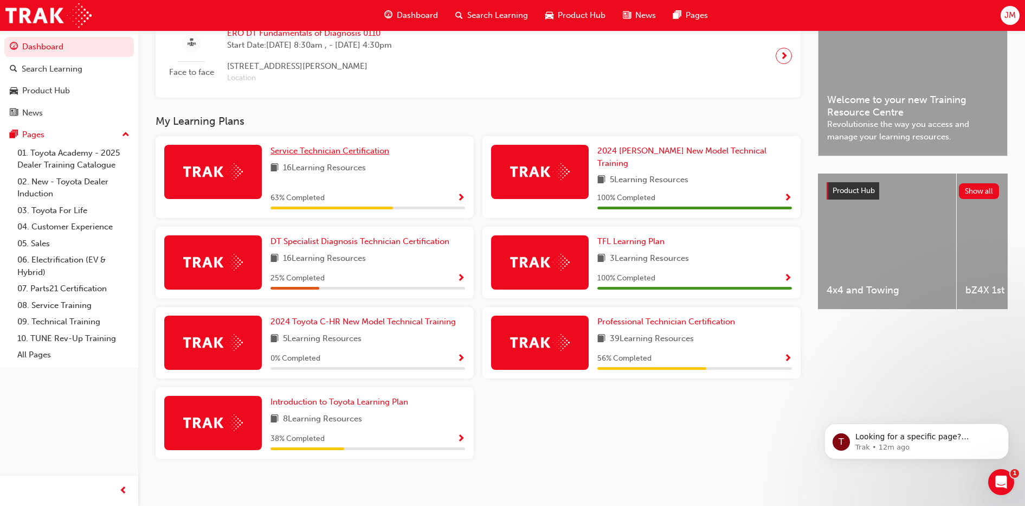
click at [325, 156] on span "Service Technician Certification" at bounding box center [330, 151] width 119 height 10
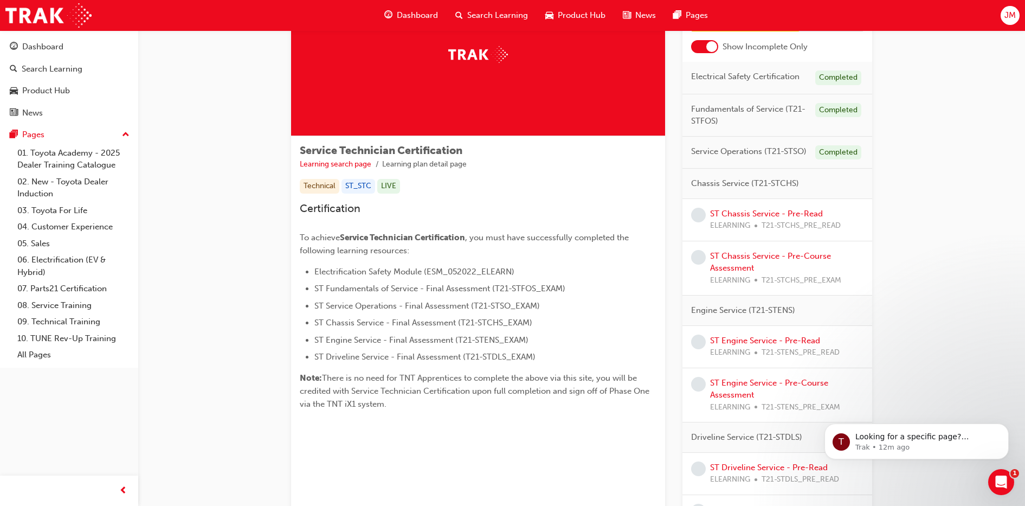
scroll to position [63, 0]
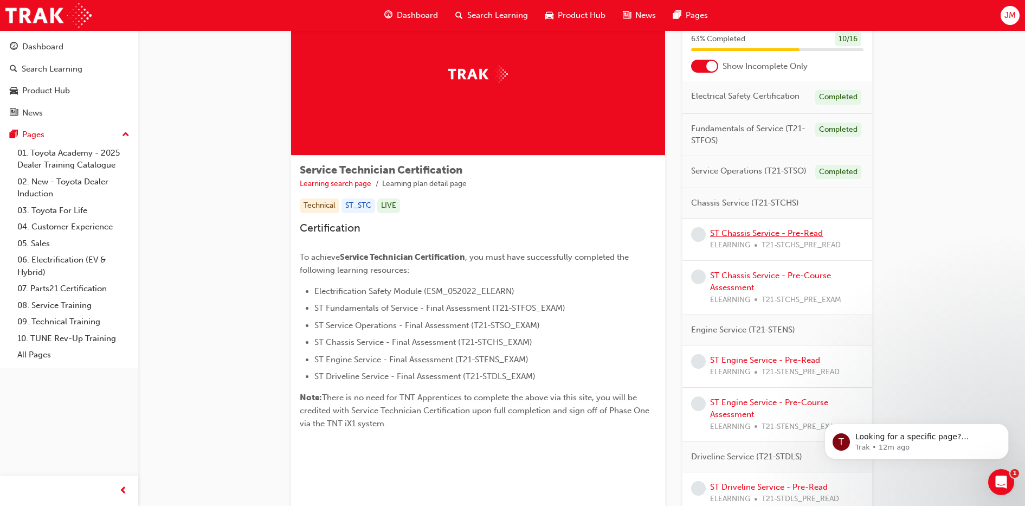
click at [760, 234] on link "ST Chassis Service - Pre-Read" at bounding box center [766, 233] width 113 height 10
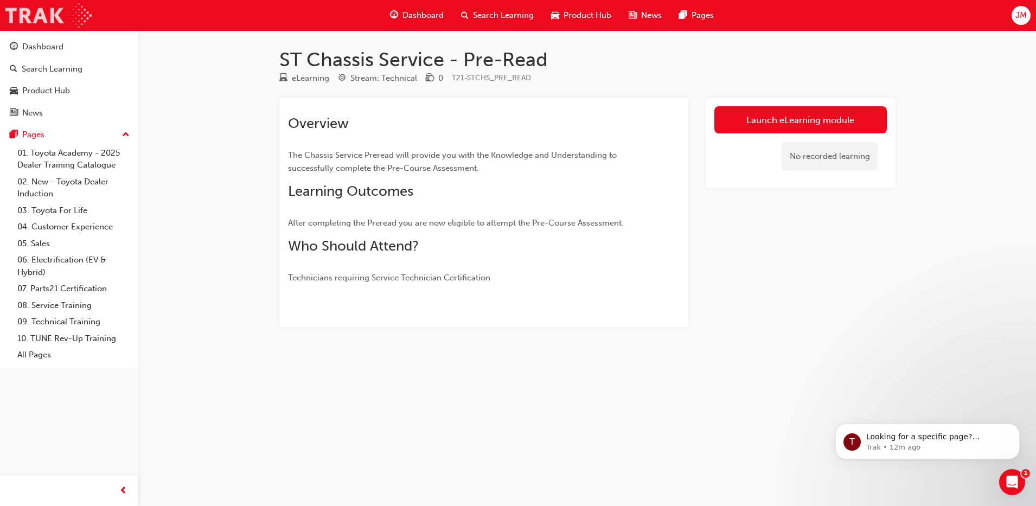
click at [46, 17] on img at bounding box center [48, 15] width 86 height 24
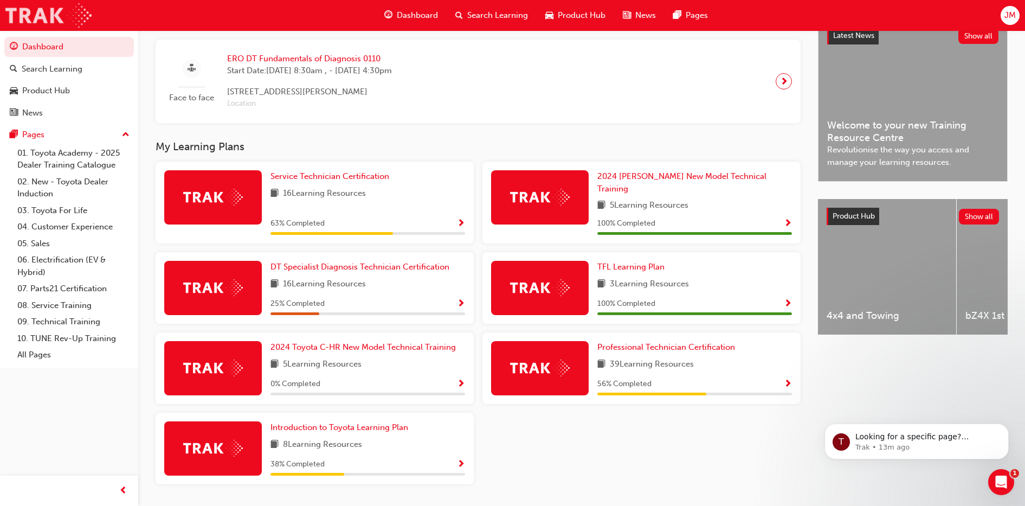
scroll to position [260, 0]
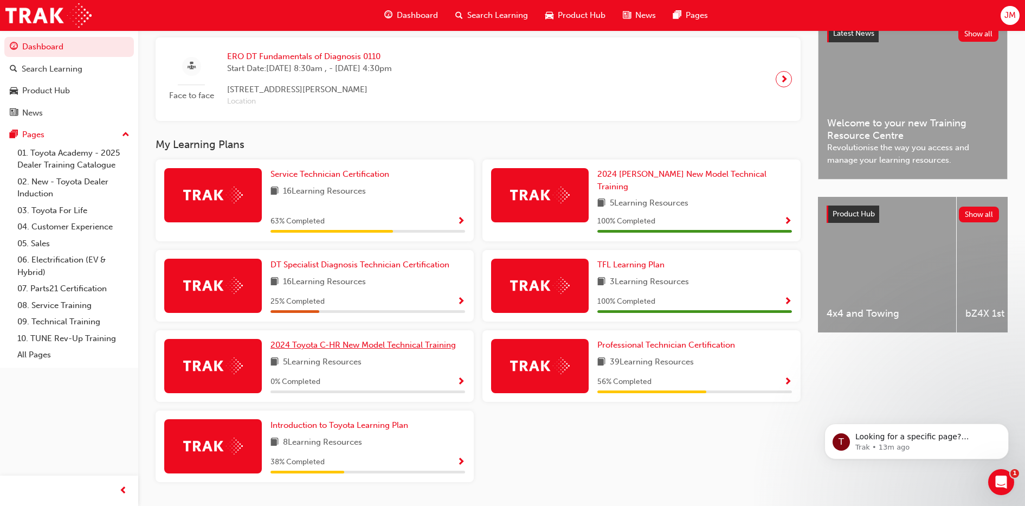
click at [409, 344] on link "2024 Toyota C-HR New Model Technical Training" at bounding box center [366, 345] width 190 height 12
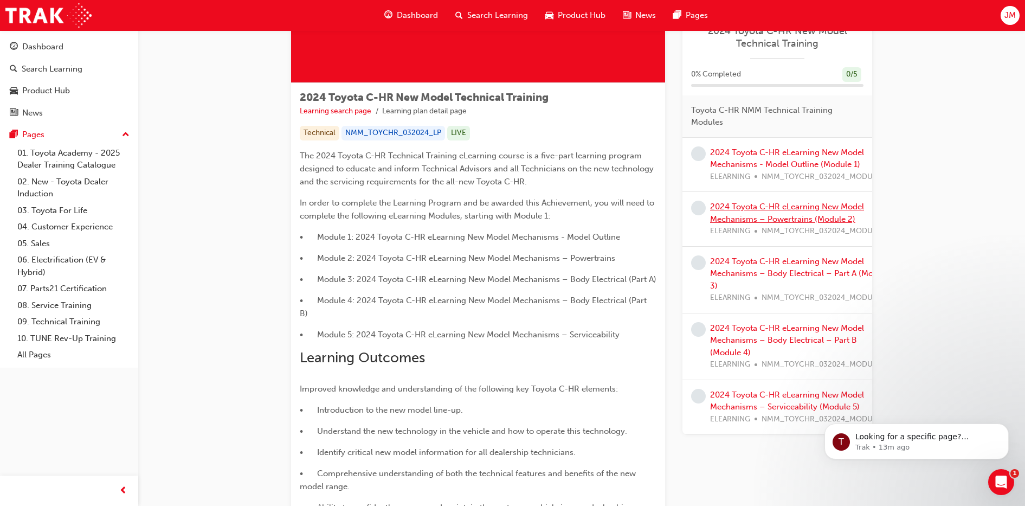
scroll to position [137, 0]
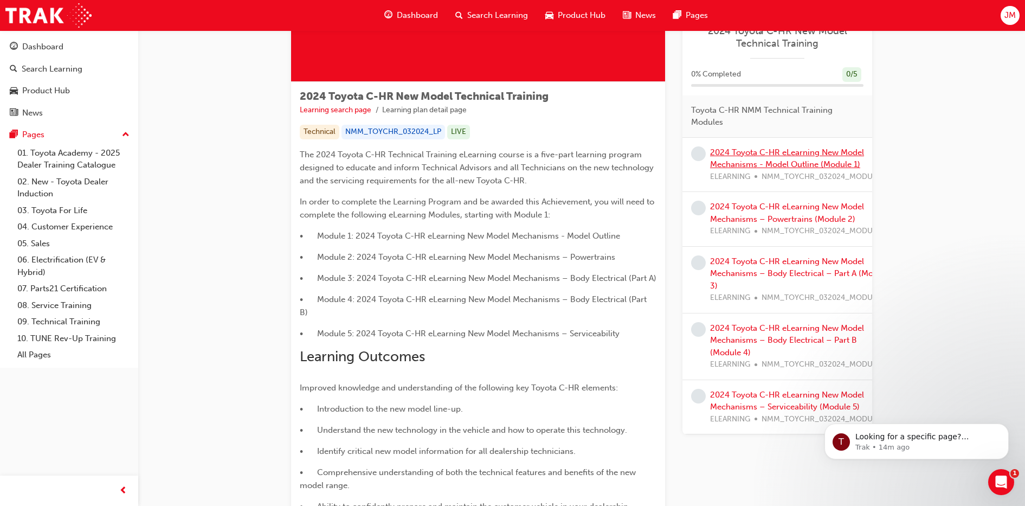
click at [782, 155] on link "2024 Toyota C-HR eLearning New Model Mechanisms - Model Outline (Module 1)" at bounding box center [787, 158] width 154 height 22
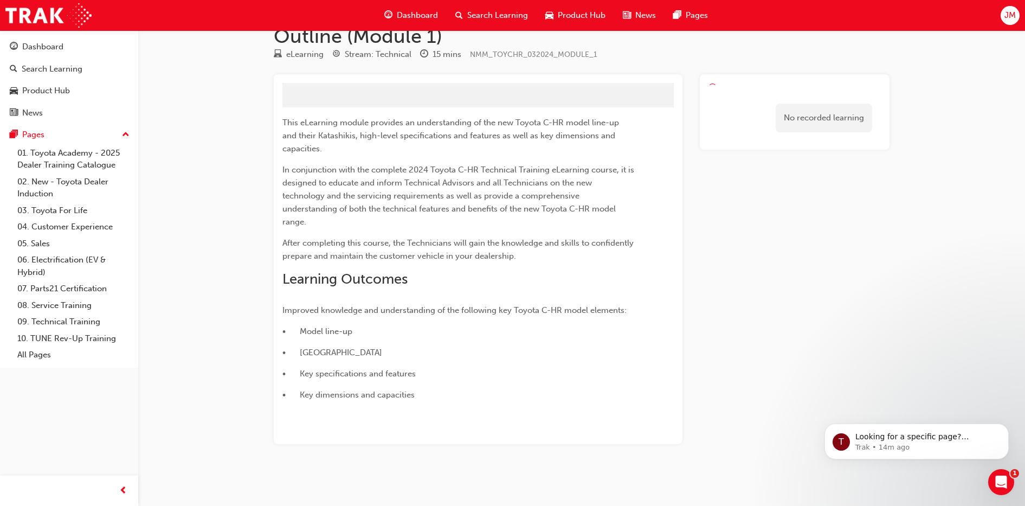
scroll to position [23, 0]
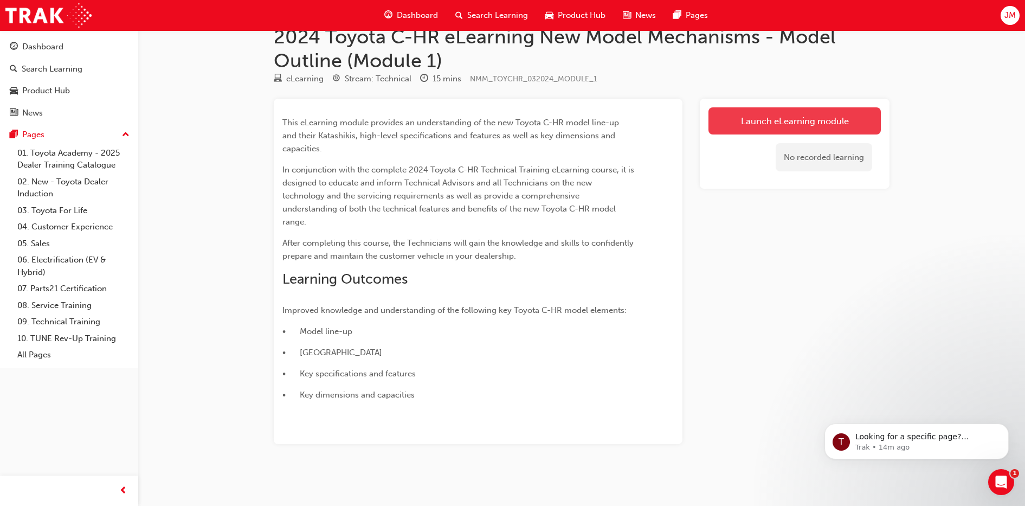
click at [754, 127] on link "Launch eLearning module" at bounding box center [795, 120] width 172 height 27
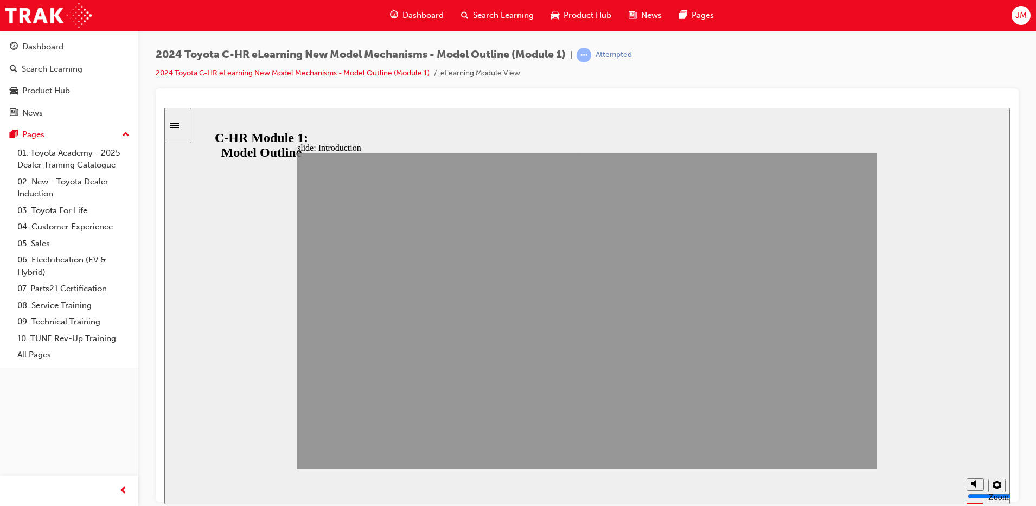
drag, startPoint x: 859, startPoint y: 451, endPoint x: 853, endPoint y: 453, distance: 6.7
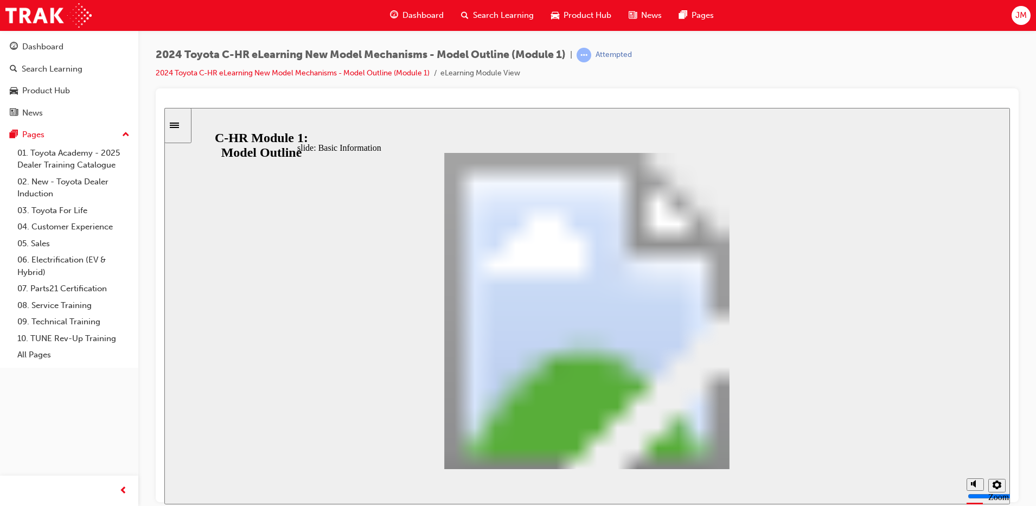
drag, startPoint x: 696, startPoint y: 448, endPoint x: 711, endPoint y: 455, distance: 16.7
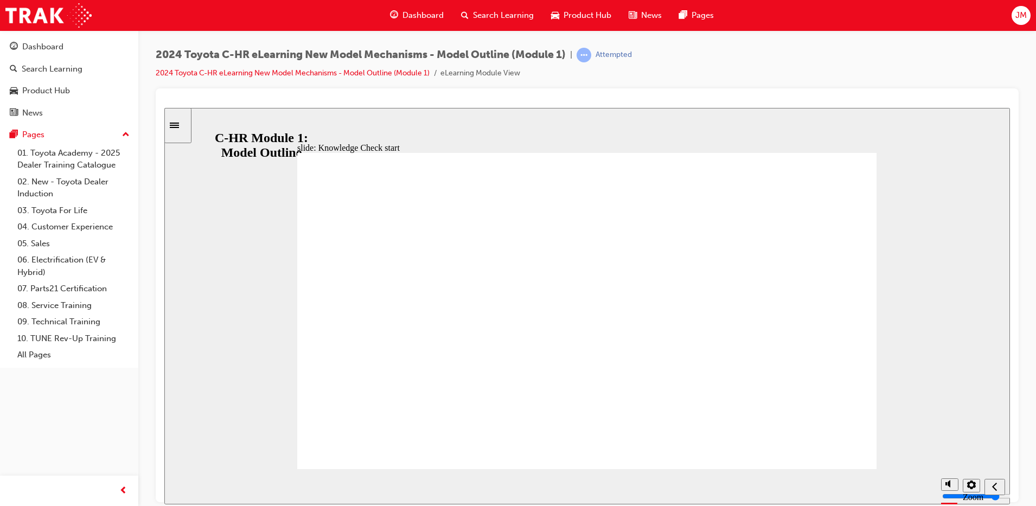
radio input "false"
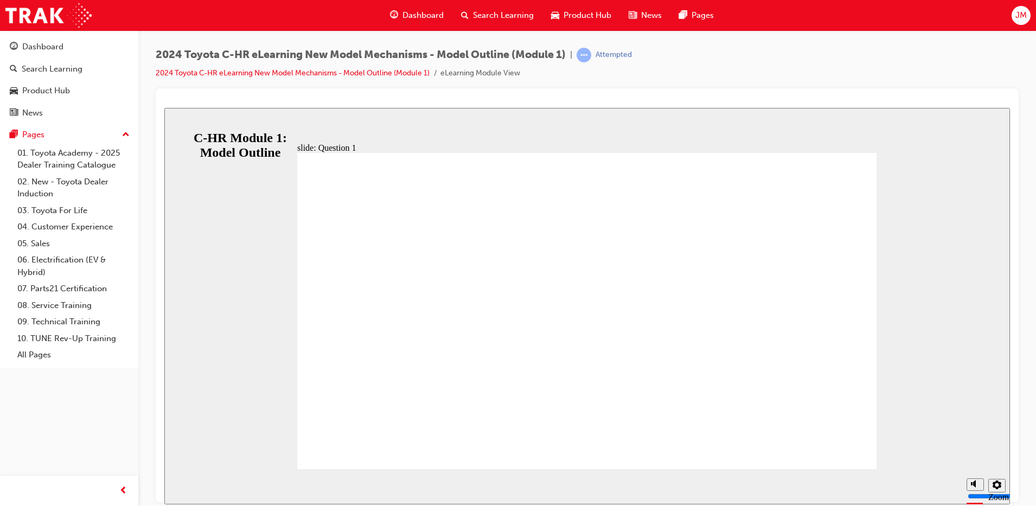
radio input "true"
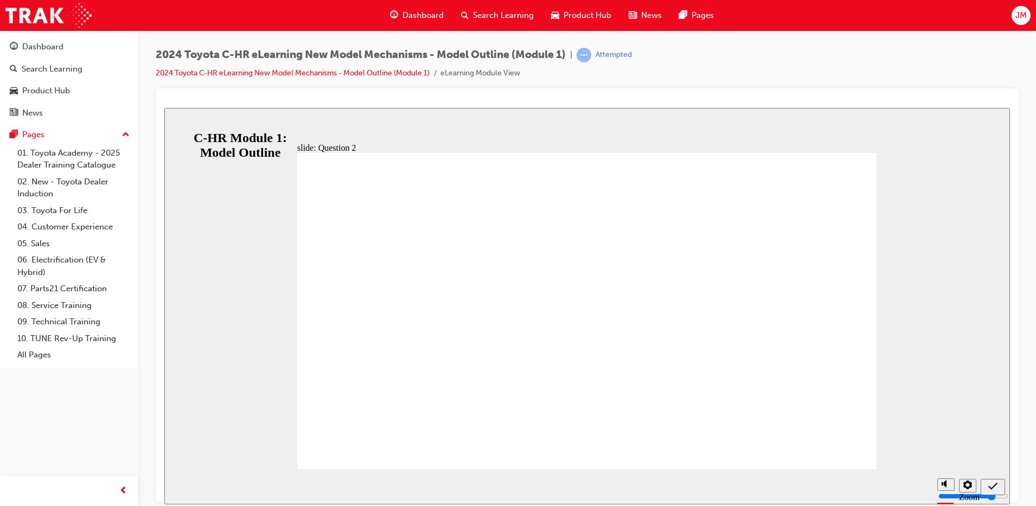
radio input "false"
radio input "true"
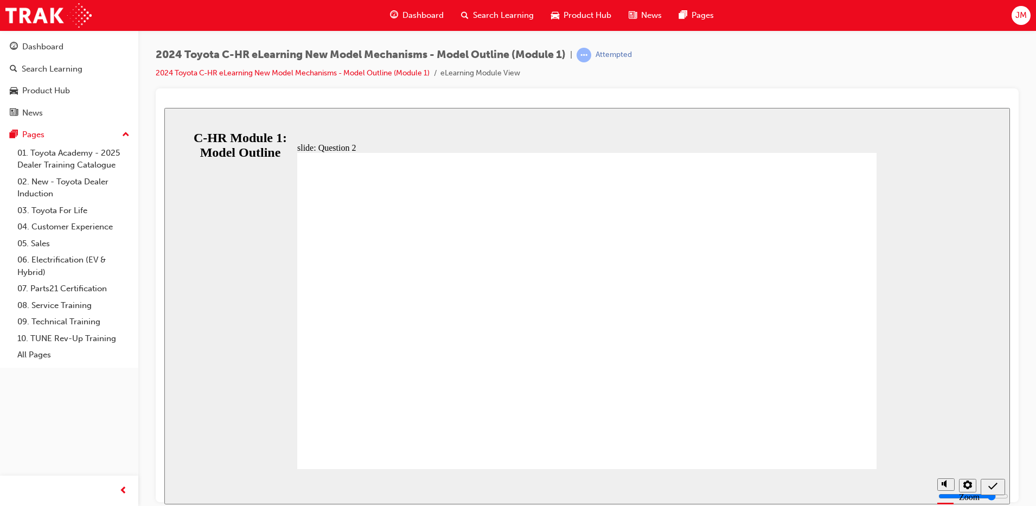
radio input "true"
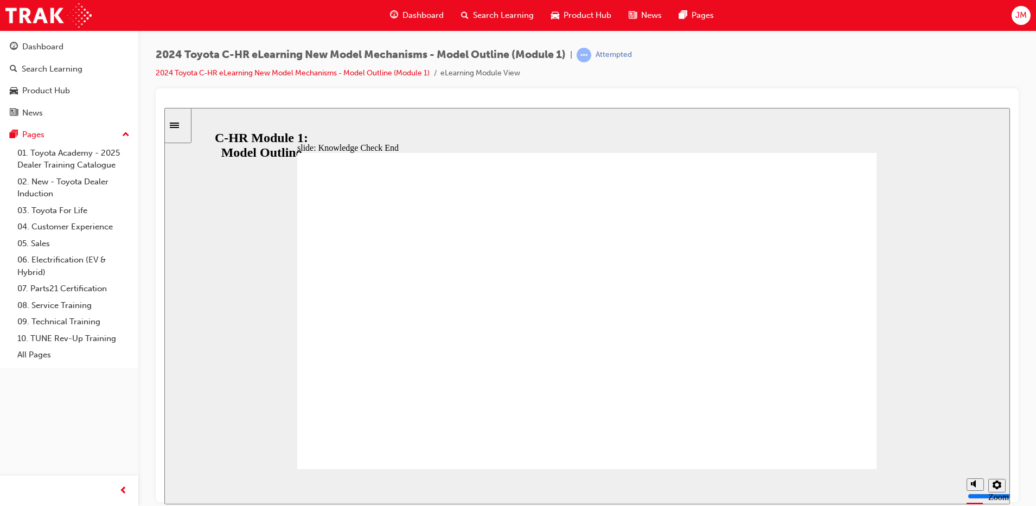
click at [179, 125] on icon "Sidebar Toggle" at bounding box center [174, 124] width 9 height 5
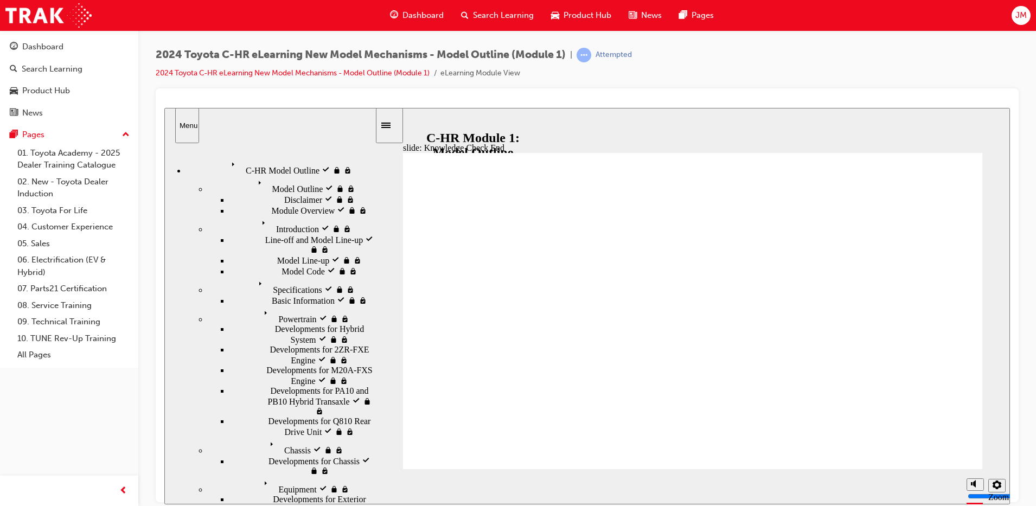
click at [265, 166] on div "C-HR Model Outline visited C-HR Model Outline" at bounding box center [280, 166] width 189 height 18
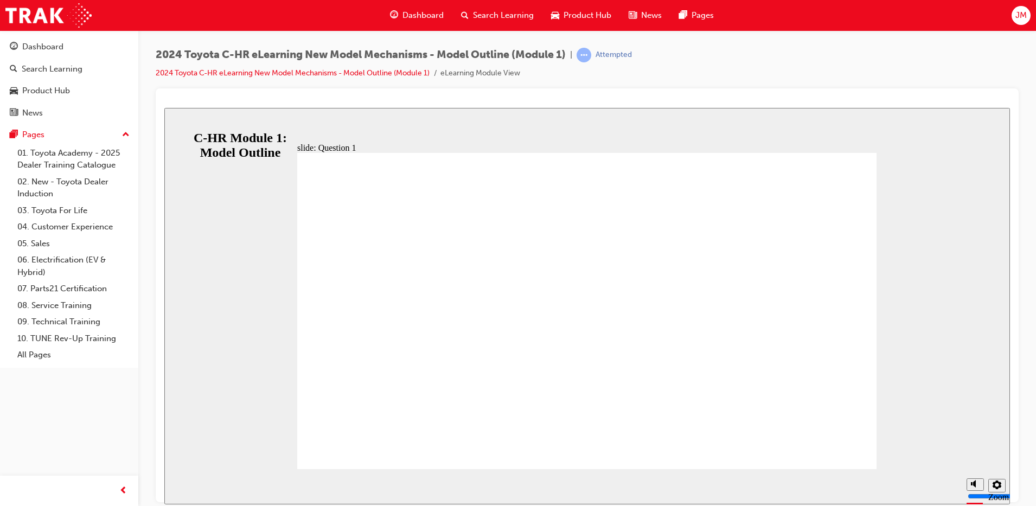
radio input "false"
radio input "true"
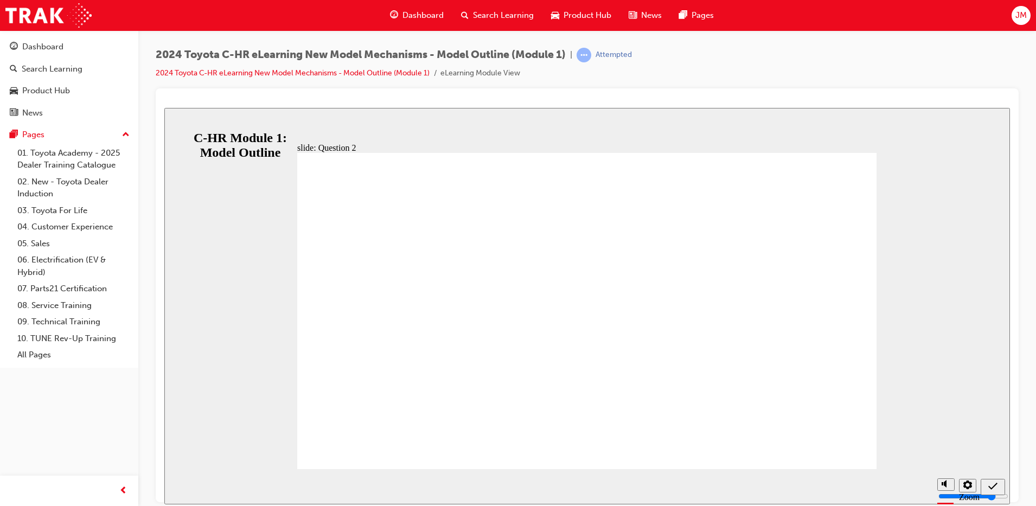
drag, startPoint x: 480, startPoint y: 332, endPoint x: 501, endPoint y: 365, distance: 38.8
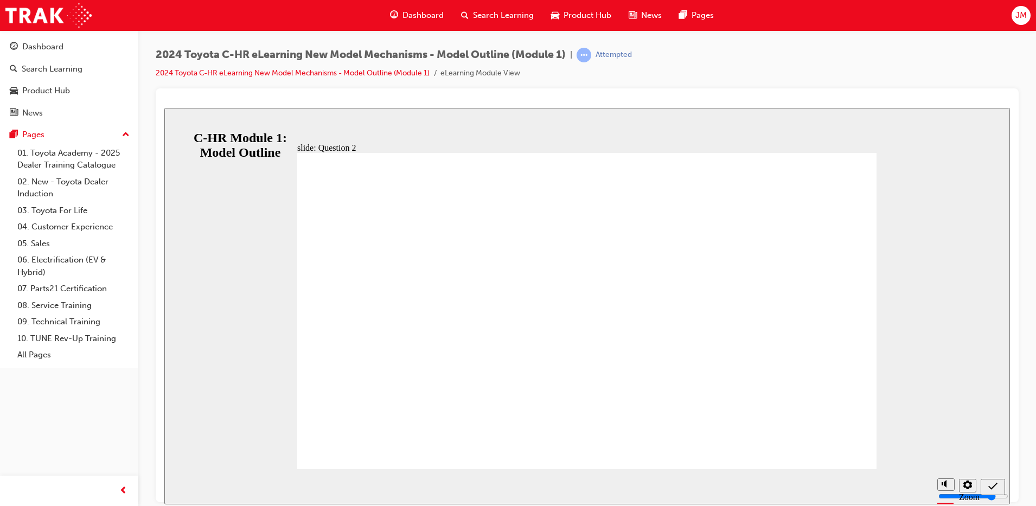
radio input "false"
radio input "true"
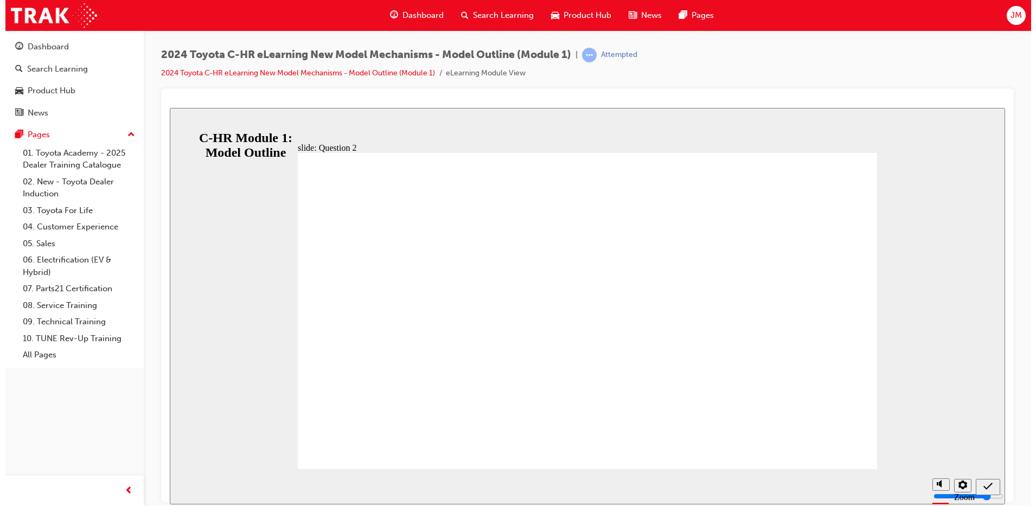
drag, startPoint x: 542, startPoint y: 370, endPoint x: 543, endPoint y: 358, distance: 11.5
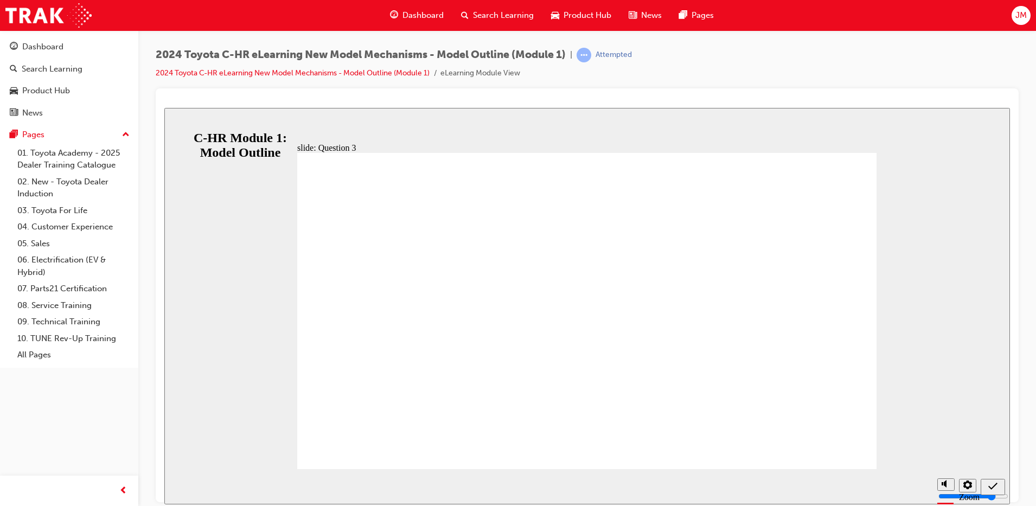
radio input "true"
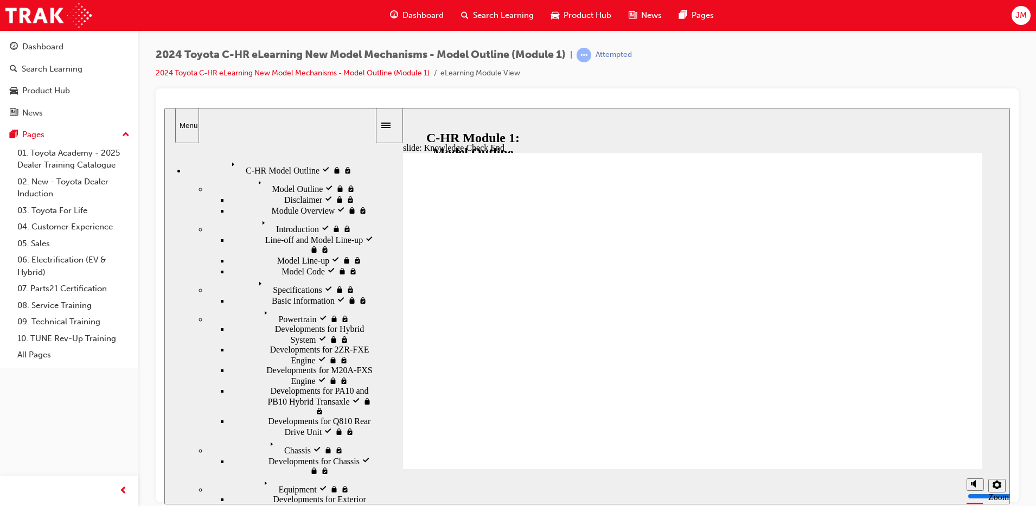
click at [49, 21] on img at bounding box center [48, 15] width 86 height 24
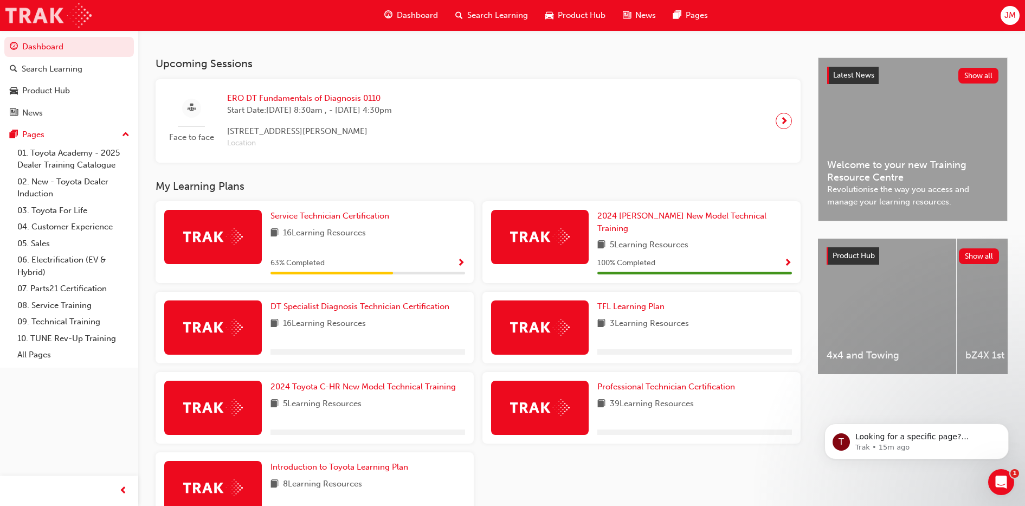
scroll to position [219, 0]
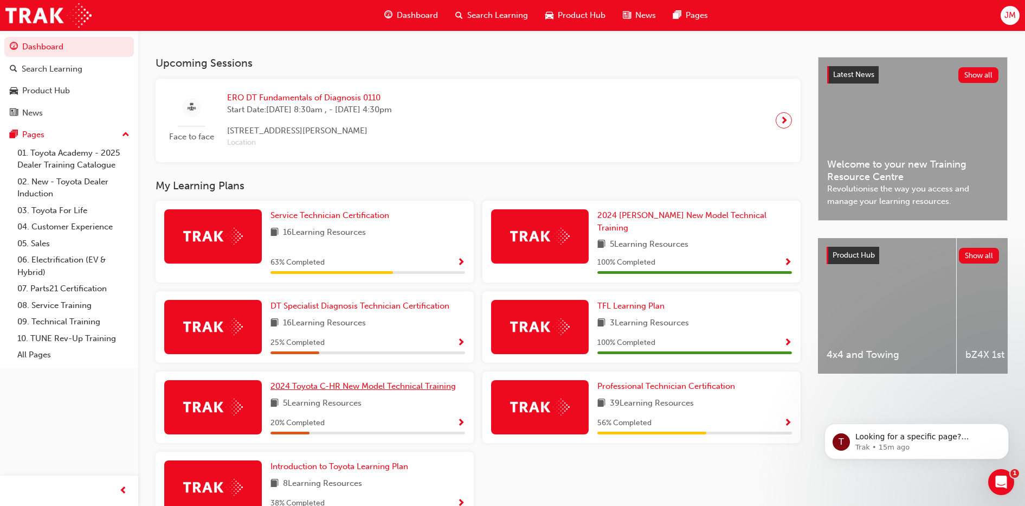
click at [339, 383] on span "2024 Toyota C-HR New Model Technical Training" at bounding box center [363, 386] width 185 height 10
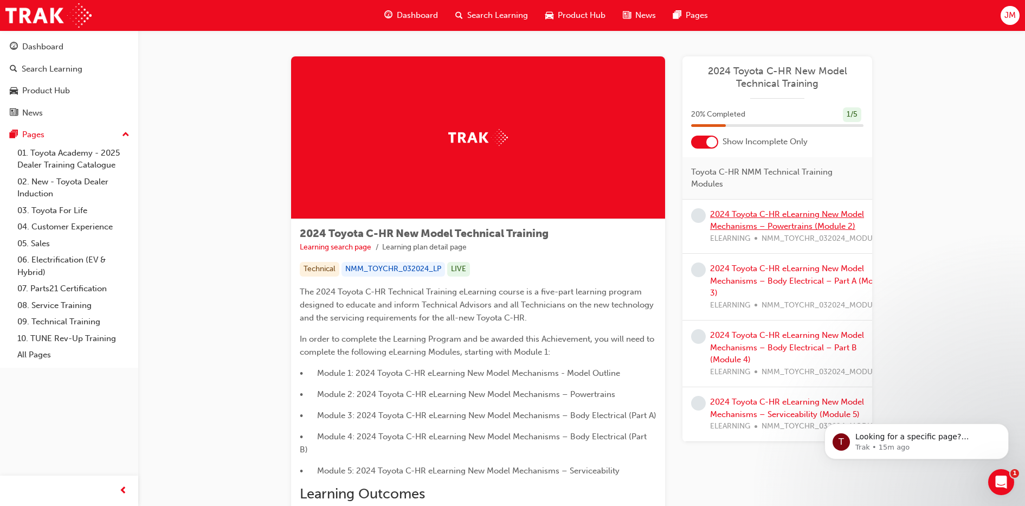
click at [781, 214] on link "2024 Toyota C-HR eLearning New Model Mechanisms – Powertrains (Module 2)" at bounding box center [787, 220] width 154 height 22
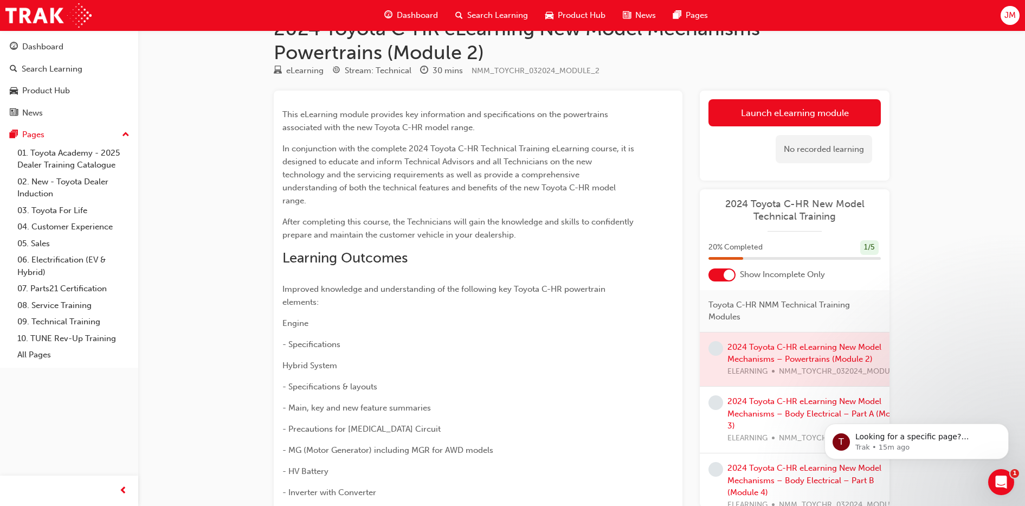
scroll to position [2, 0]
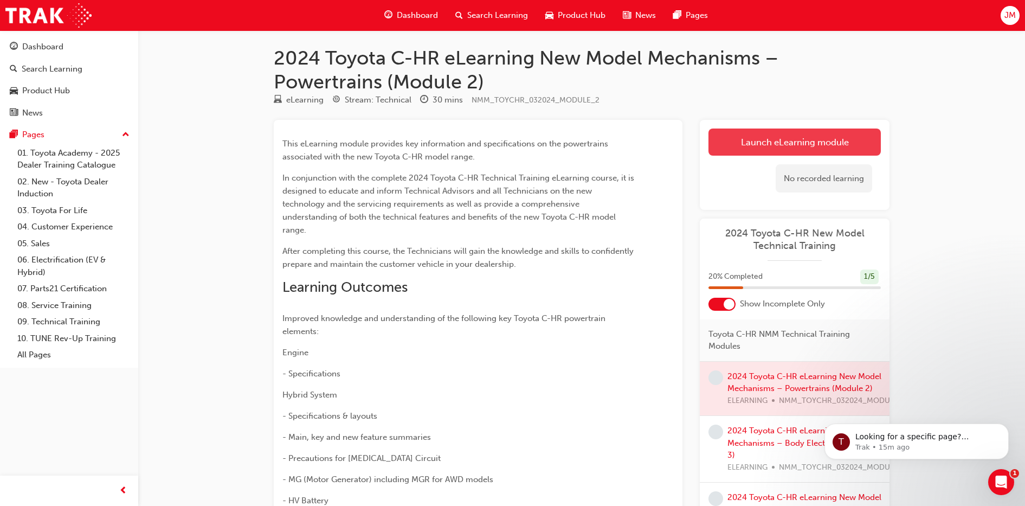
click at [763, 144] on link "Launch eLearning module" at bounding box center [795, 142] width 172 height 27
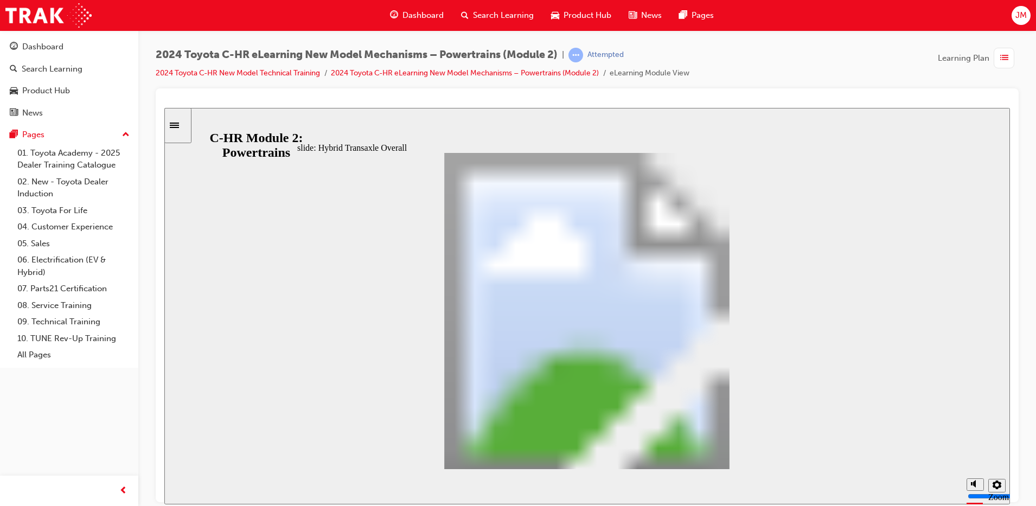
click at [739, 450] on div "Construction Features Oval 16 Oval 3 Dry-sump lubrication mechanism (output dri…" at bounding box center [586, 315] width 579 height 326
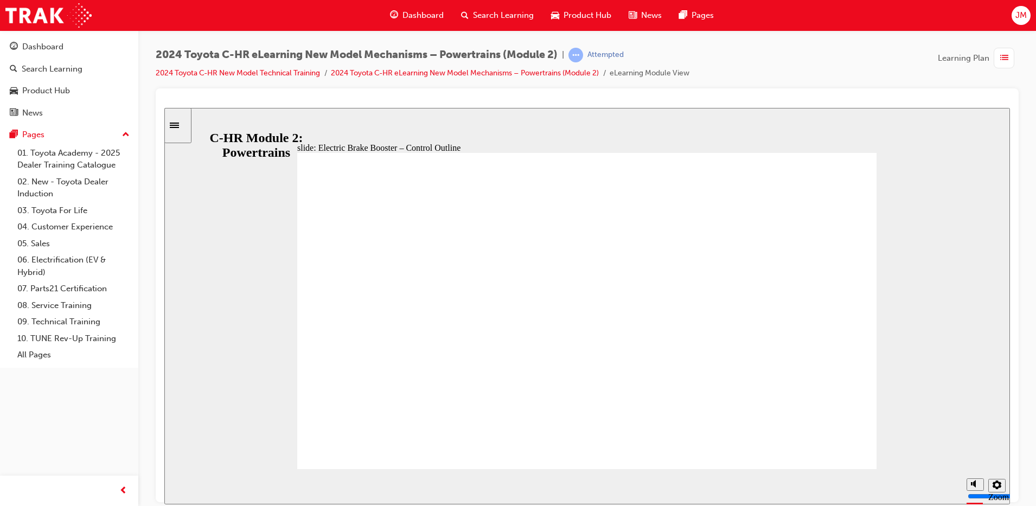
click at [730, 449] on div "Electric Brake Booster – Control Outline Additional information is available in…" at bounding box center [586, 315] width 579 height 326
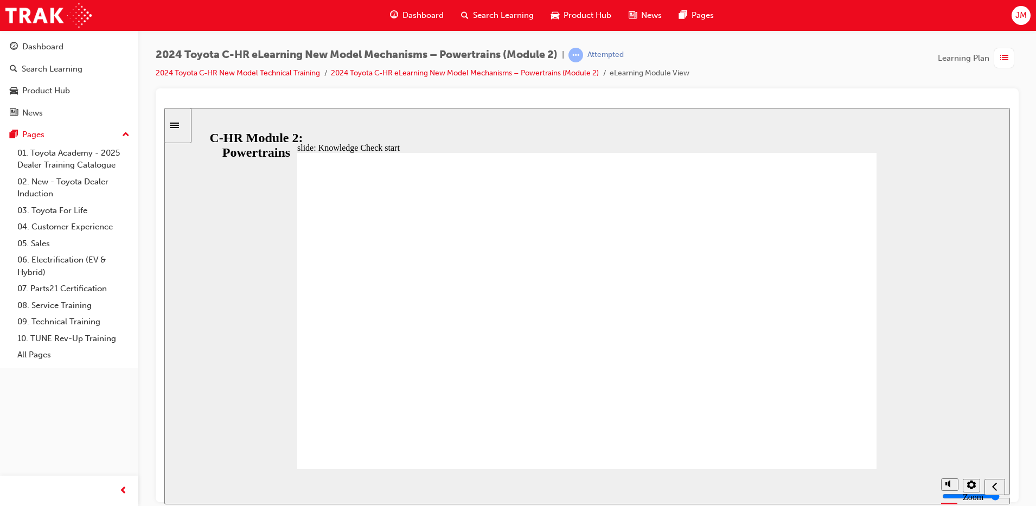
radio input "false"
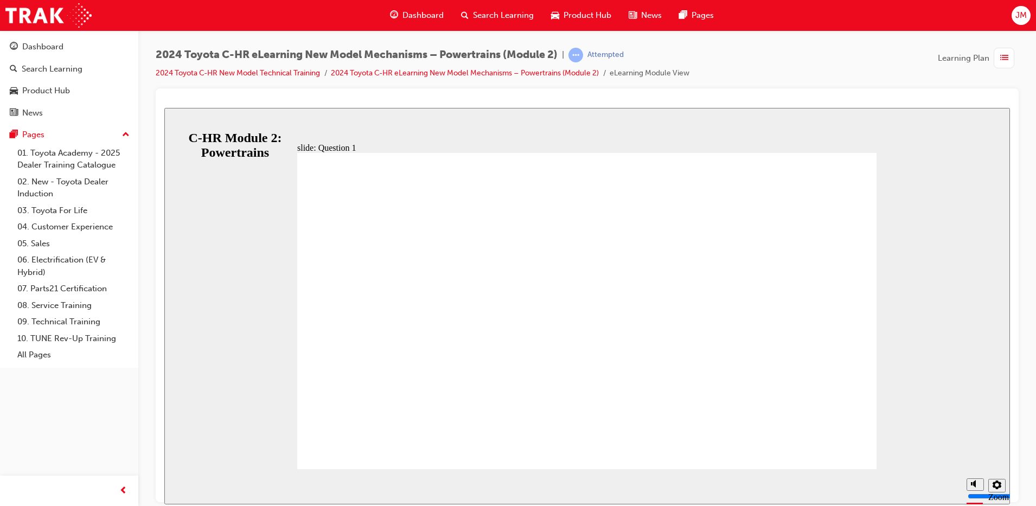
radio input "false"
radio input "true"
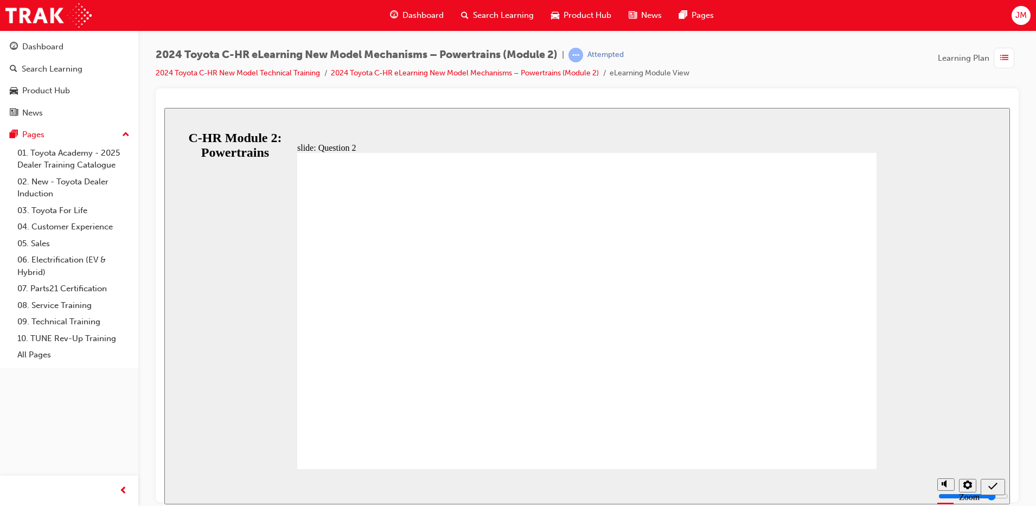
radio input "false"
radio input "true"
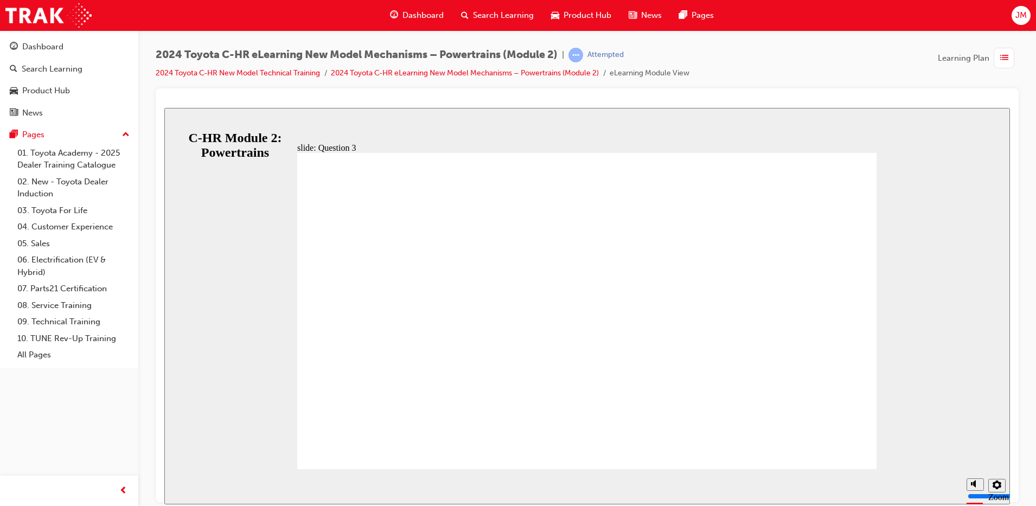
radio input "false"
radio input "true"
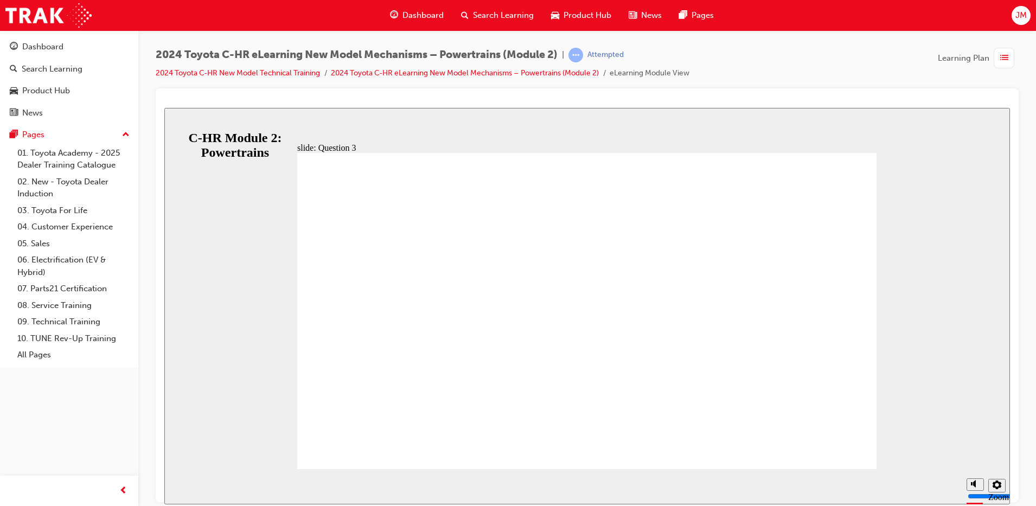
radio input "false"
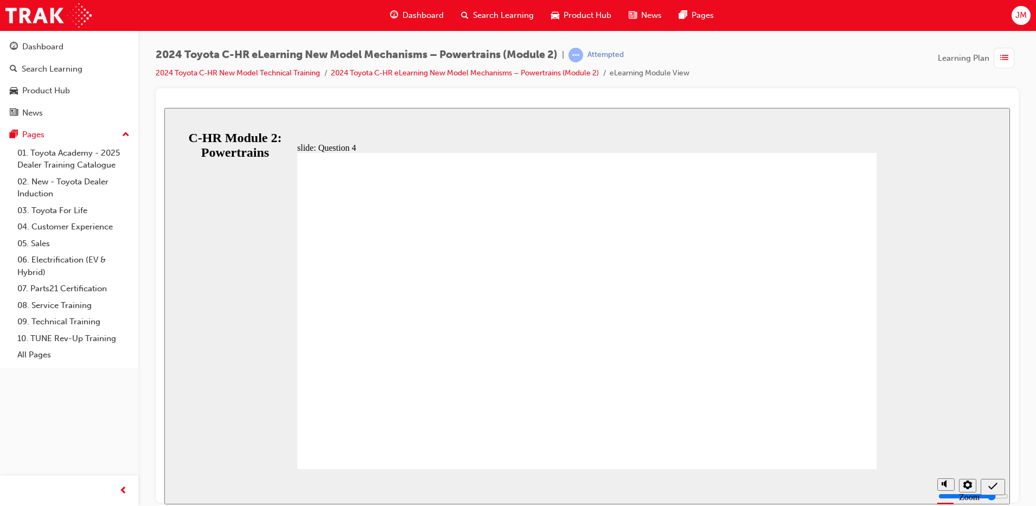
radio input "true"
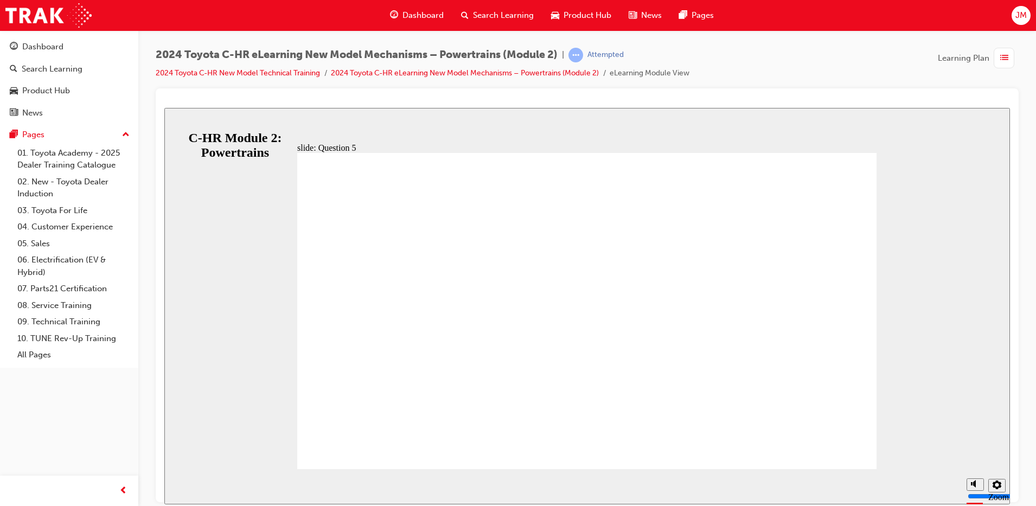
radio input "false"
radio input "true"
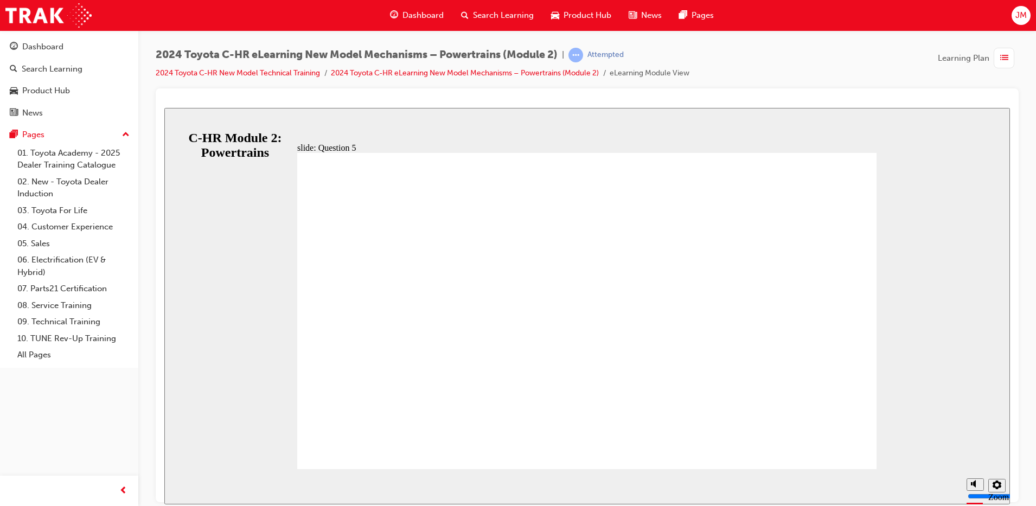
radio input "false"
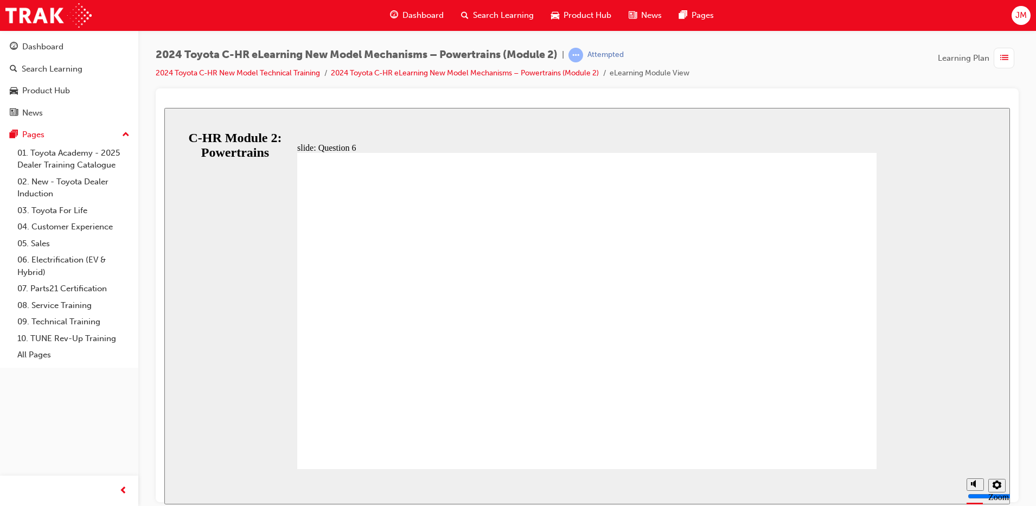
radio input "true"
click at [183, 126] on icon "Sidebar Toggle" at bounding box center [178, 124] width 16 height 7
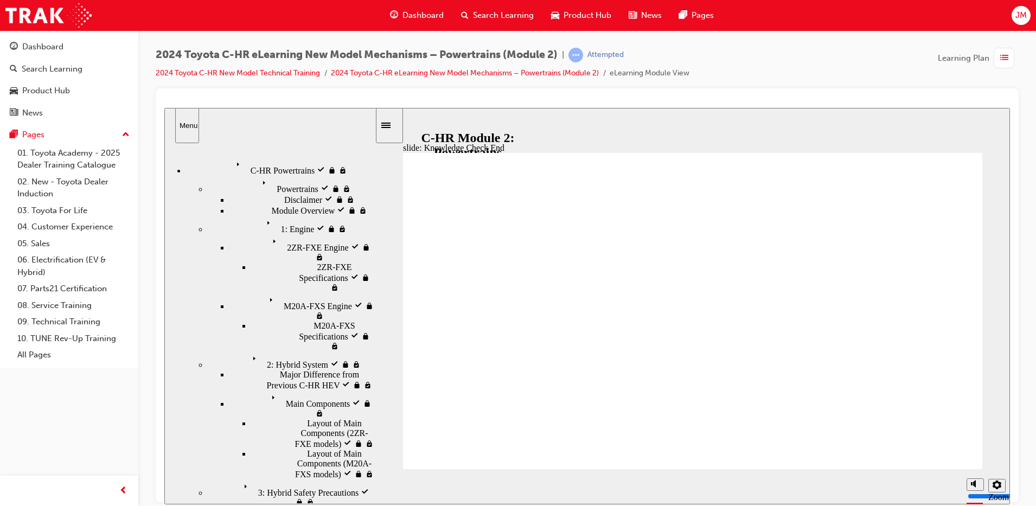
click at [237, 158] on span "C-HR Powertrains visited" at bounding box center [276, 162] width 89 height 10
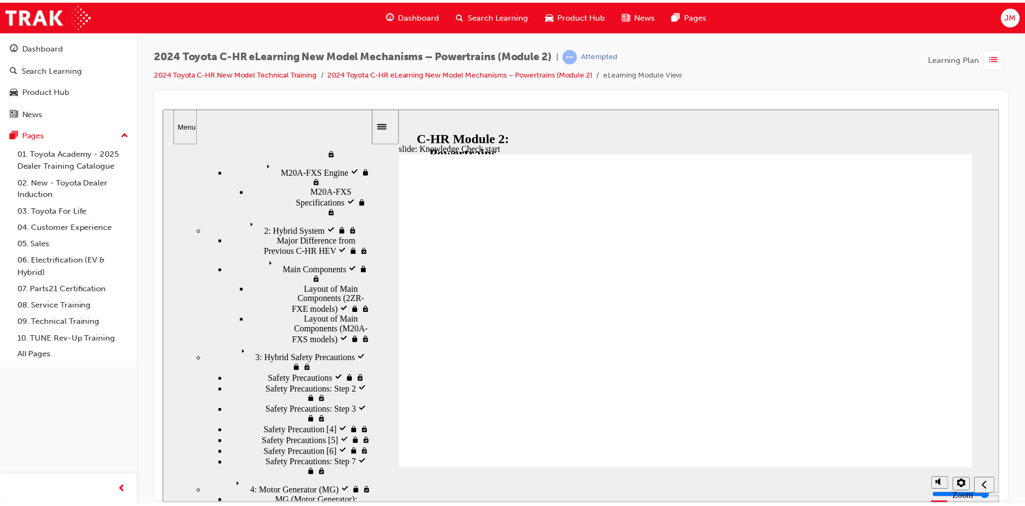
scroll to position [0, 0]
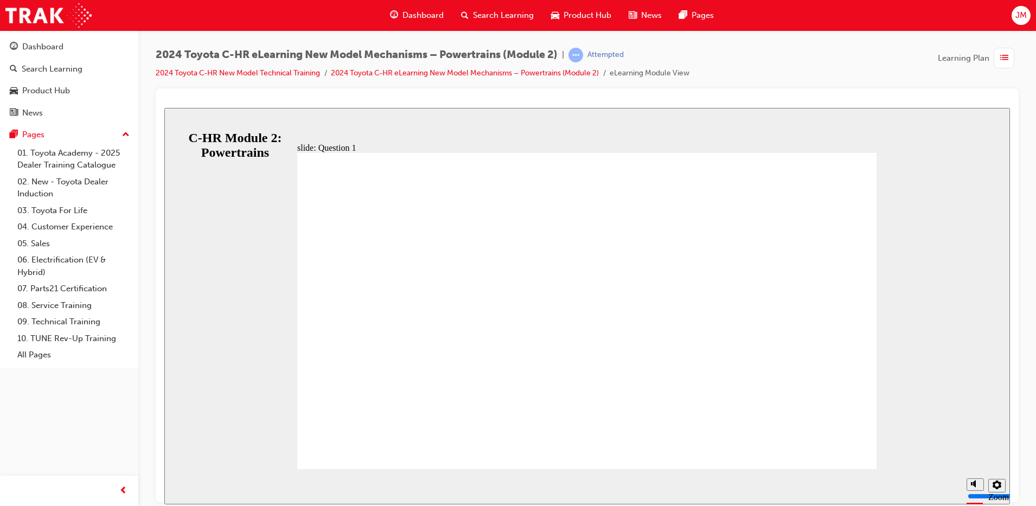
radio input "true"
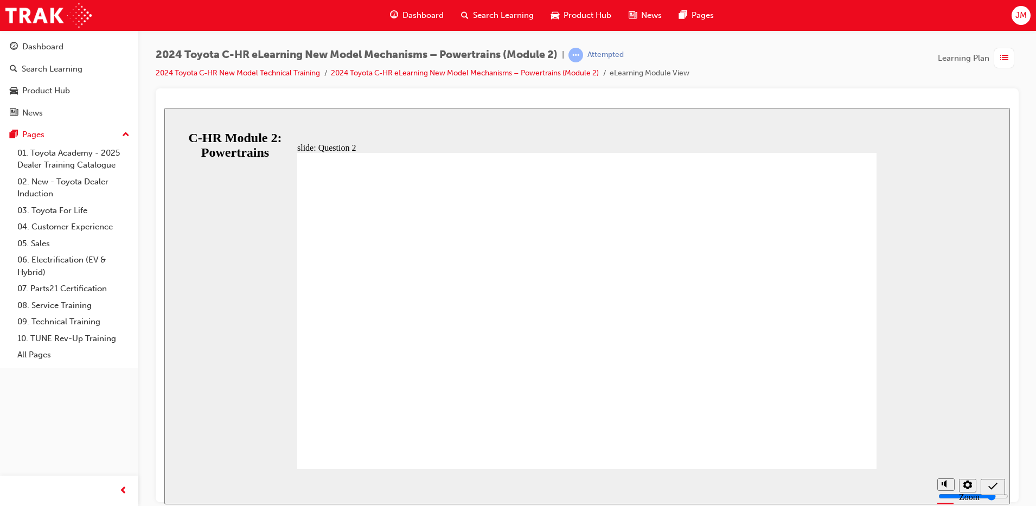
radio input "false"
radio input "true"
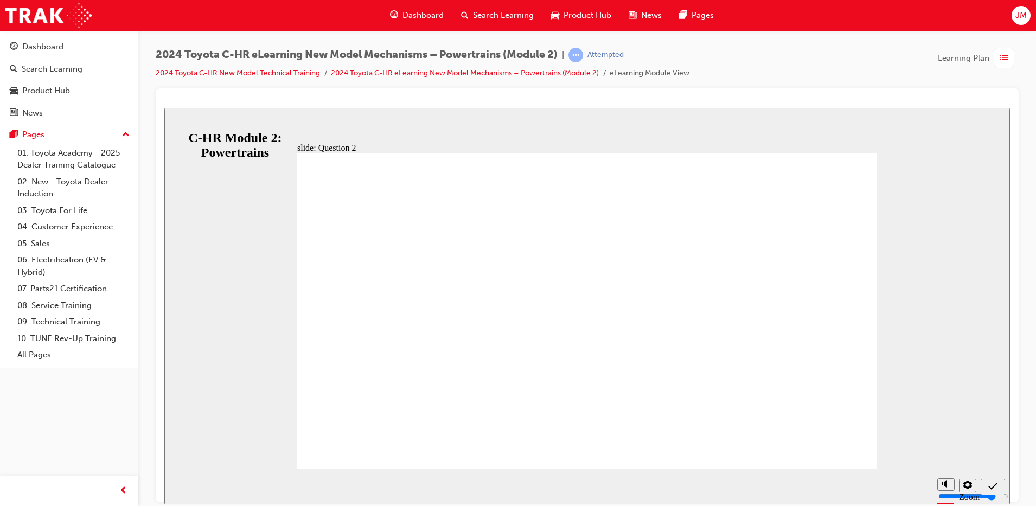
radio input "true"
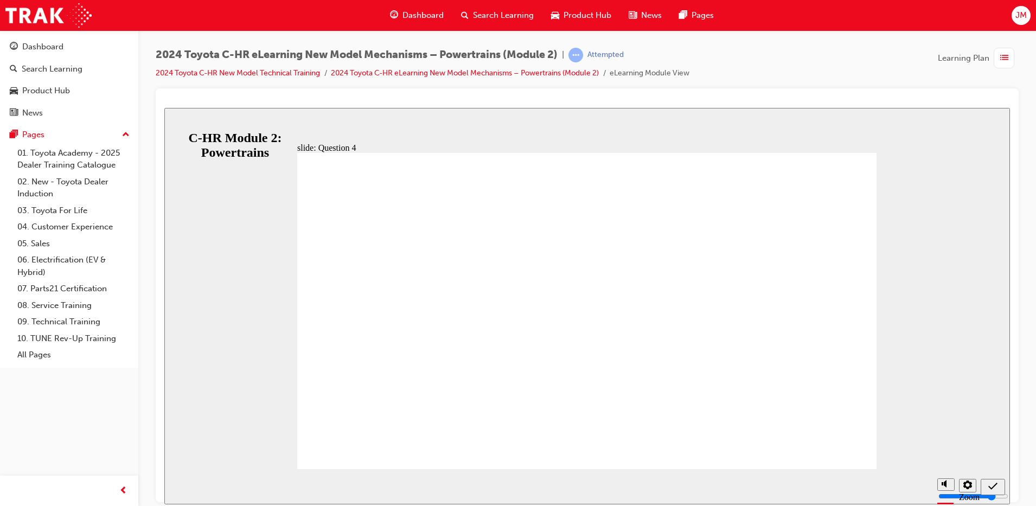
radio input "true"
drag, startPoint x: 489, startPoint y: 386, endPoint x: 498, endPoint y: 381, distance: 10.7
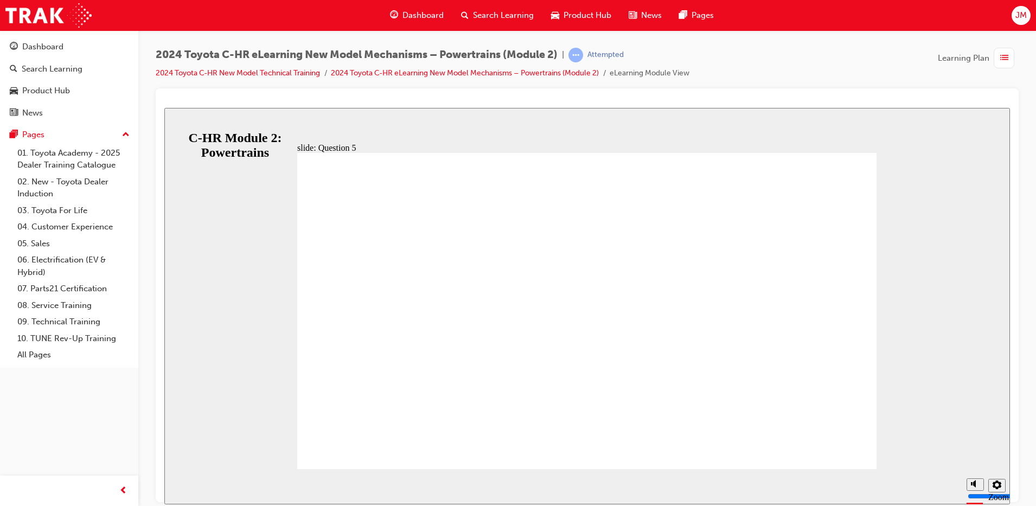
radio input "true"
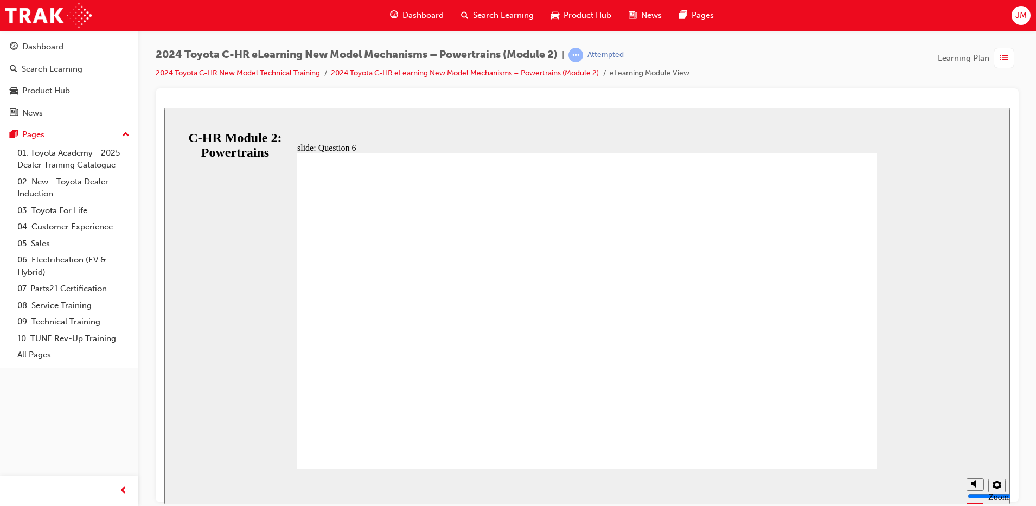
radio input "true"
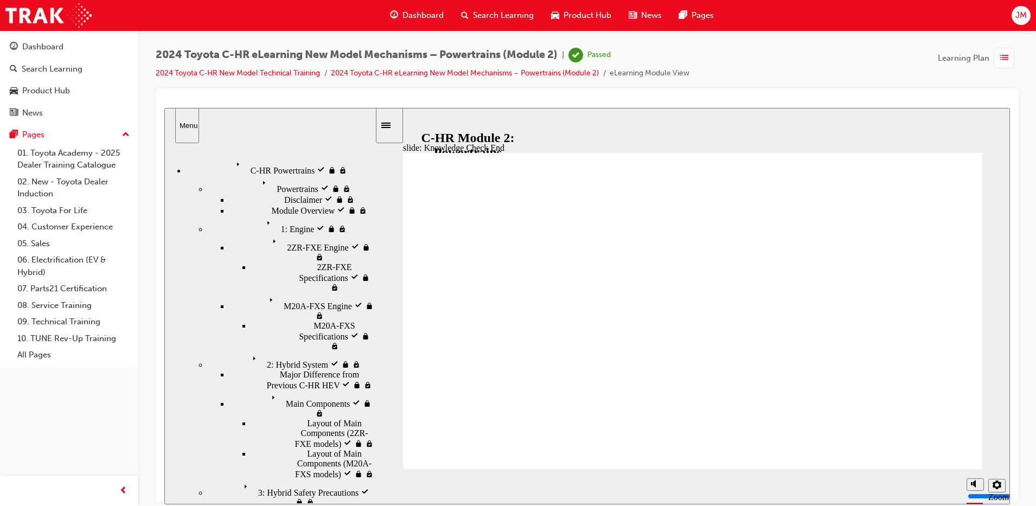
click at [48, 15] on img at bounding box center [48, 15] width 86 height 24
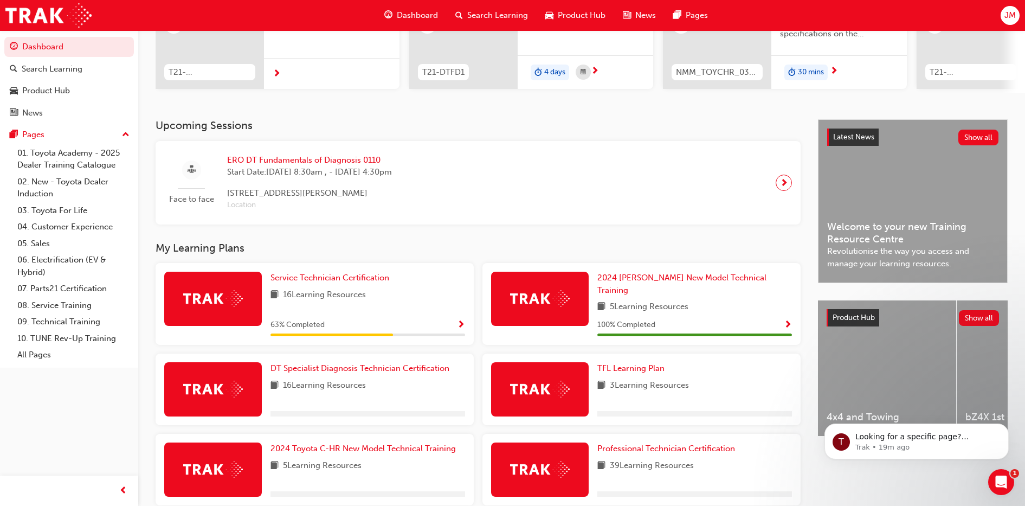
scroll to position [284, 0]
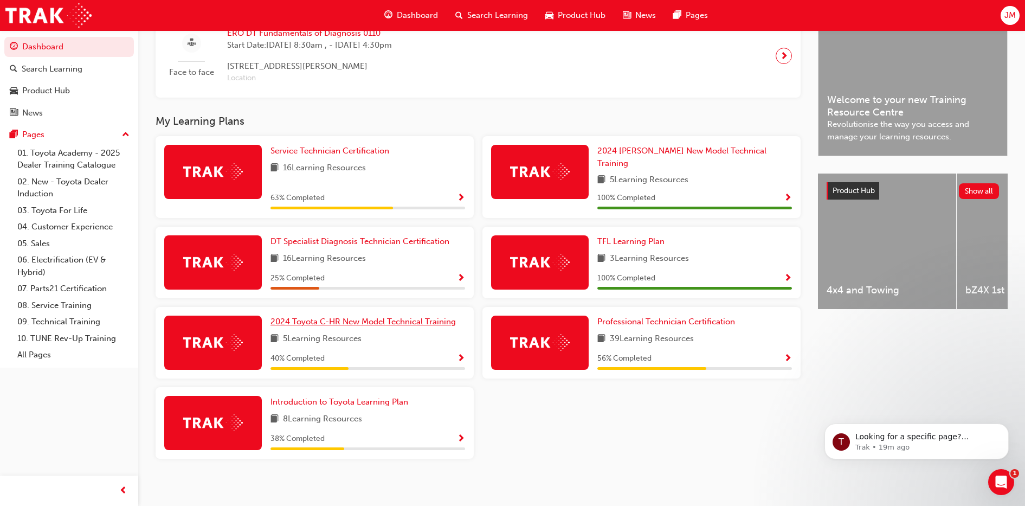
click at [360, 317] on span "2024 Toyota C-HR New Model Technical Training" at bounding box center [363, 322] width 185 height 10
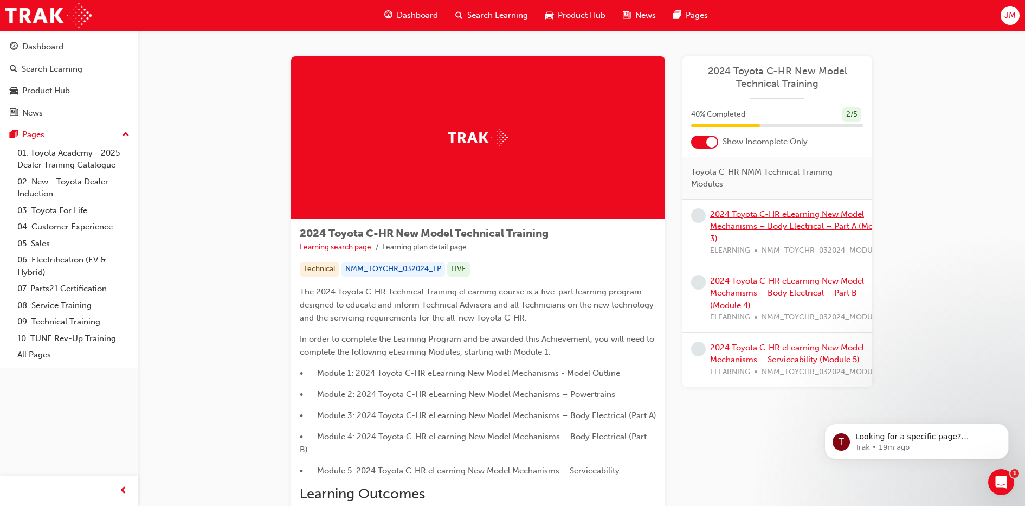
click at [761, 214] on link "2024 Toyota C-HR eLearning New Model Mechanisms – Body Electrical – Part A (Mod…" at bounding box center [799, 226] width 179 height 34
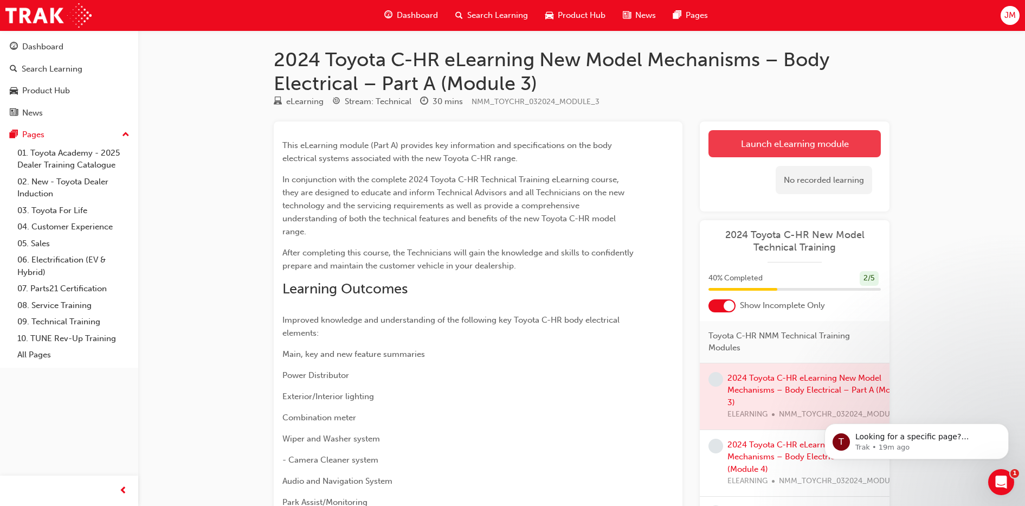
click at [788, 142] on link "Launch eLearning module" at bounding box center [795, 143] width 172 height 27
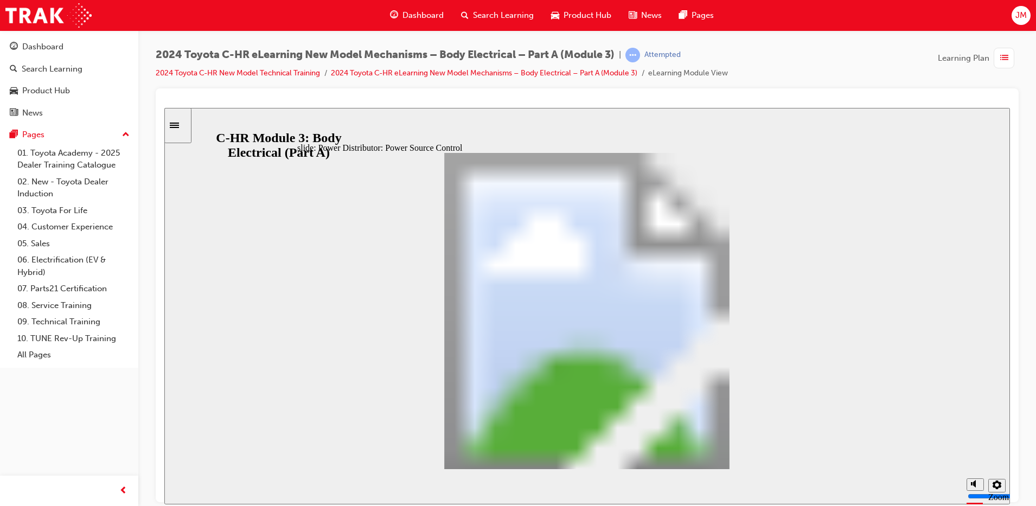
drag, startPoint x: 759, startPoint y: 451, endPoint x: 746, endPoint y: 452, distance: 13.6
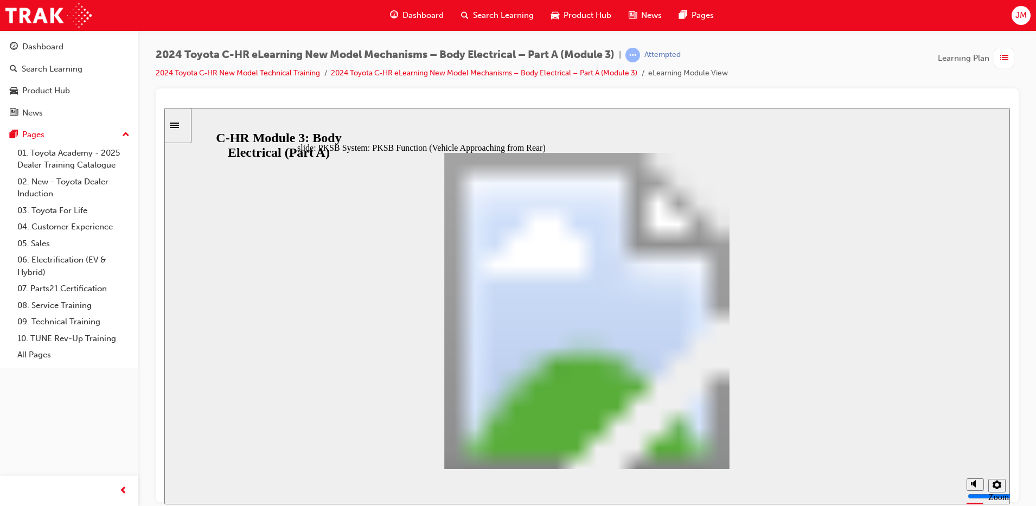
click at [727, 459] on div "Control Start Conditions Table with 3 columns and 2 rows Drive Force Suppressio…" at bounding box center [586, 315] width 579 height 326
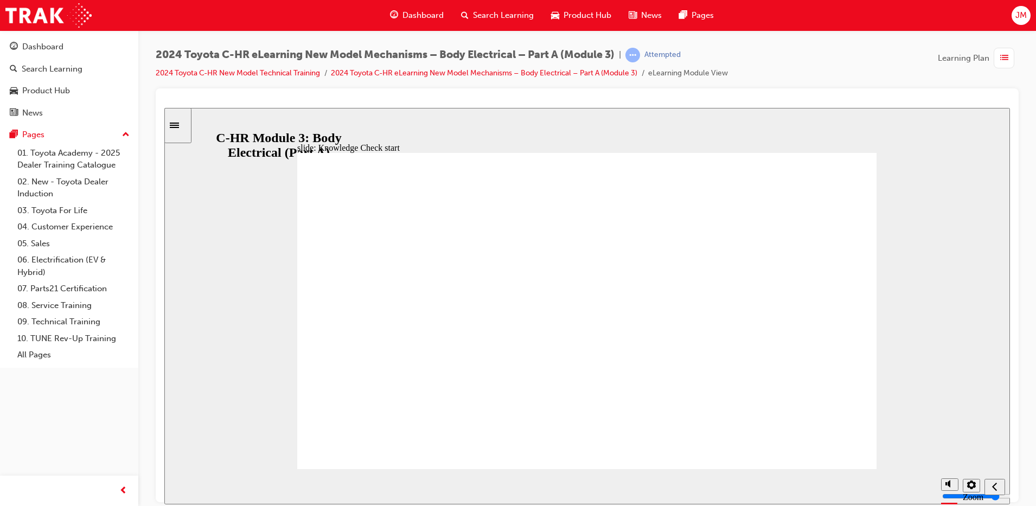
radio input "false"
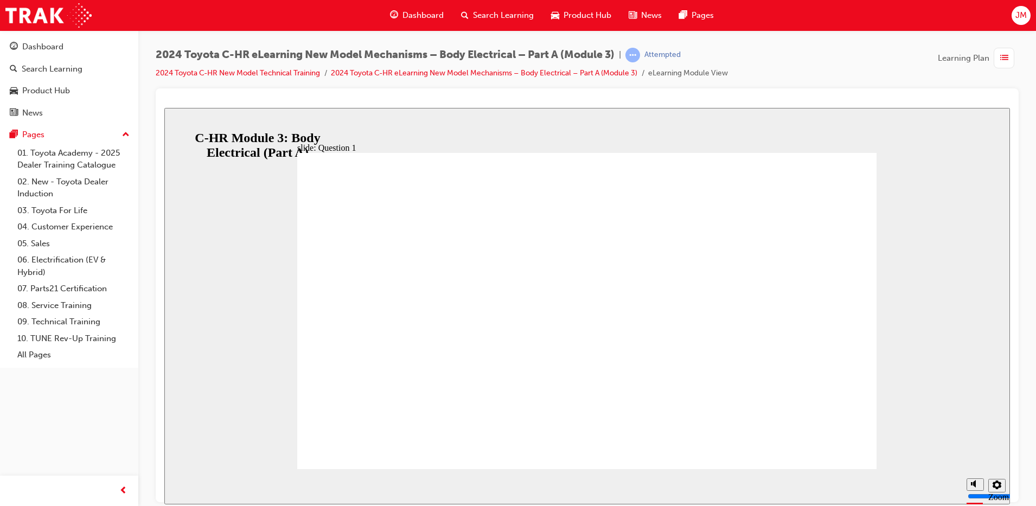
radio input "true"
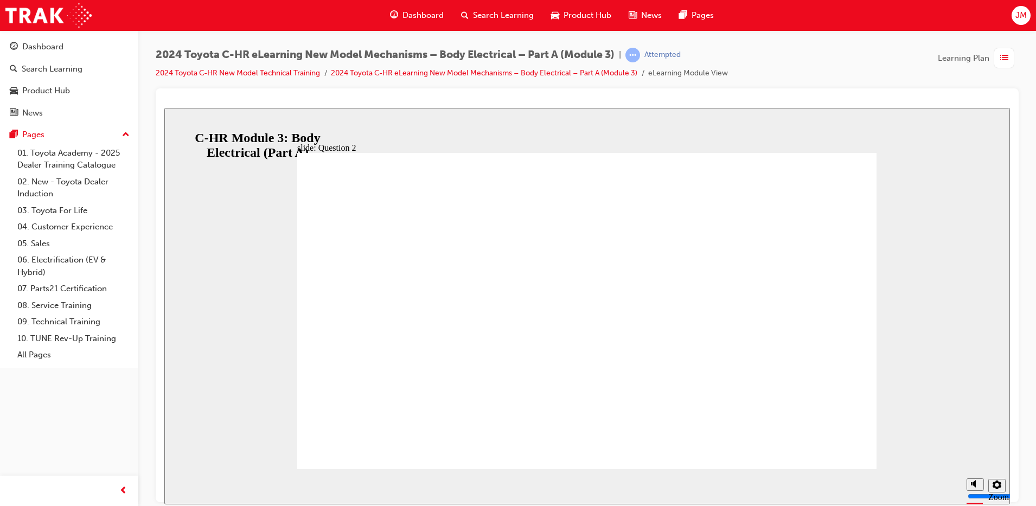
radio input "false"
radio input "true"
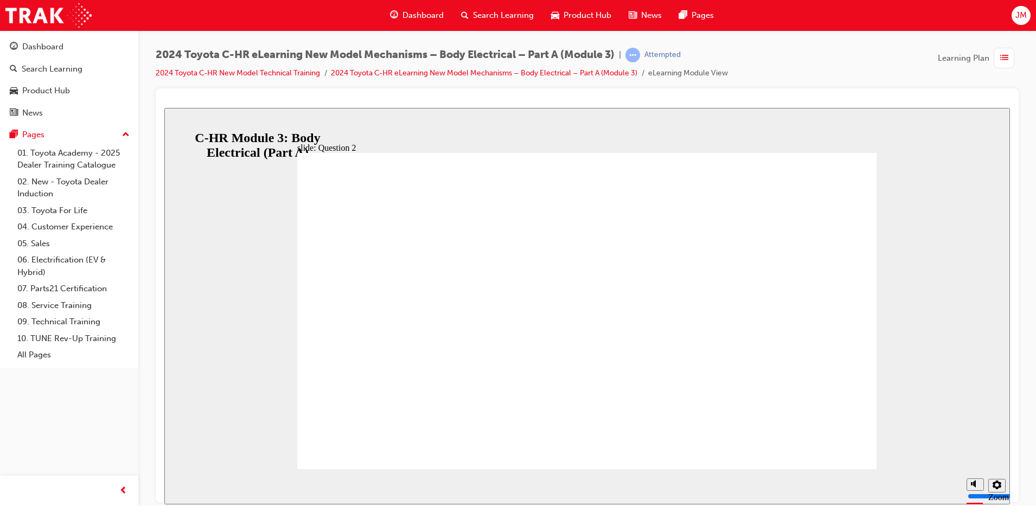
radio input "false"
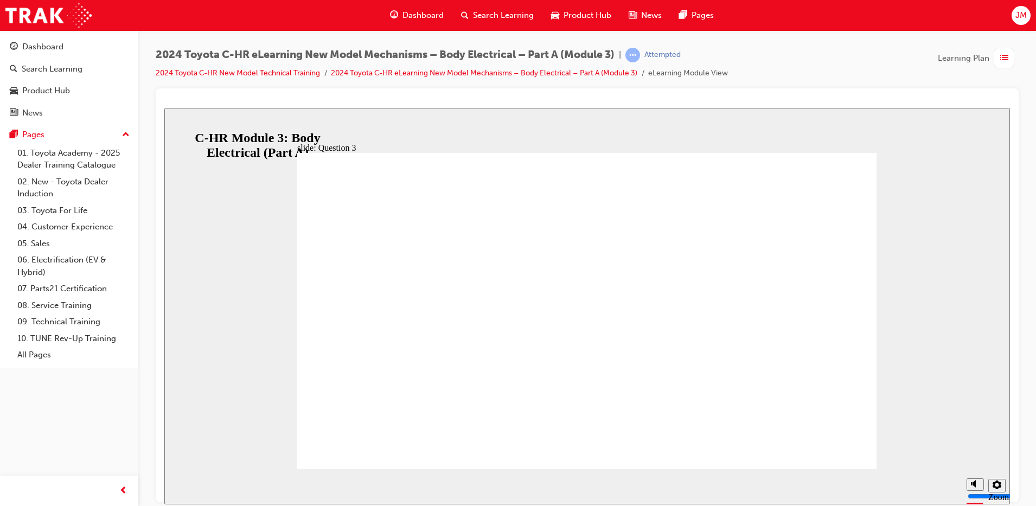
radio input "true"
drag, startPoint x: 584, startPoint y: 361, endPoint x: 581, endPoint y: 367, distance: 6.6
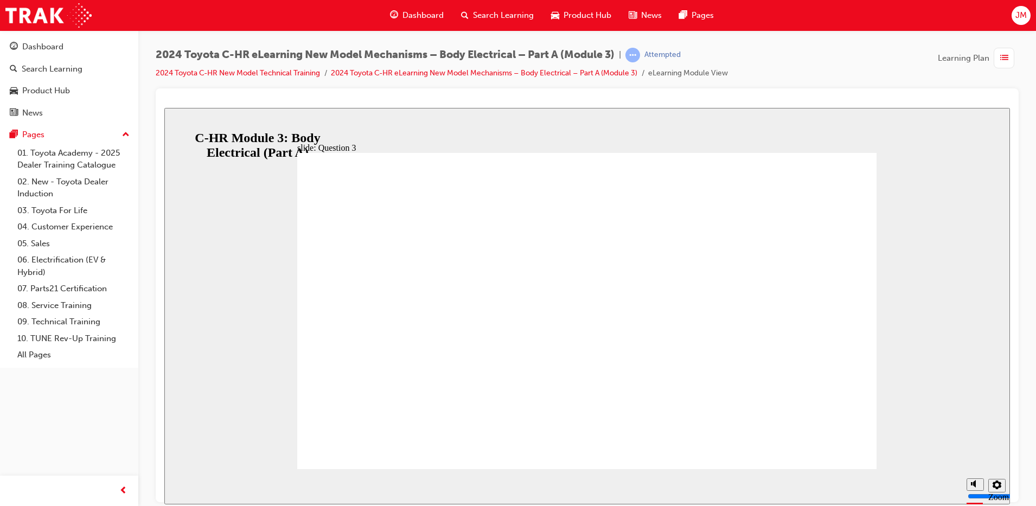
drag, startPoint x: 500, startPoint y: 351, endPoint x: 484, endPoint y: 347, distance: 16.7
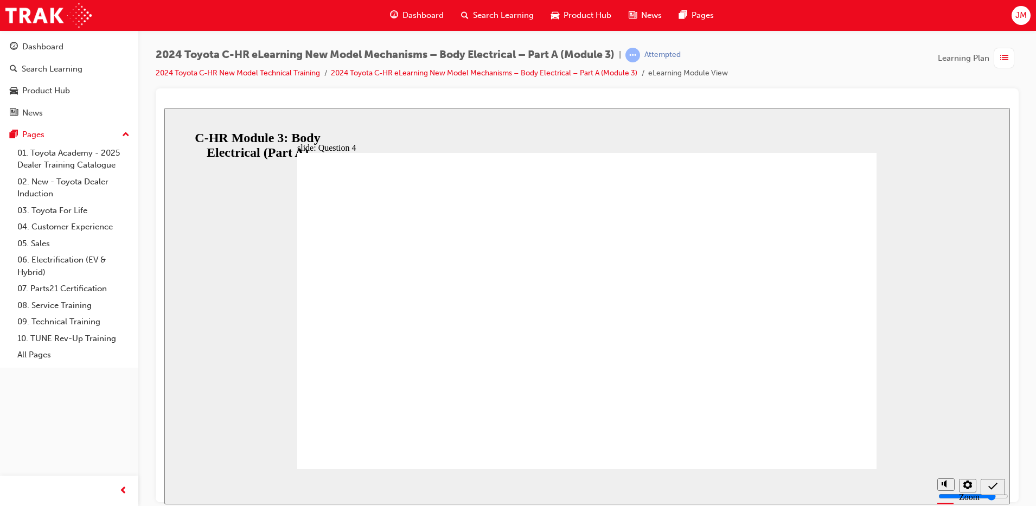
radio input "false"
radio input "true"
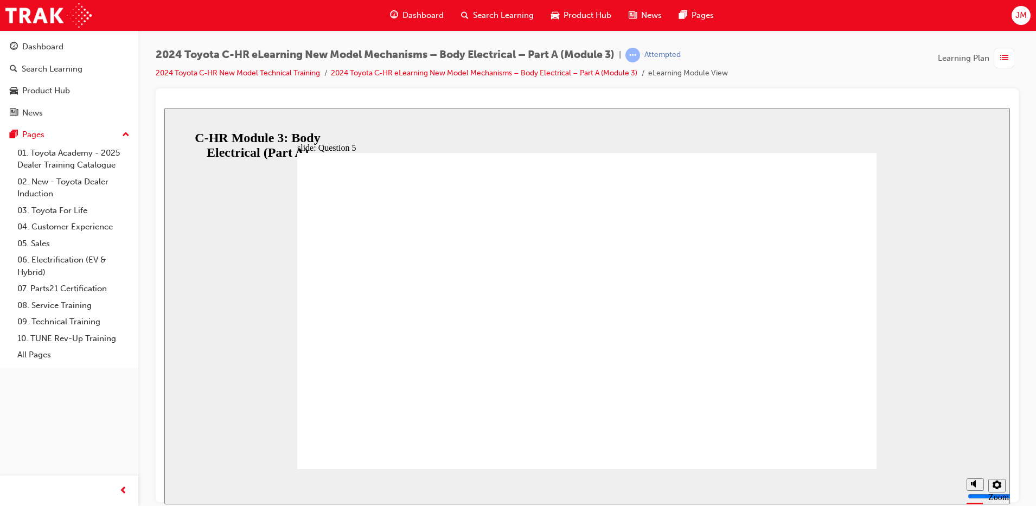
radio input "false"
radio input "true"
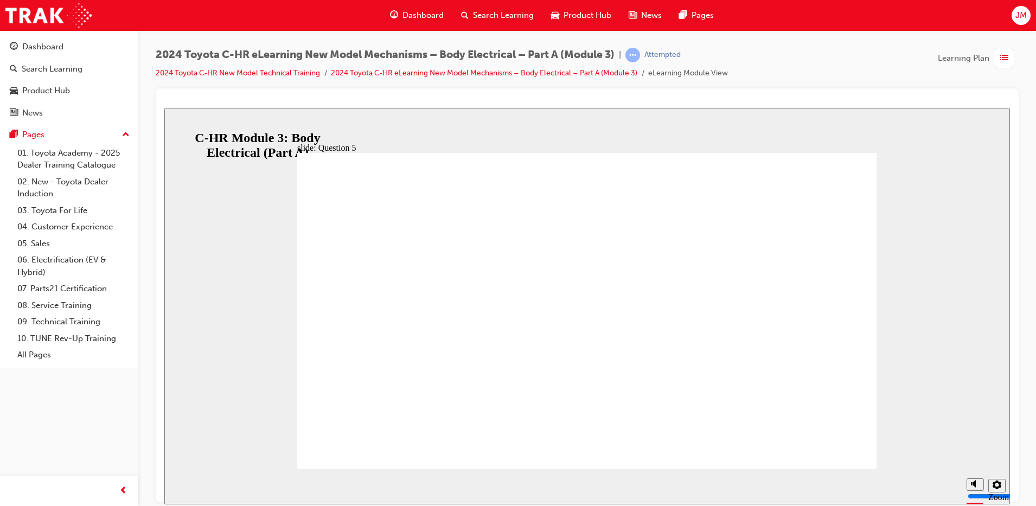
click at [179, 126] on icon "Sidebar Toggle" at bounding box center [174, 124] width 9 height 5
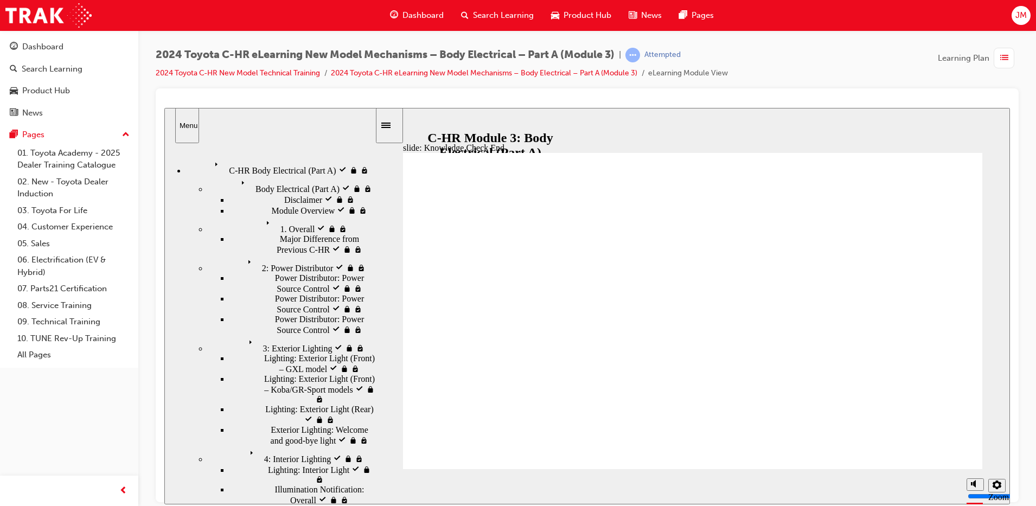
click at [277, 162] on span "C-HR Body Electrical (Part A) visited" at bounding box center [276, 162] width 132 height 10
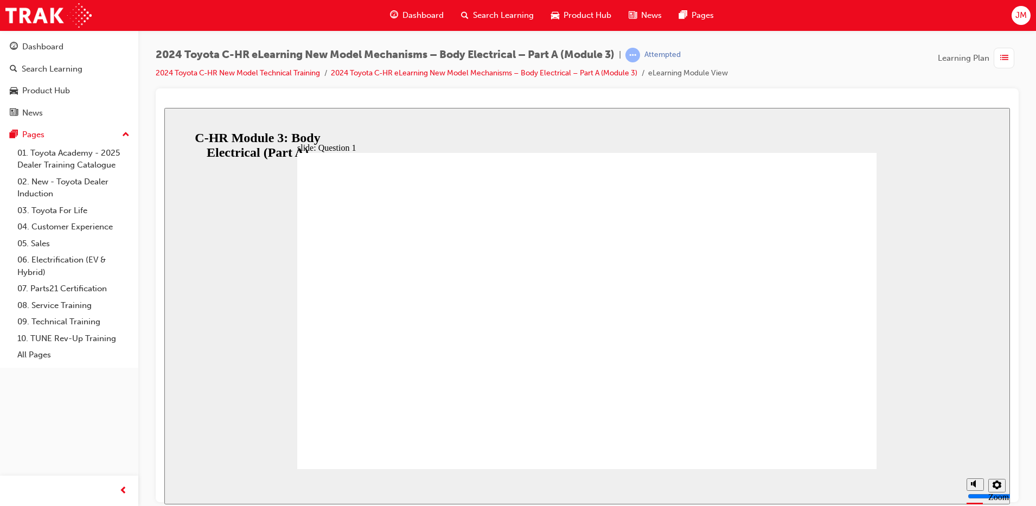
radio input "true"
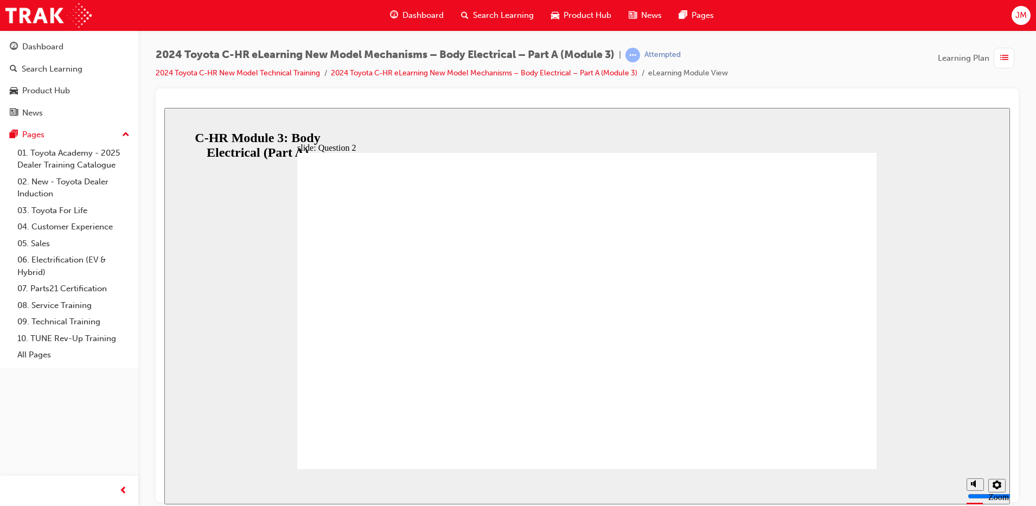
radio input "true"
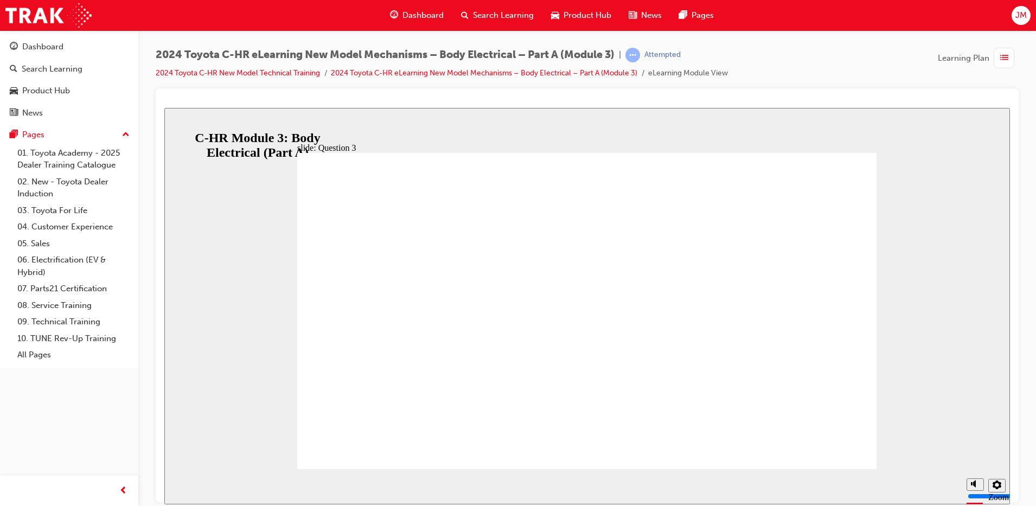
radio input "false"
radio input "true"
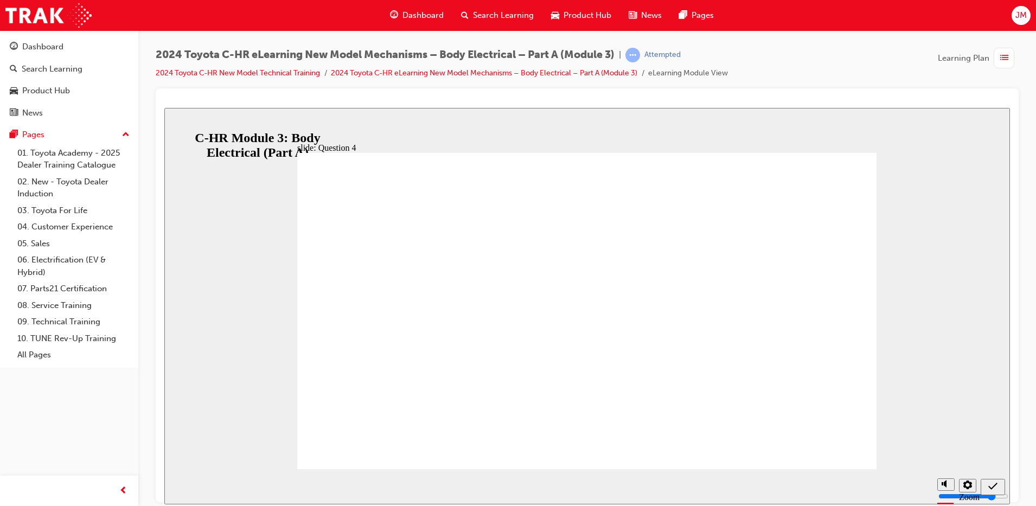
radio input "true"
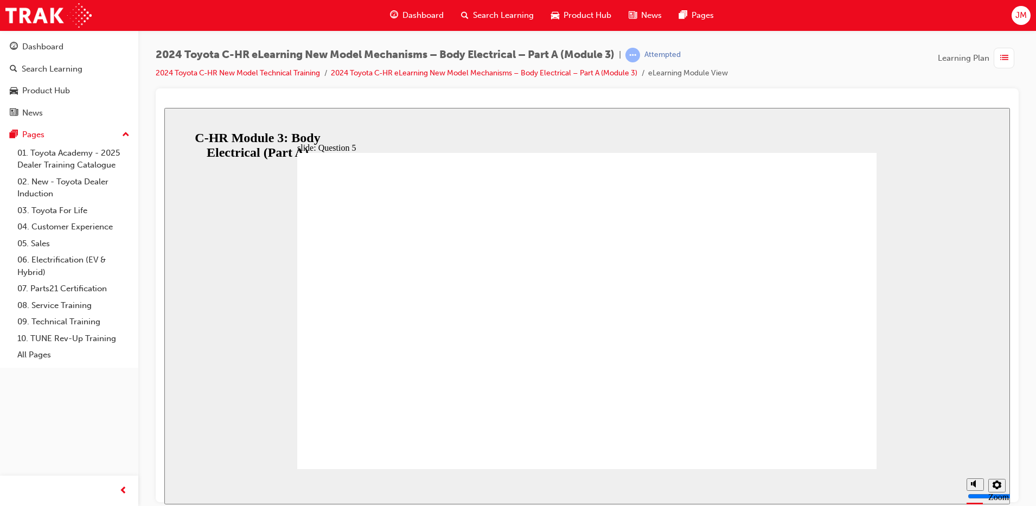
radio input "true"
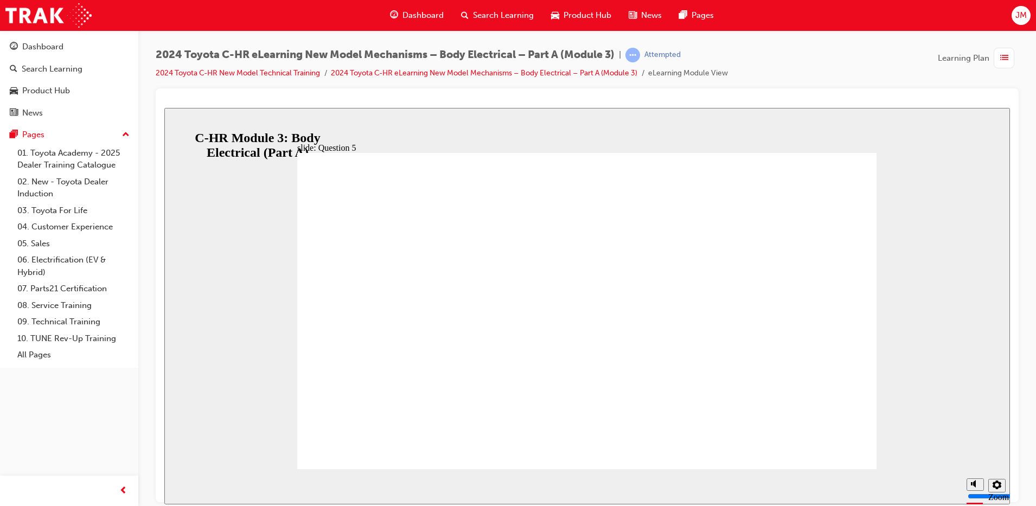
drag, startPoint x: 556, startPoint y: 341, endPoint x: 533, endPoint y: 327, distance: 27.0
radio input "false"
radio input "true"
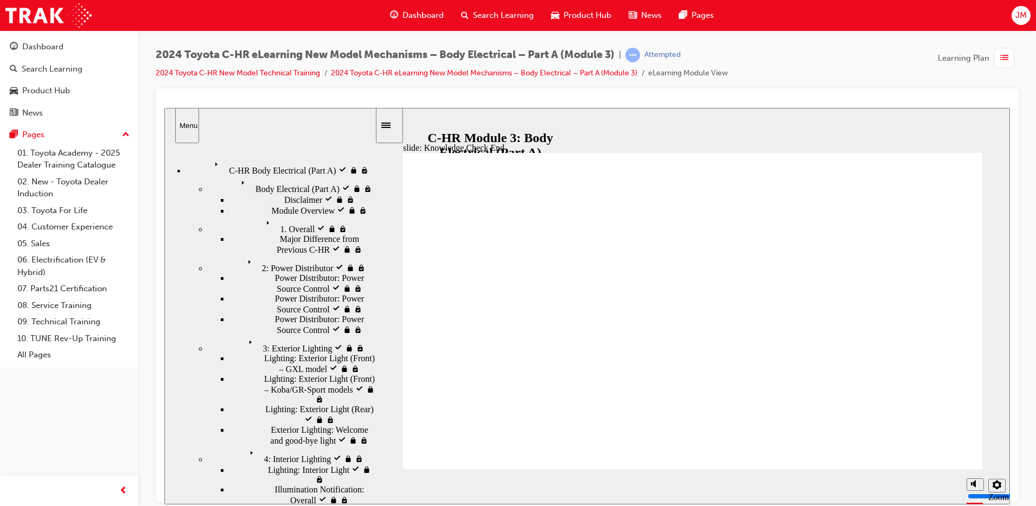
click at [254, 160] on span "C-HR Body Electrical (Part A) visited" at bounding box center [276, 162] width 132 height 10
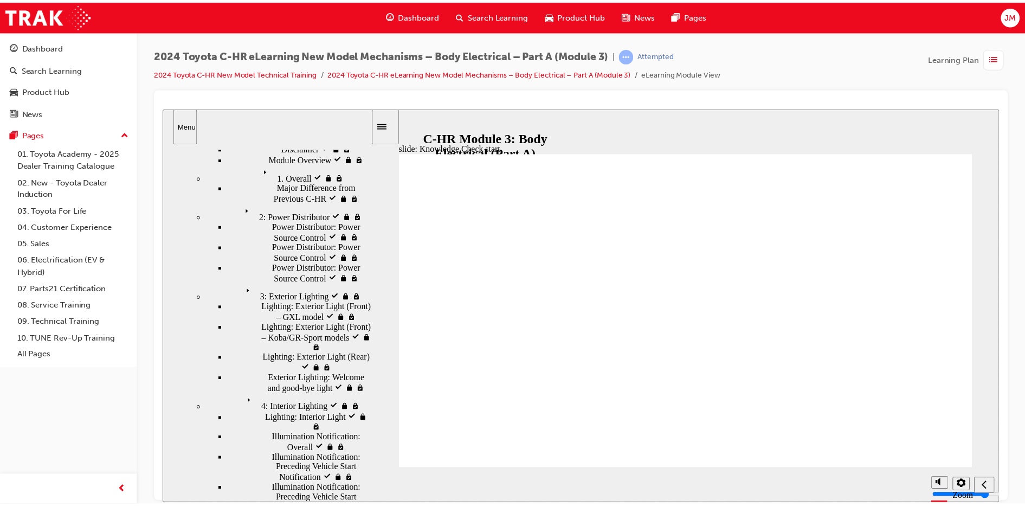
scroll to position [0, 0]
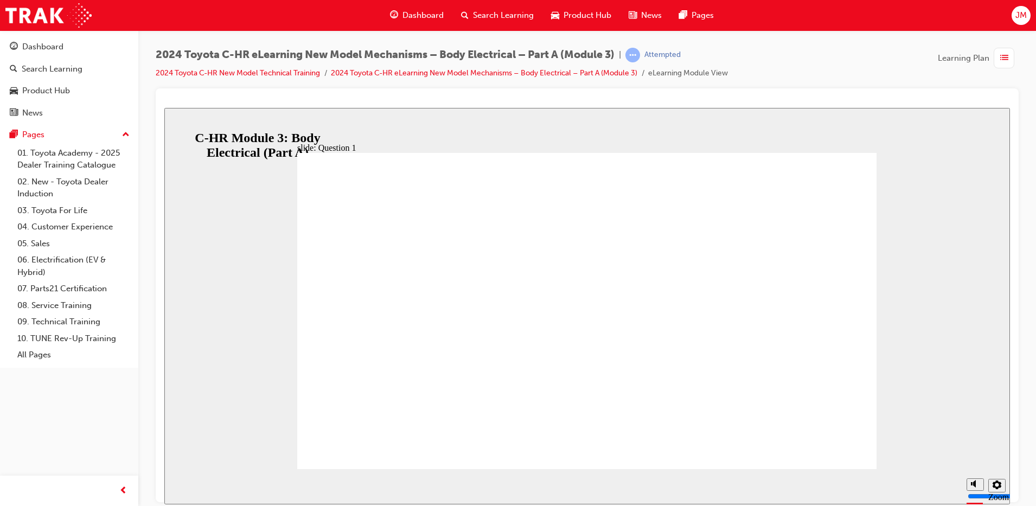
radio input "true"
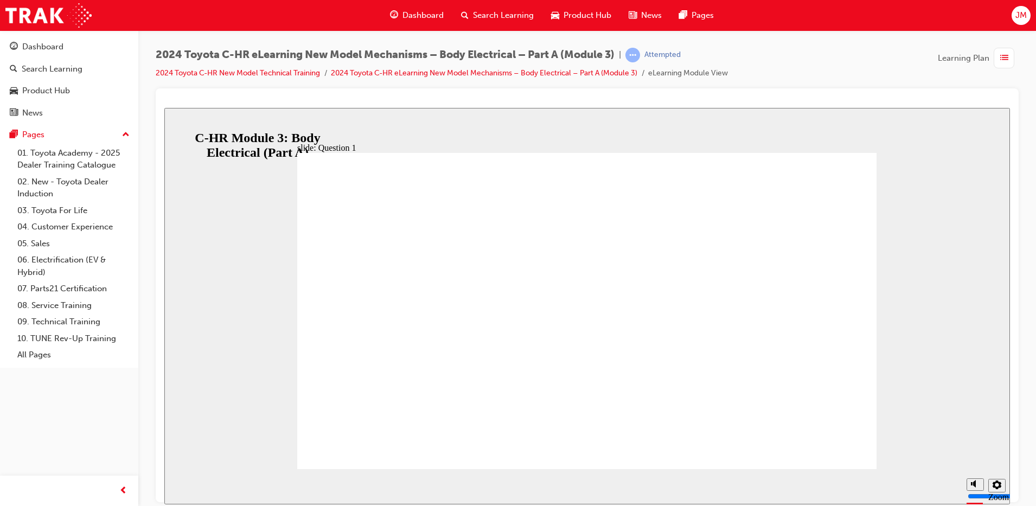
radio input "true"
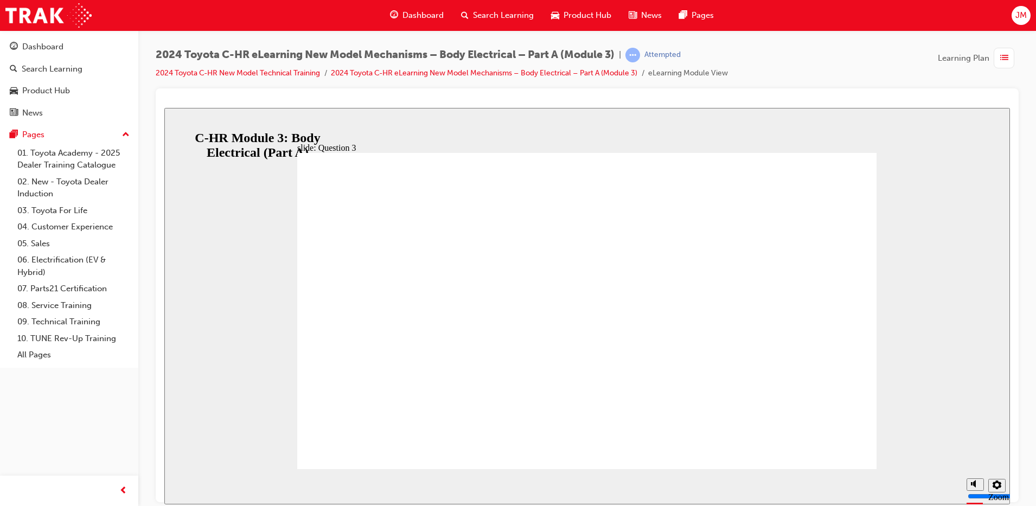
radio input "true"
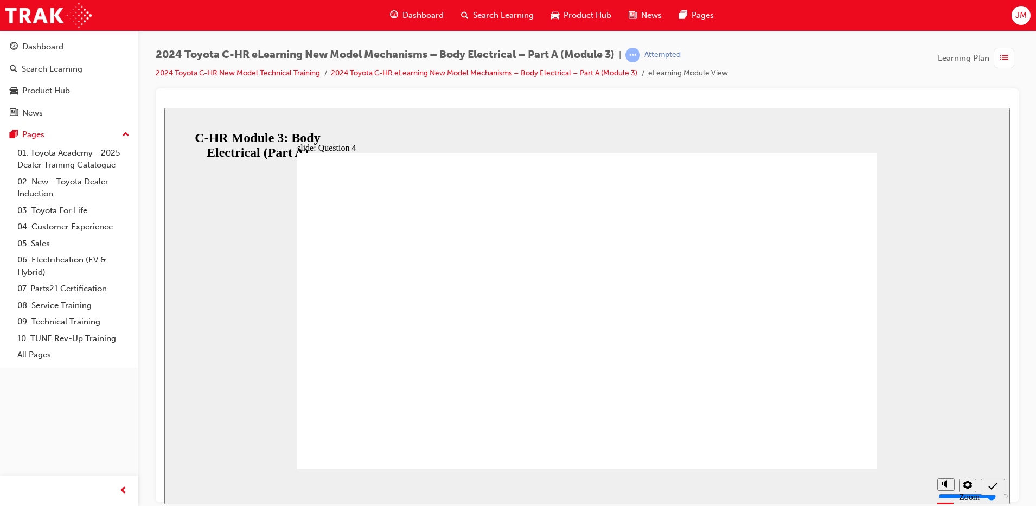
radio input "true"
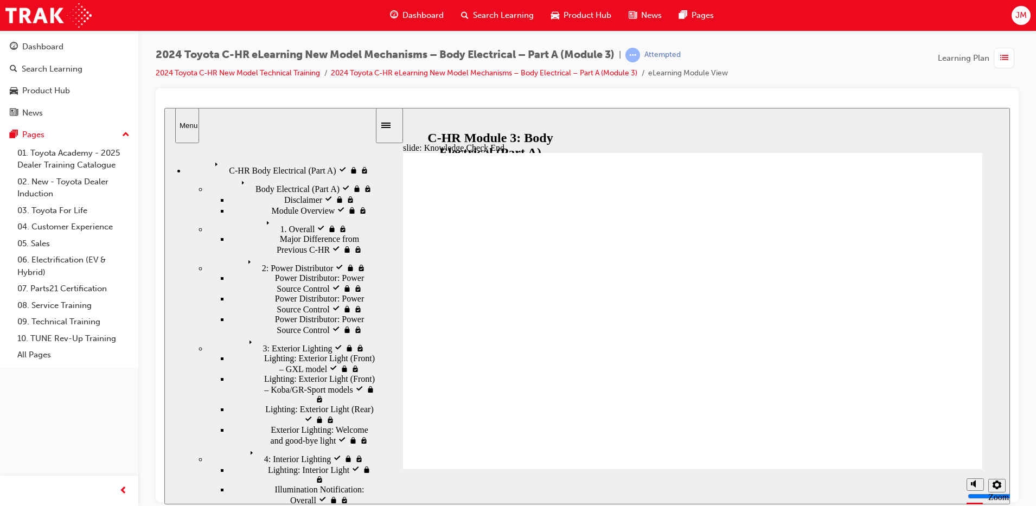
click at [45, 12] on img at bounding box center [48, 15] width 86 height 24
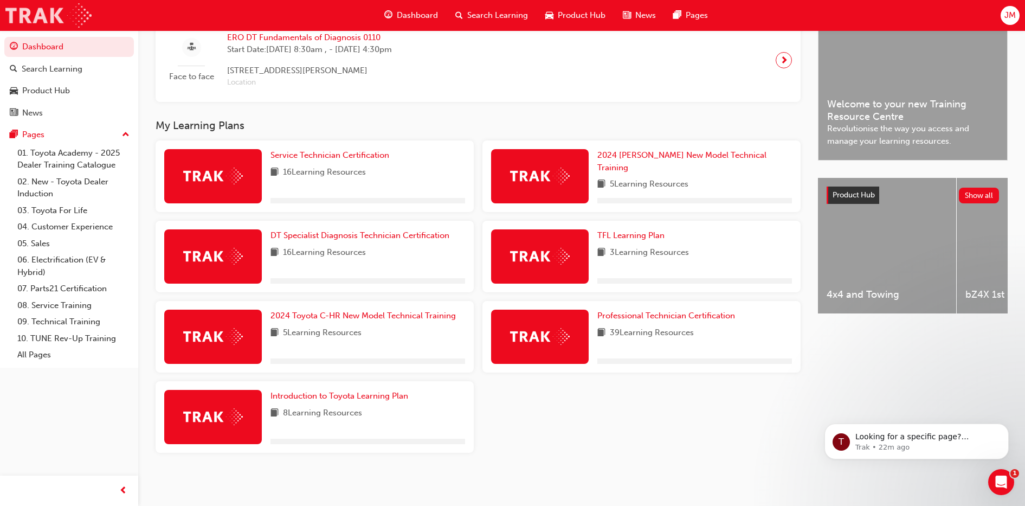
scroll to position [284, 0]
